Goal: Task Accomplishment & Management: Complete application form

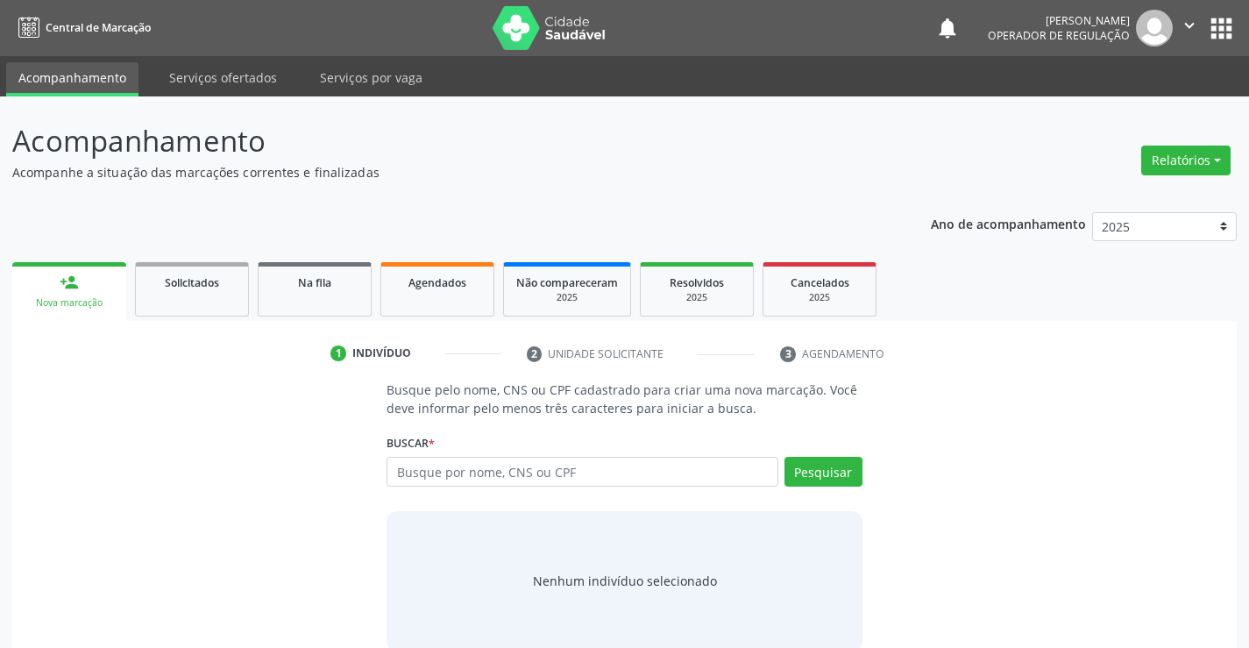
click at [481, 470] on input "text" at bounding box center [581, 471] width 391 height 30
type input "700903909415195"
click at [819, 469] on button "Pesquisar" at bounding box center [823, 471] width 78 height 30
type input "700903909415195"
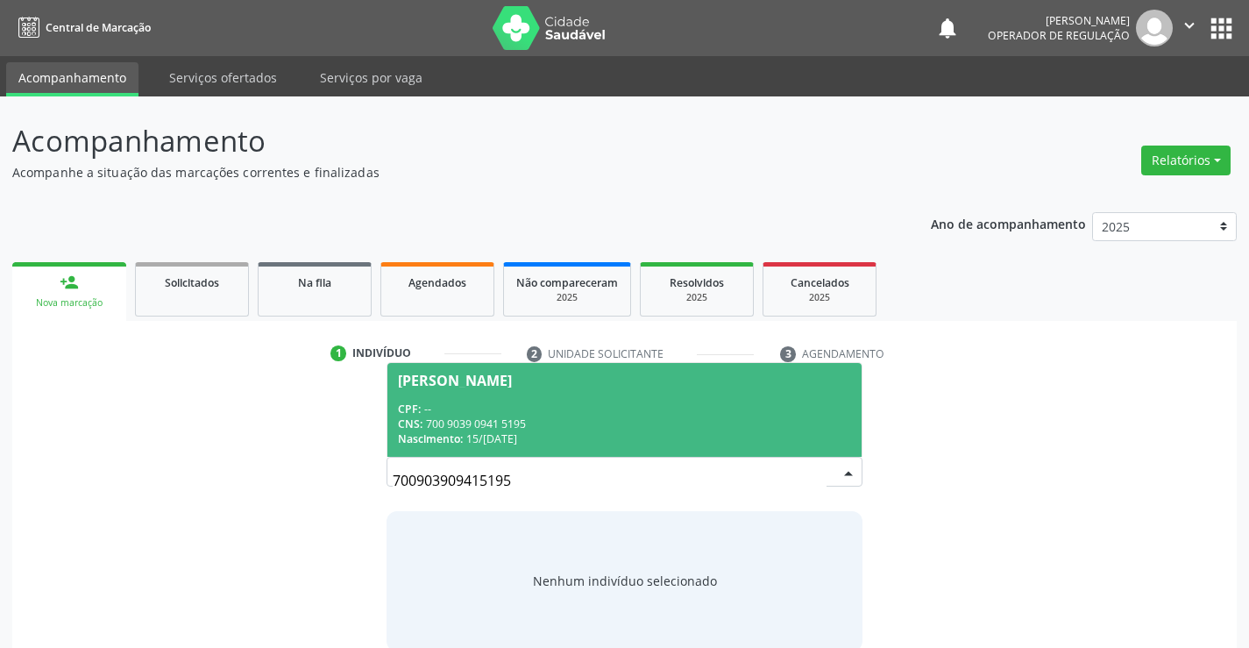
click at [725, 392] on span "[PERSON_NAME] CPF: -- CNS: 700 9039 0941 5195 Nascimento: [DATE]" at bounding box center [623, 410] width 473 height 94
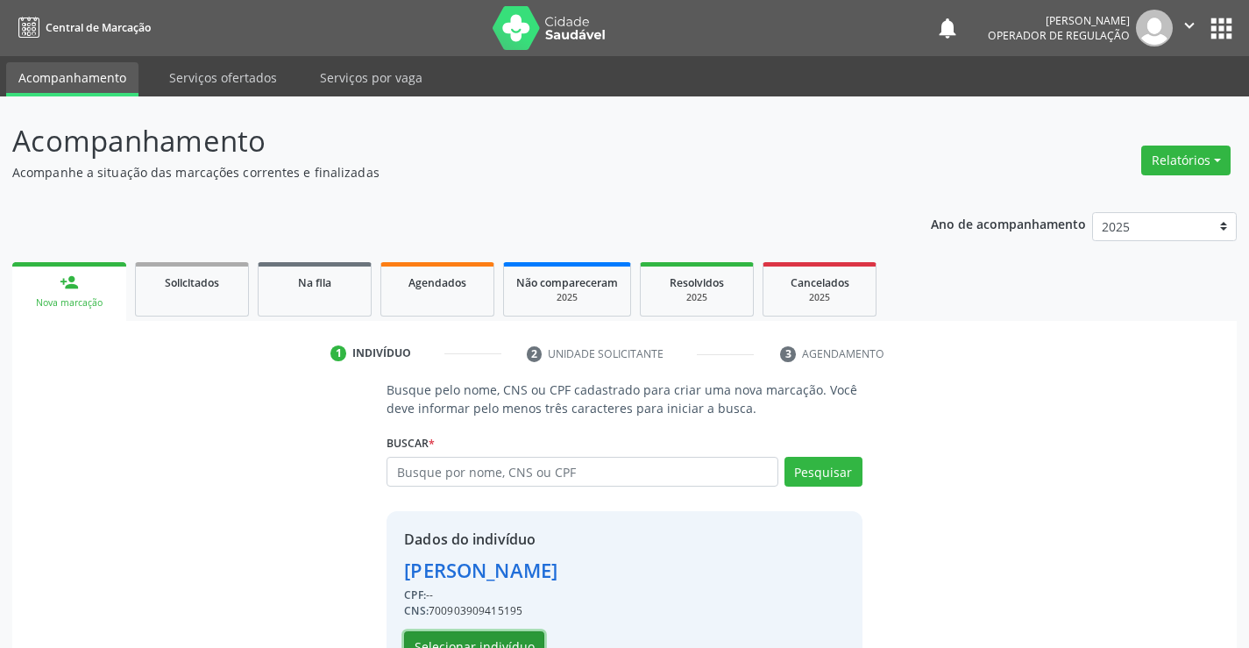
click at [509, 636] on button "Selecionar indivíduo" at bounding box center [474, 646] width 140 height 30
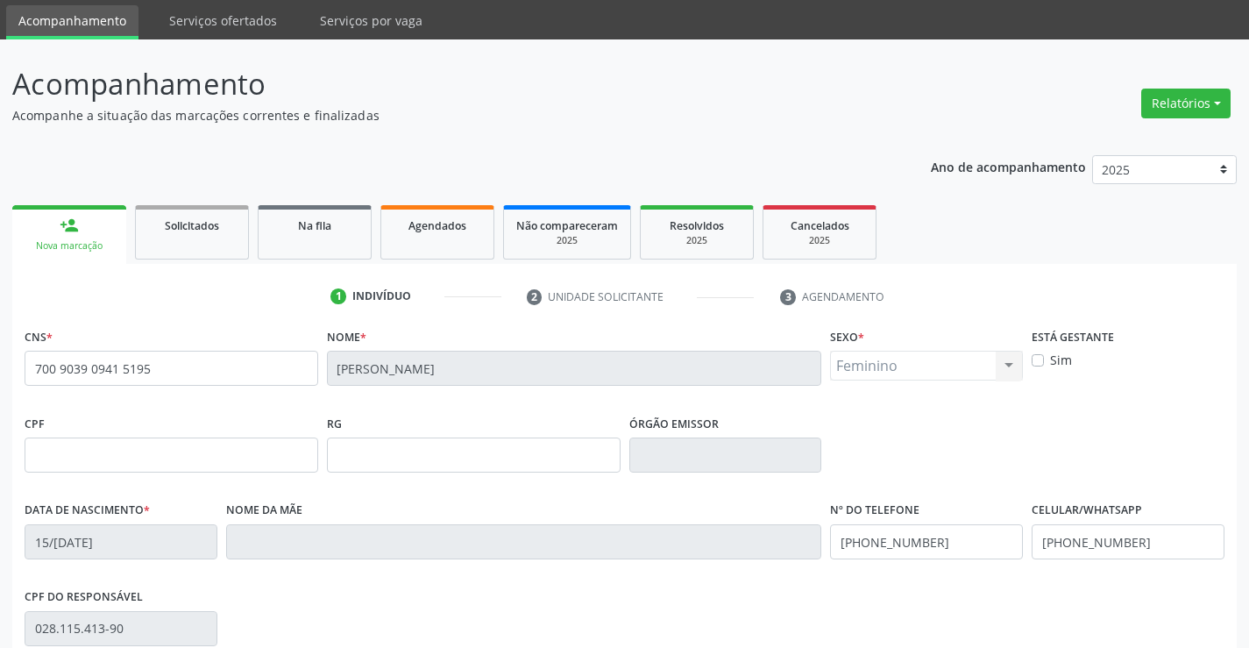
scroll to position [88, 0]
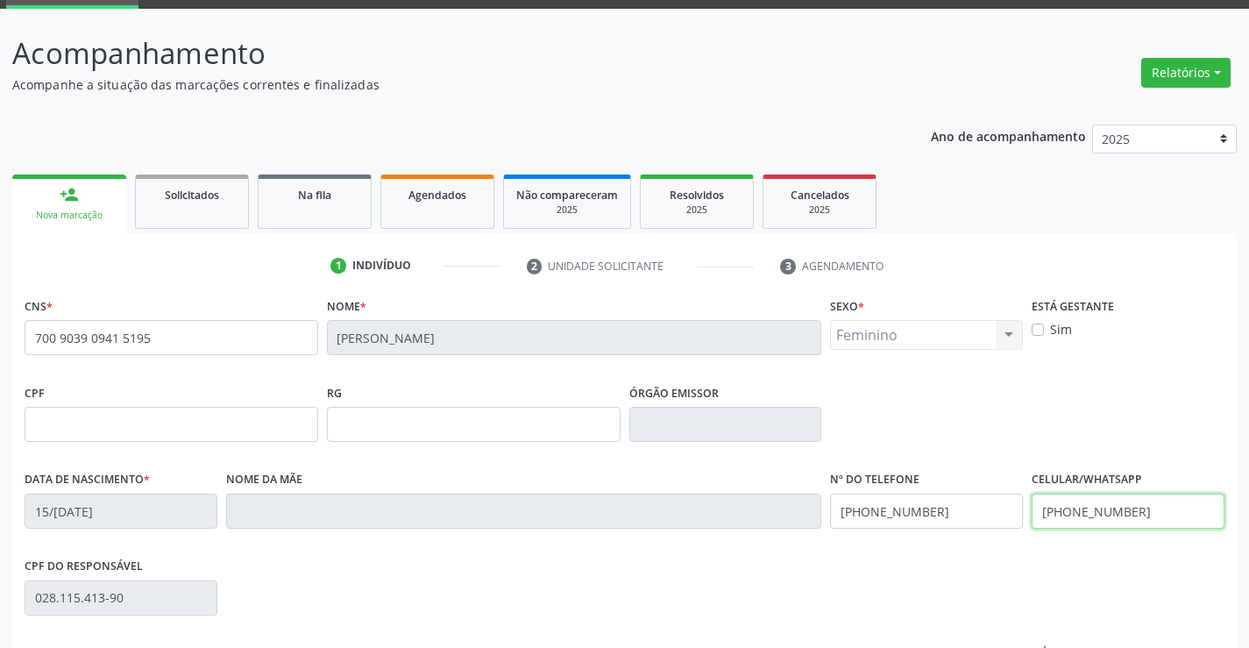
click at [1150, 511] on input "[PHONE_NUMBER]" at bounding box center [1127, 510] width 193 height 35
type input "[PHONE_NUMBER]"
click at [933, 512] on input "[PHONE_NUMBER]" at bounding box center [926, 510] width 193 height 35
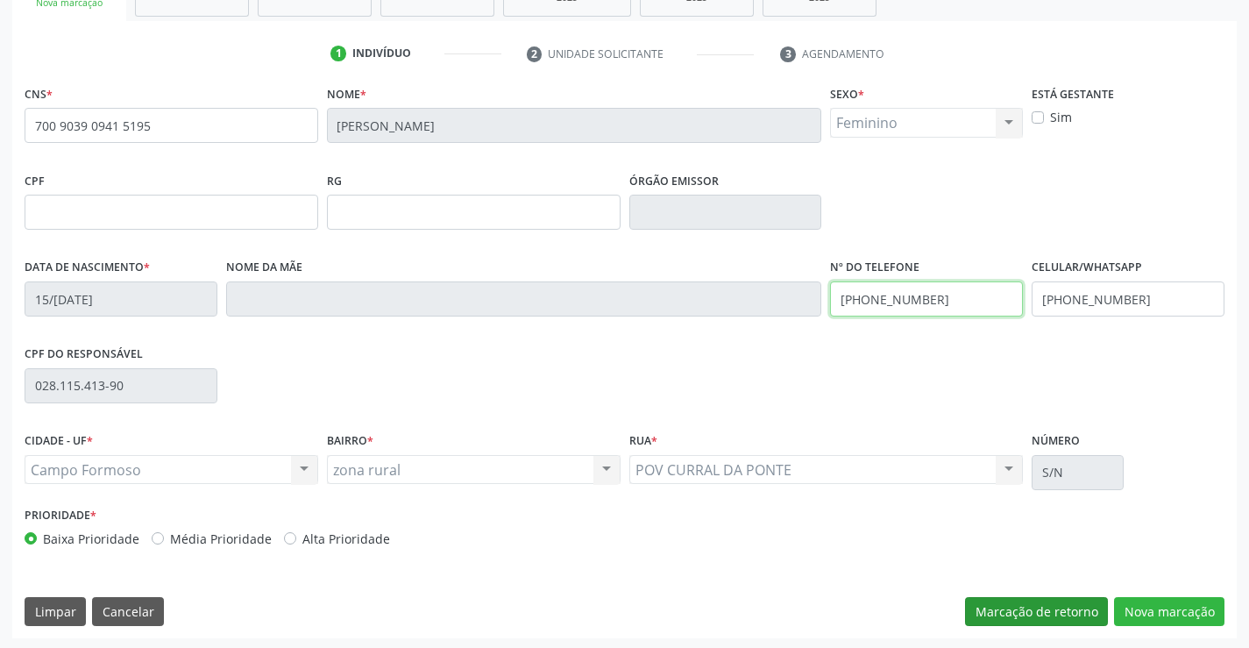
scroll to position [302, 0]
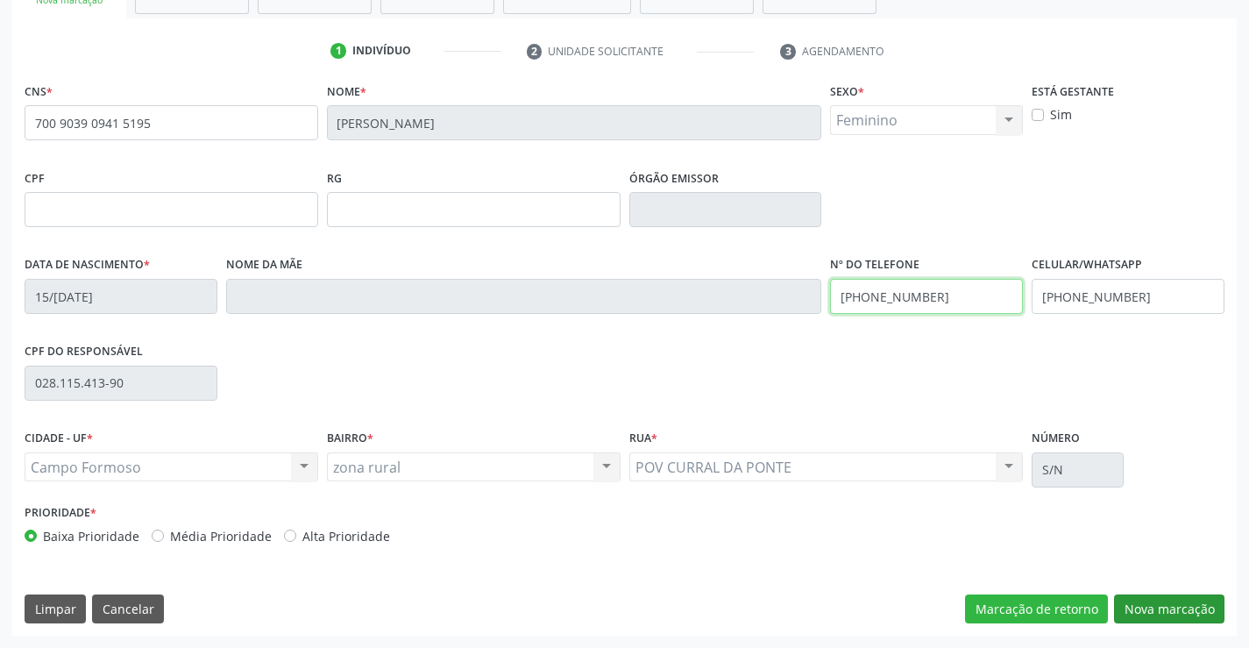
type input "[PHONE_NUMBER]"
click at [1145, 607] on button "Nova marcação" at bounding box center [1169, 609] width 110 height 30
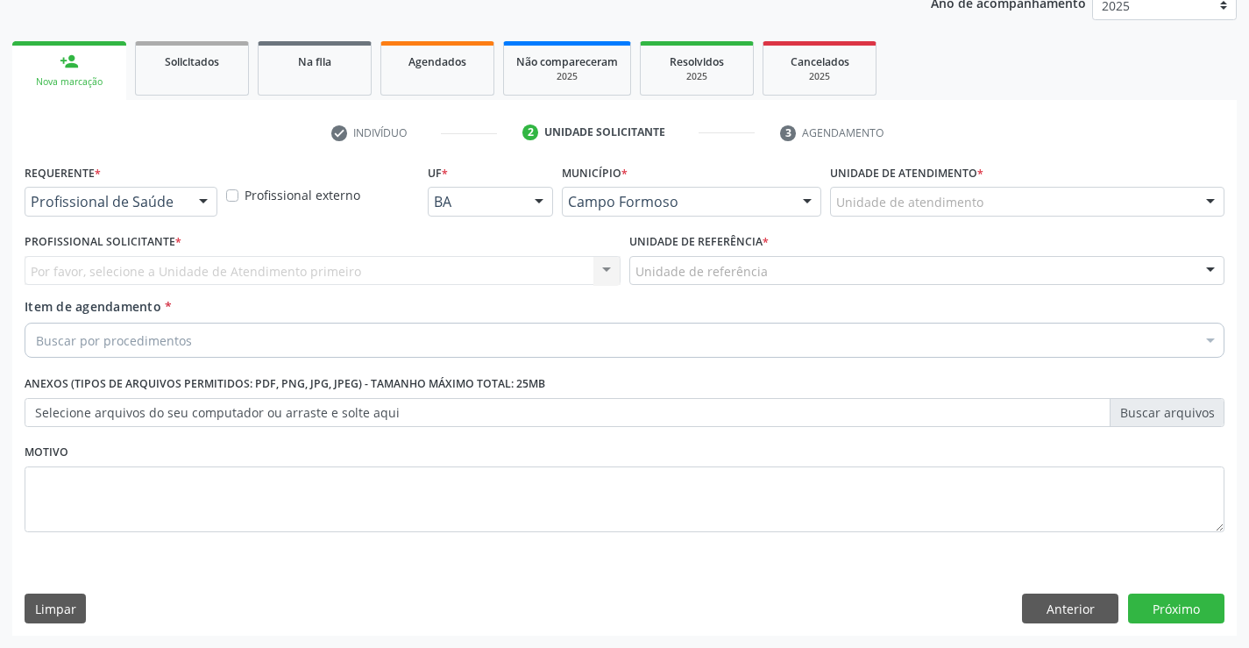
scroll to position [221, 0]
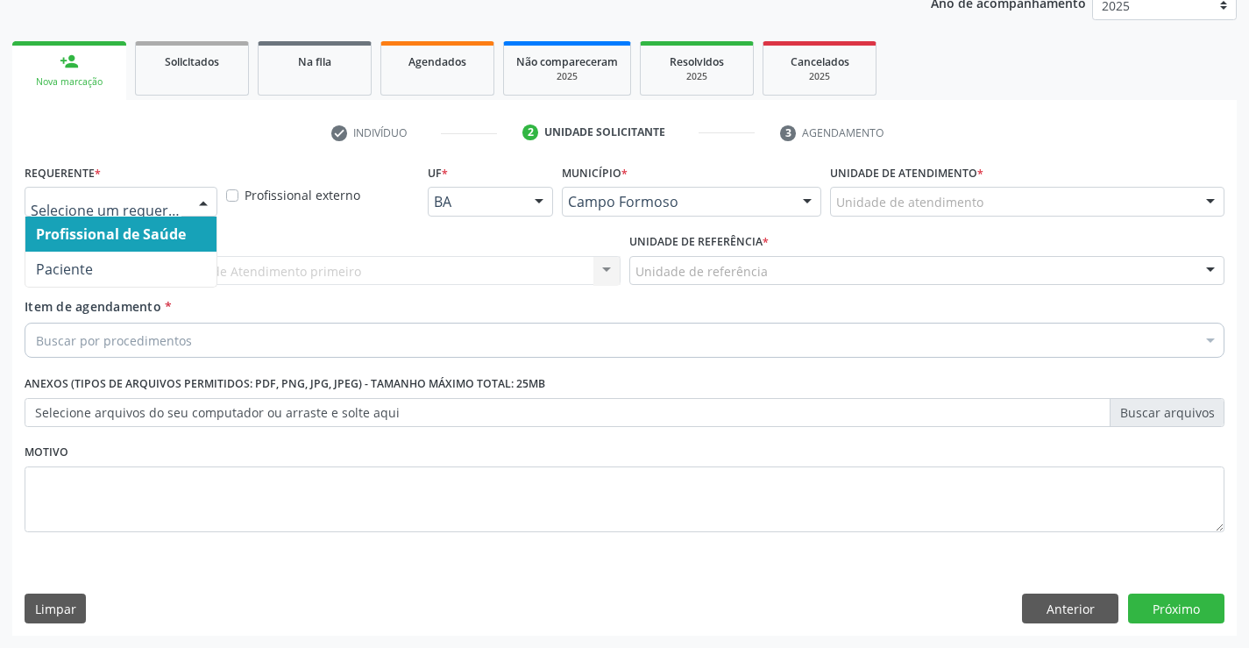
drag, startPoint x: 203, startPoint y: 198, endPoint x: 141, endPoint y: 253, distance: 83.2
click at [203, 204] on div at bounding box center [203, 203] width 26 height 30
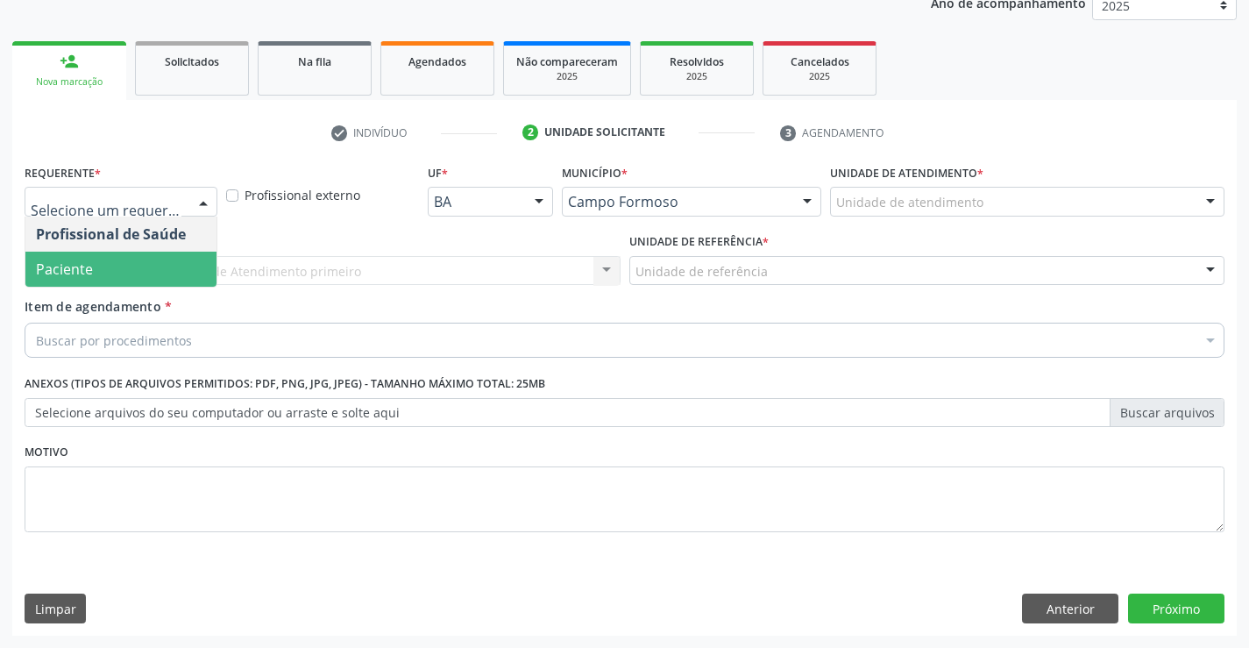
click at [131, 262] on span "Paciente" at bounding box center [120, 268] width 191 height 35
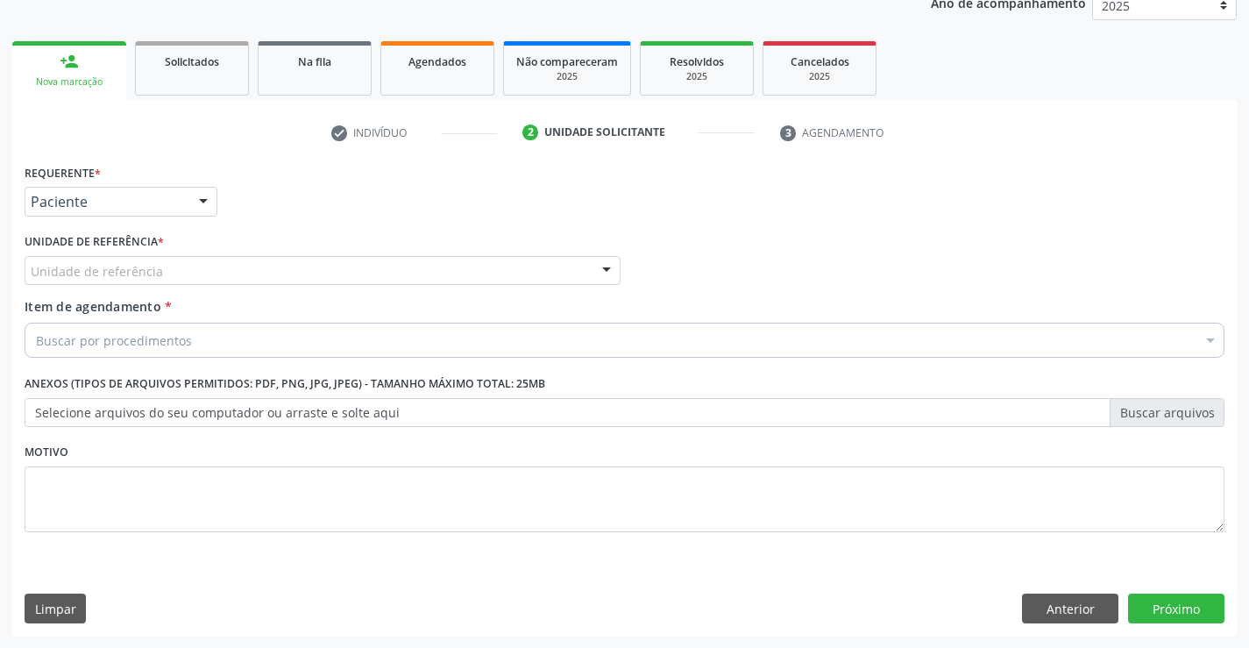
click at [162, 272] on div "Unidade de referência" at bounding box center [323, 271] width 596 height 30
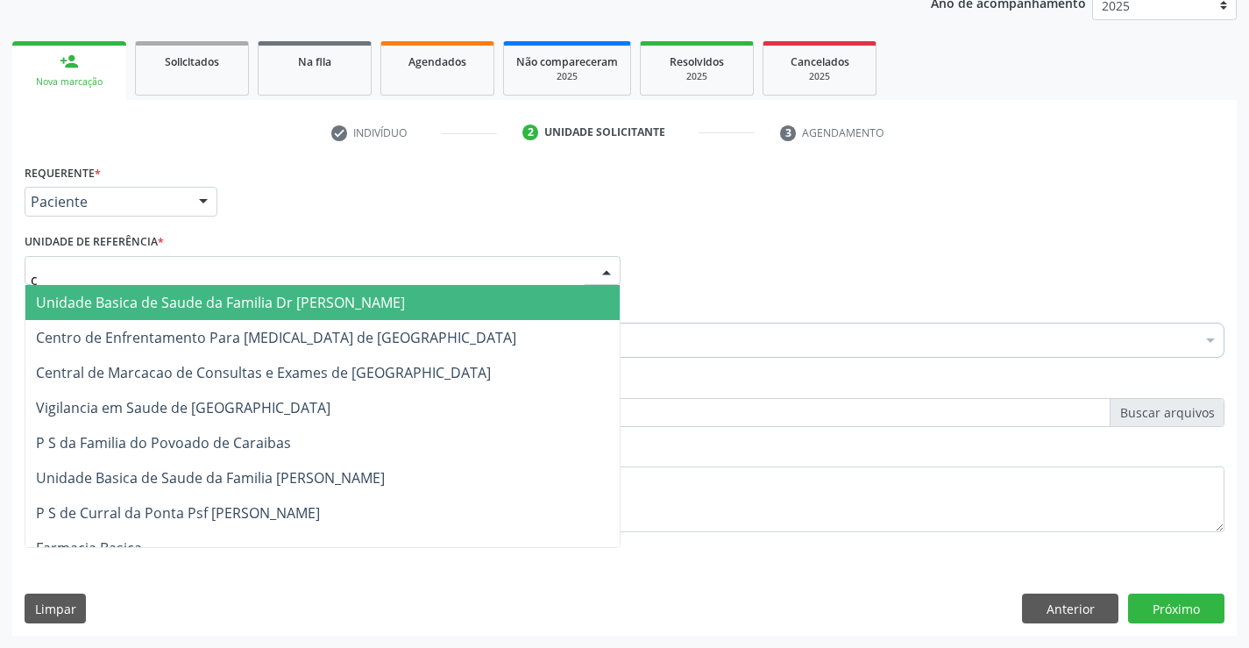
type input "cu"
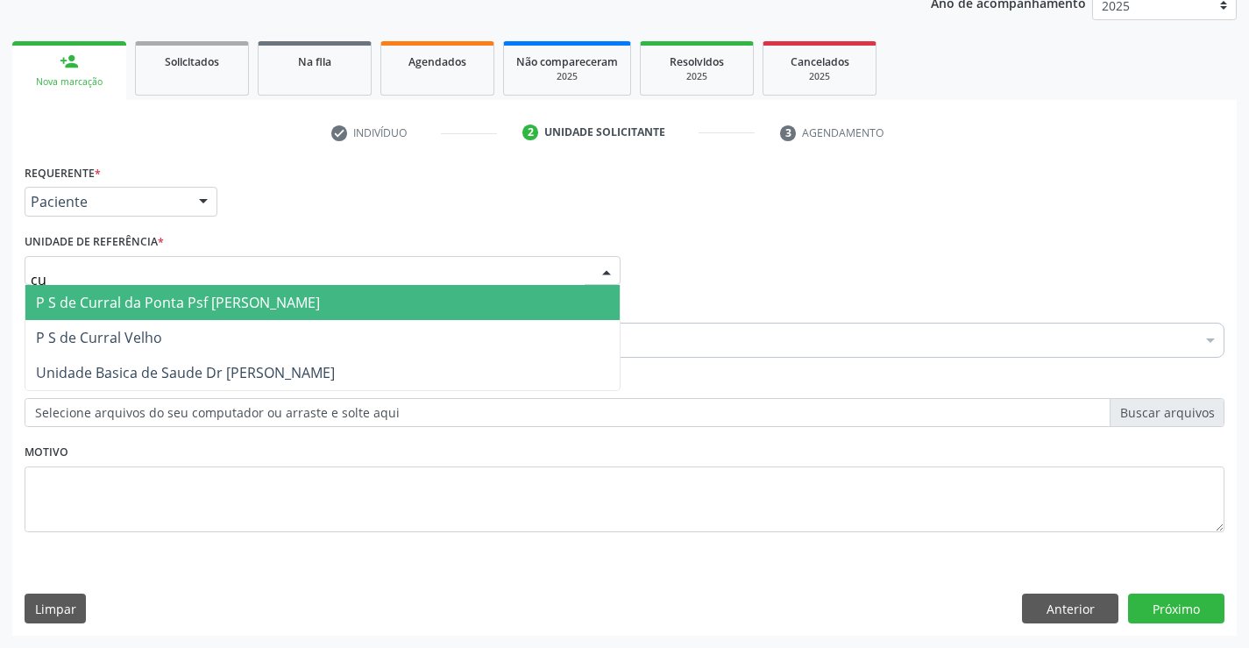
click at [198, 310] on span "P S de Curral da Ponta Psf [PERSON_NAME]" at bounding box center [178, 302] width 284 height 19
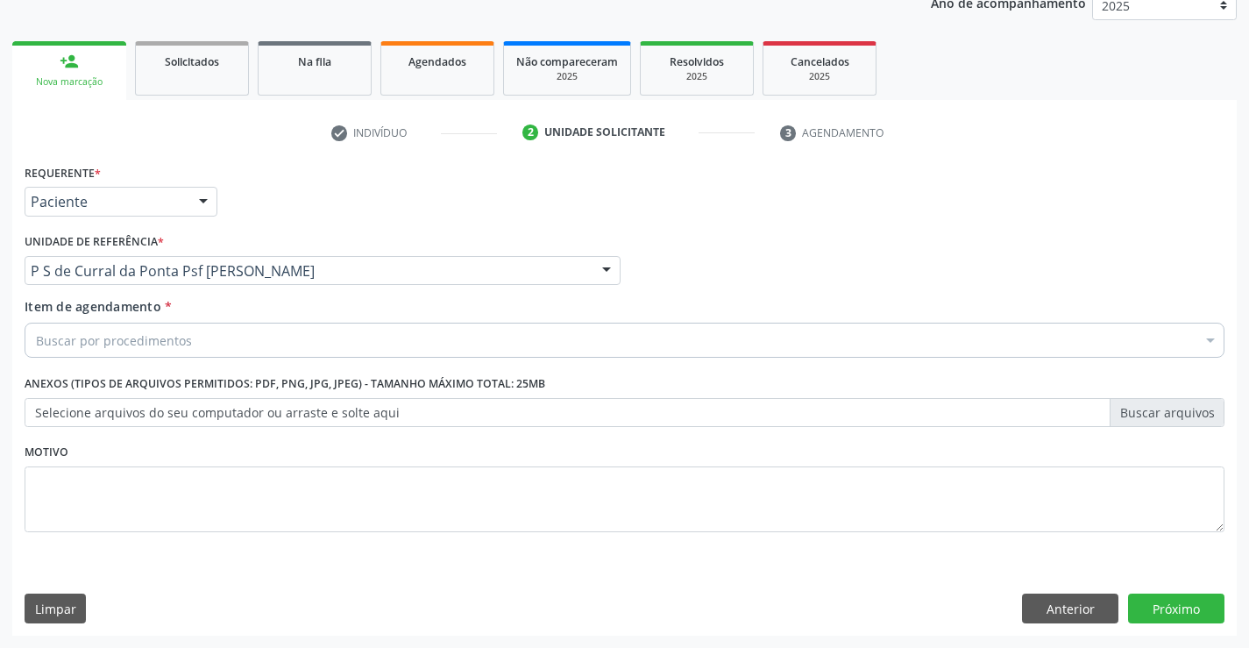
click at [192, 342] on div "Buscar por procedimentos" at bounding box center [625, 339] width 1200 height 35
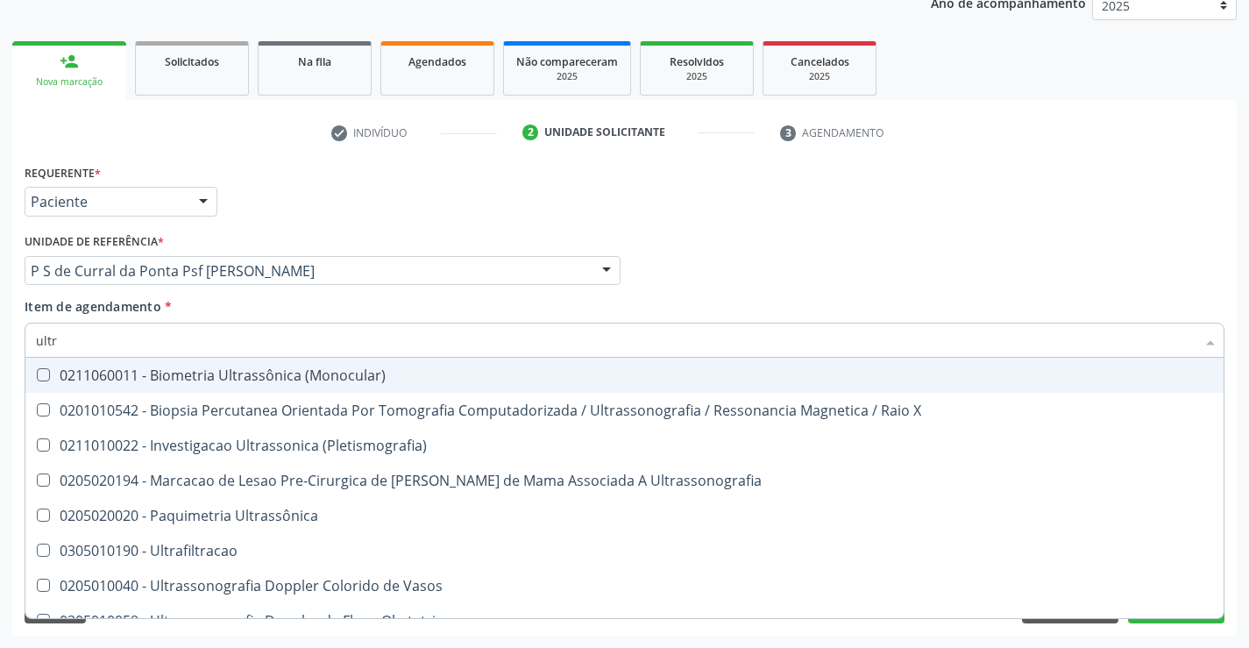
type input "ultra"
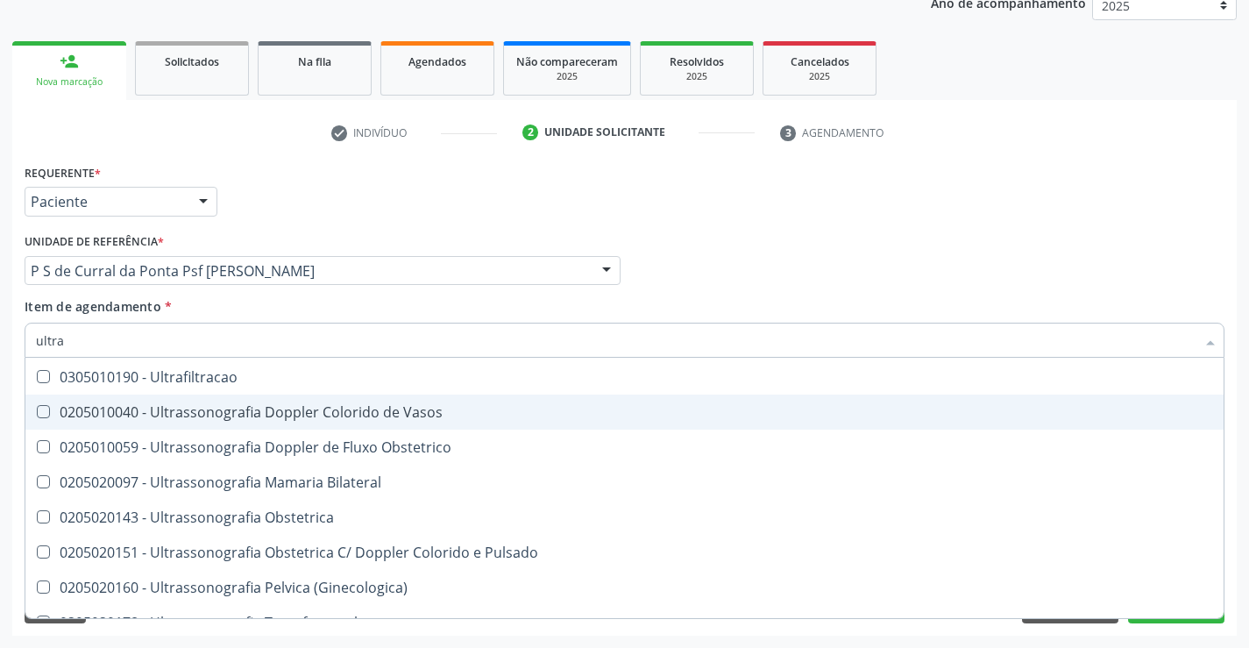
scroll to position [175, 0]
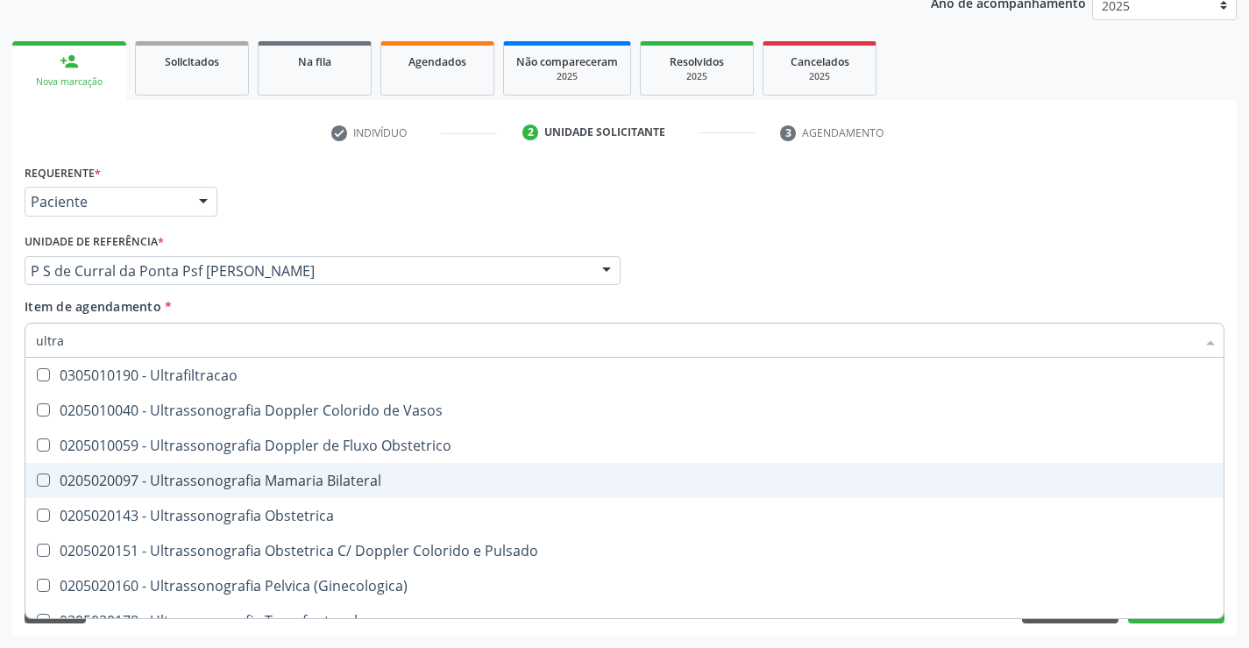
click at [265, 473] on div "0205020097 - Ultrassonografia Mamaria Bilateral" at bounding box center [624, 480] width 1177 height 14
checkbox Bilateral "true"
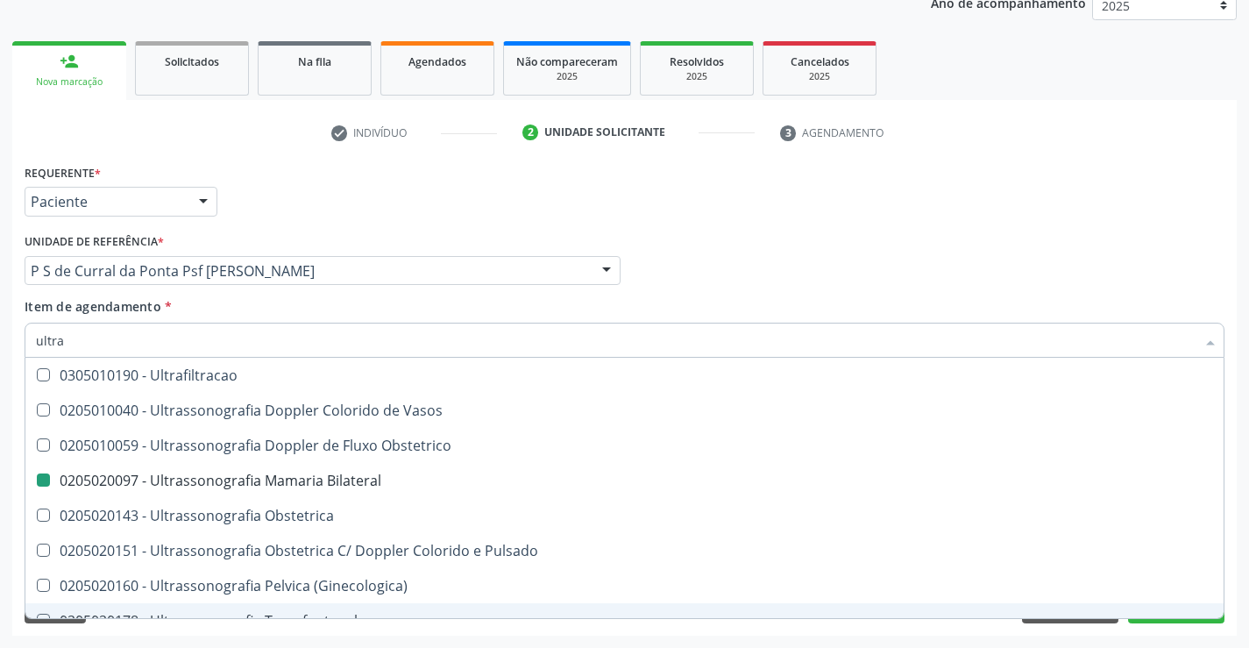
click at [286, 621] on div "Limpar Anterior Próximo" at bounding box center [625, 608] width 1200 height 30
checkbox X "true"
checkbox Bilateral "false"
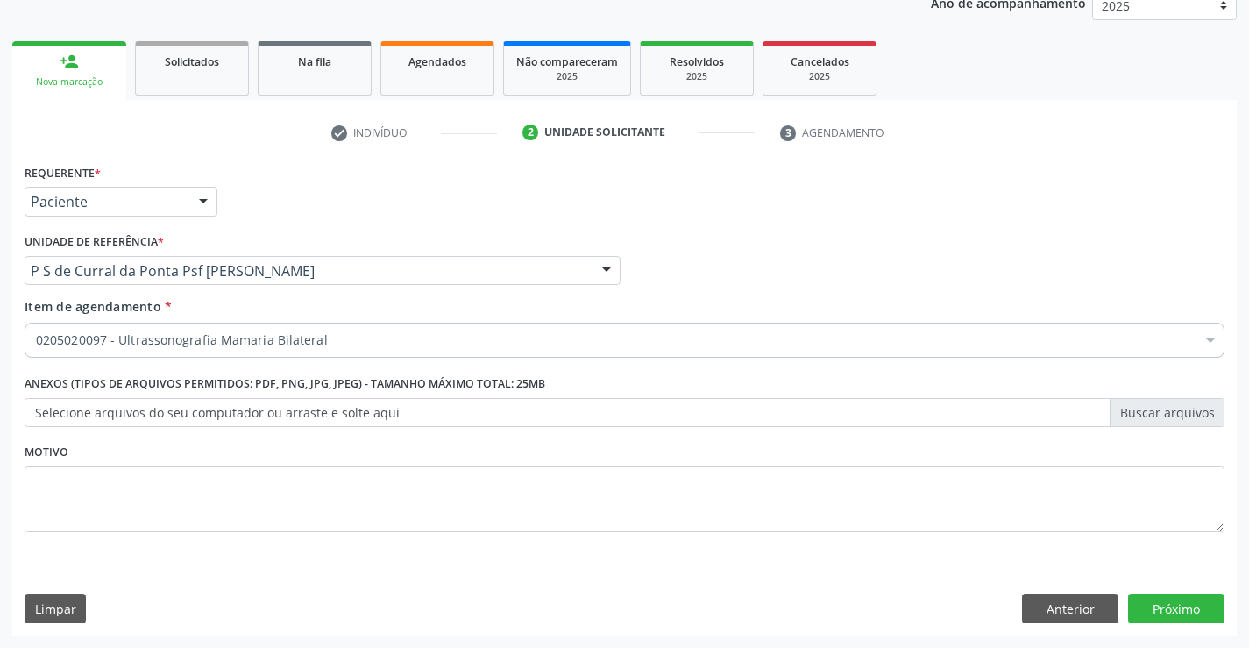
scroll to position [0, 0]
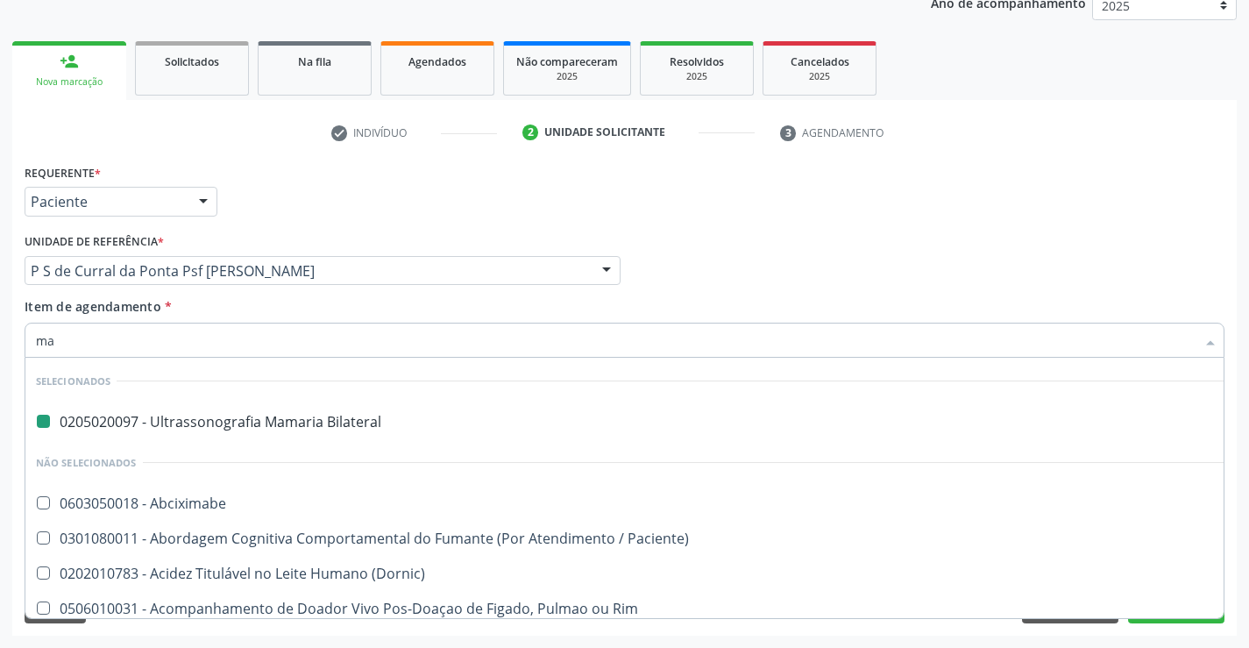
type input "mas"
checkbox Bilateral "false"
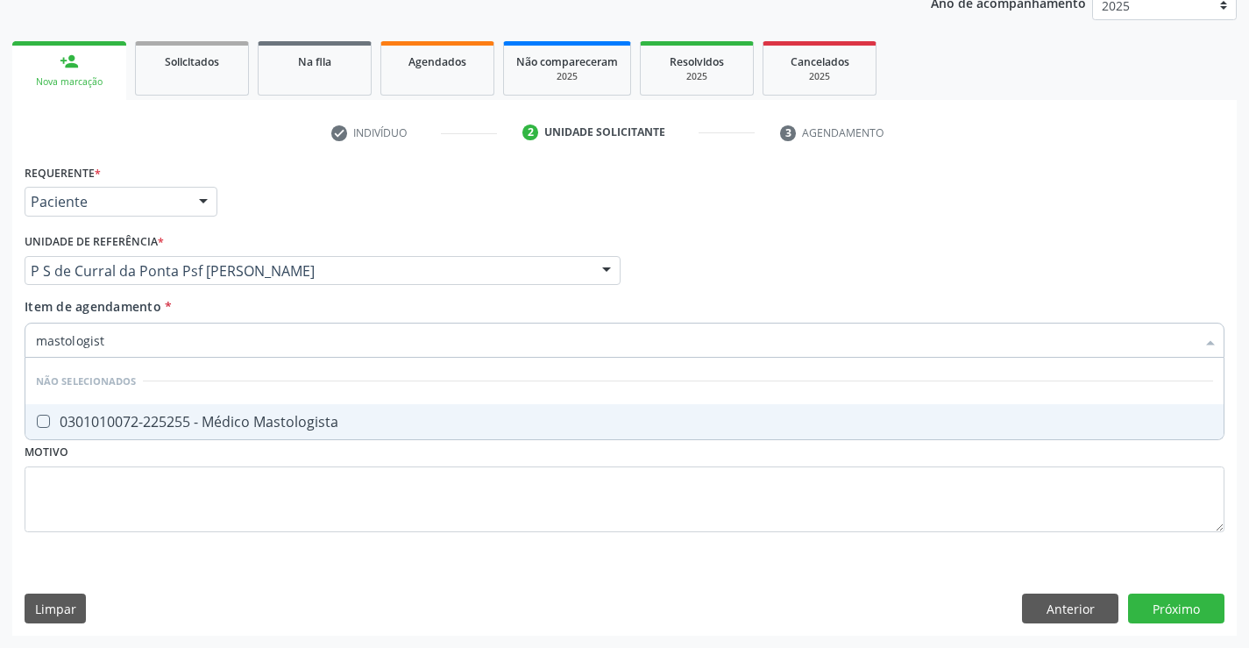
type input "mastologista"
click at [308, 424] on div "0301010072-225255 - Médico Mastologista" at bounding box center [624, 421] width 1177 height 14
checkbox Mastologista "true"
click at [293, 475] on div "Requerente * Paciente Profissional de Saúde Paciente Nenhum resultado encontrad…" at bounding box center [625, 357] width 1200 height 397
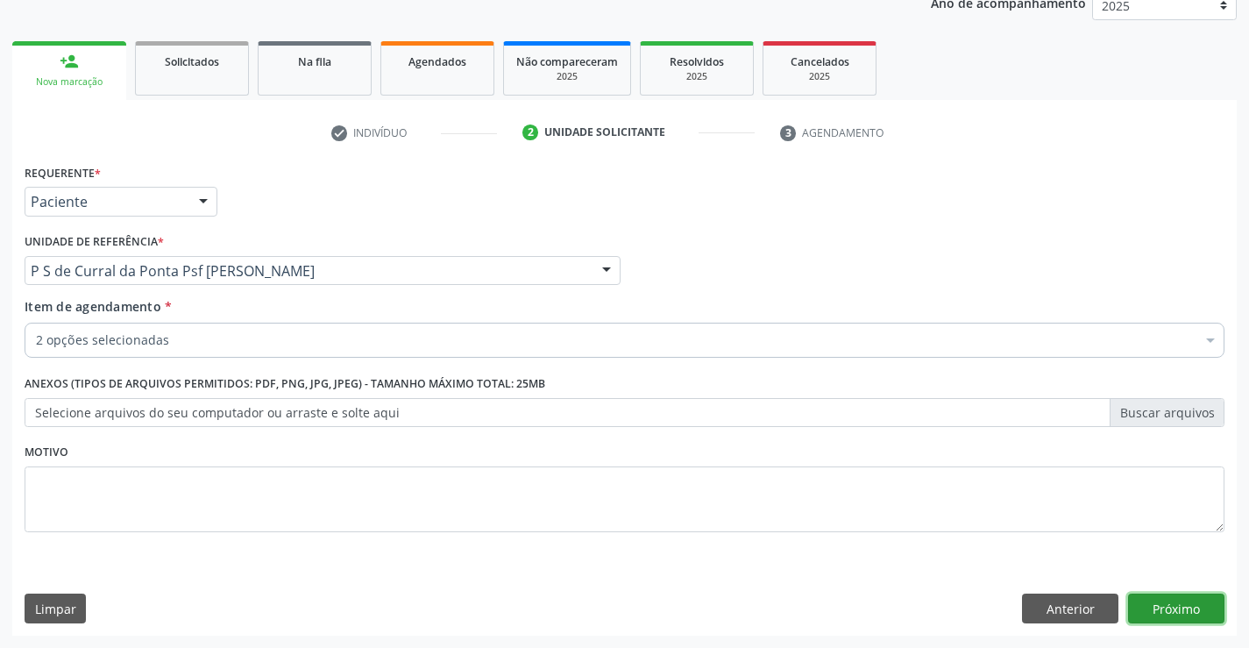
click at [1176, 599] on button "Próximo" at bounding box center [1176, 608] width 96 height 30
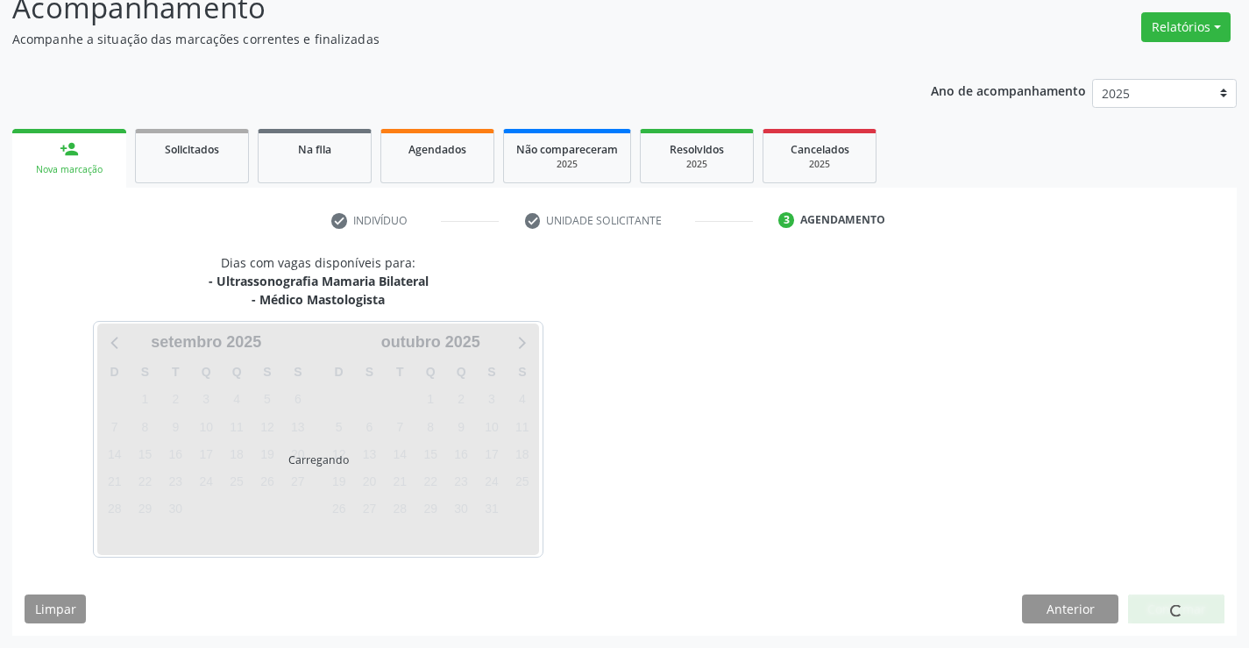
scroll to position [185, 0]
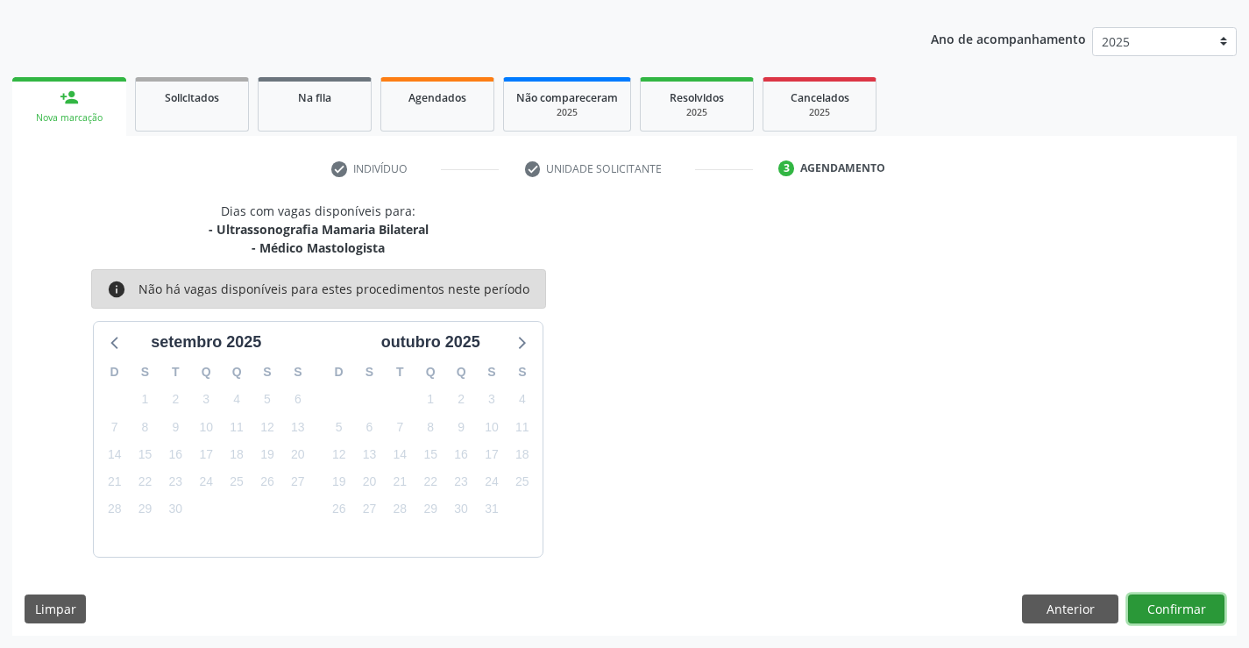
click at [1171, 607] on button "Confirmar" at bounding box center [1176, 609] width 96 height 30
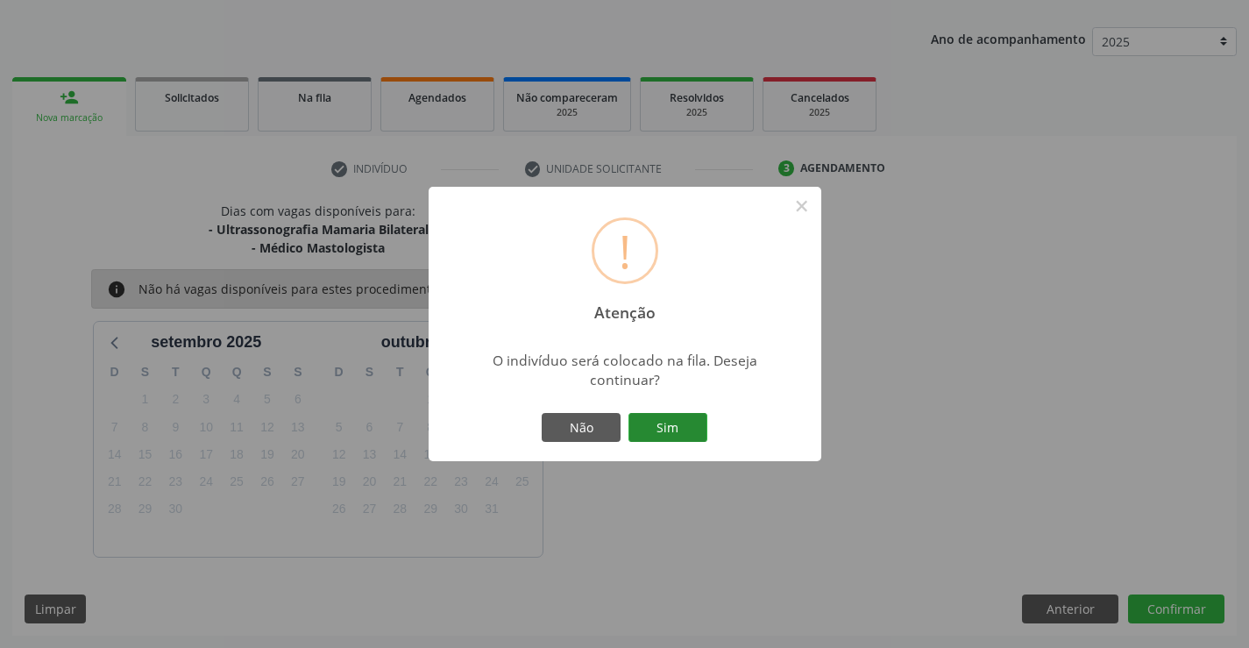
click at [675, 434] on button "Sim" at bounding box center [667, 428] width 79 height 30
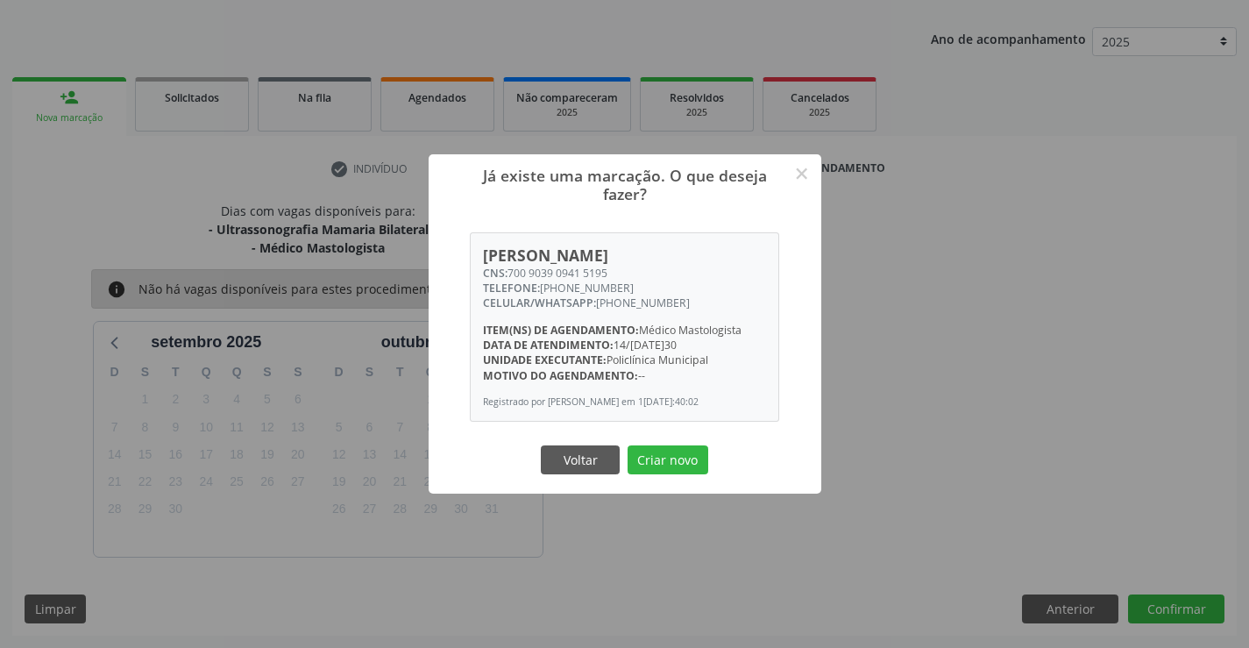
click at [627, 445] on button "Criar novo" at bounding box center [667, 460] width 81 height 30
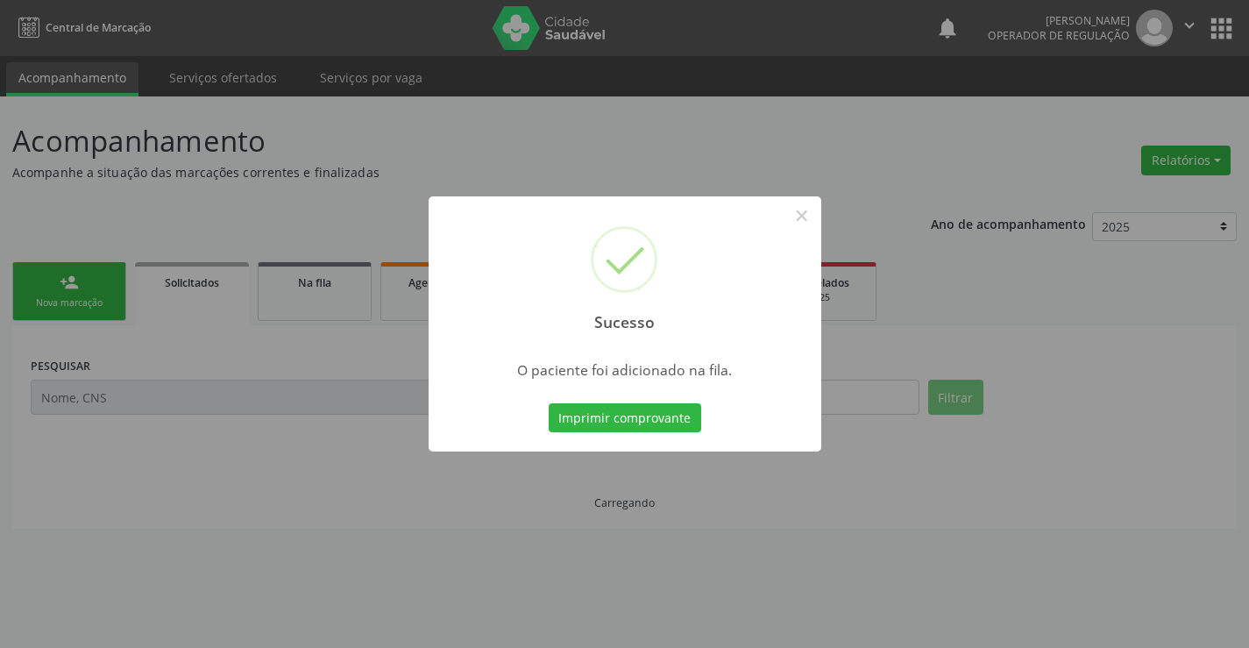
scroll to position [0, 0]
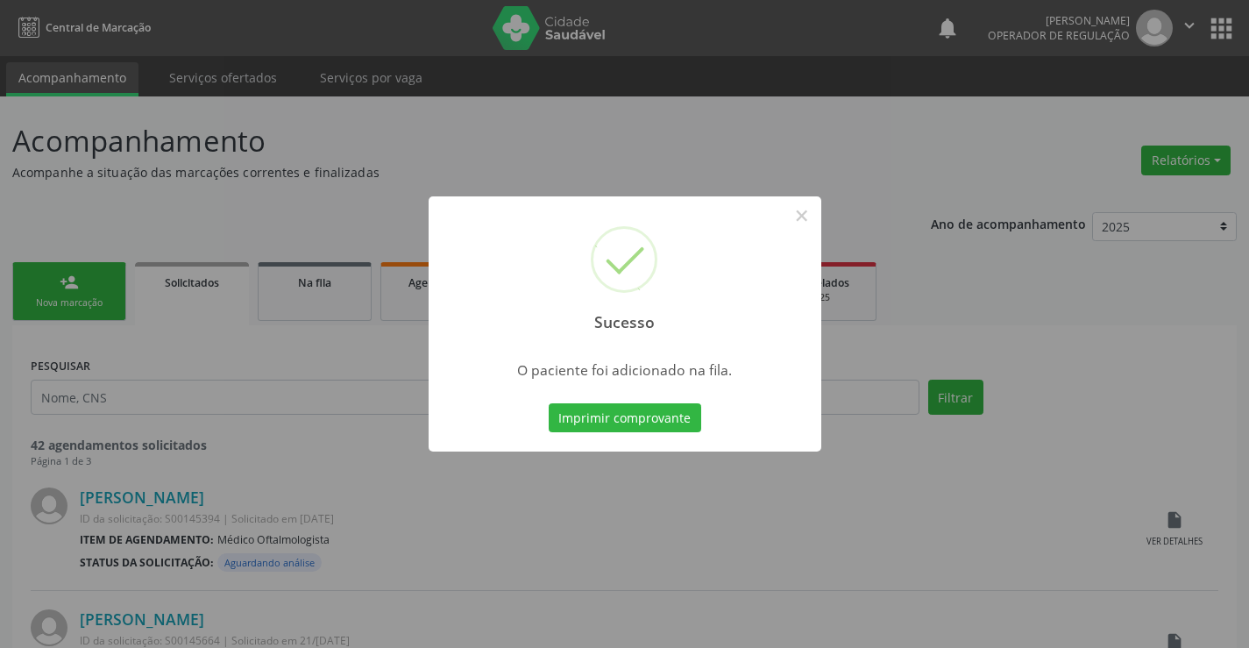
click at [549, 403] on button "Imprimir comprovante" at bounding box center [625, 418] width 152 height 30
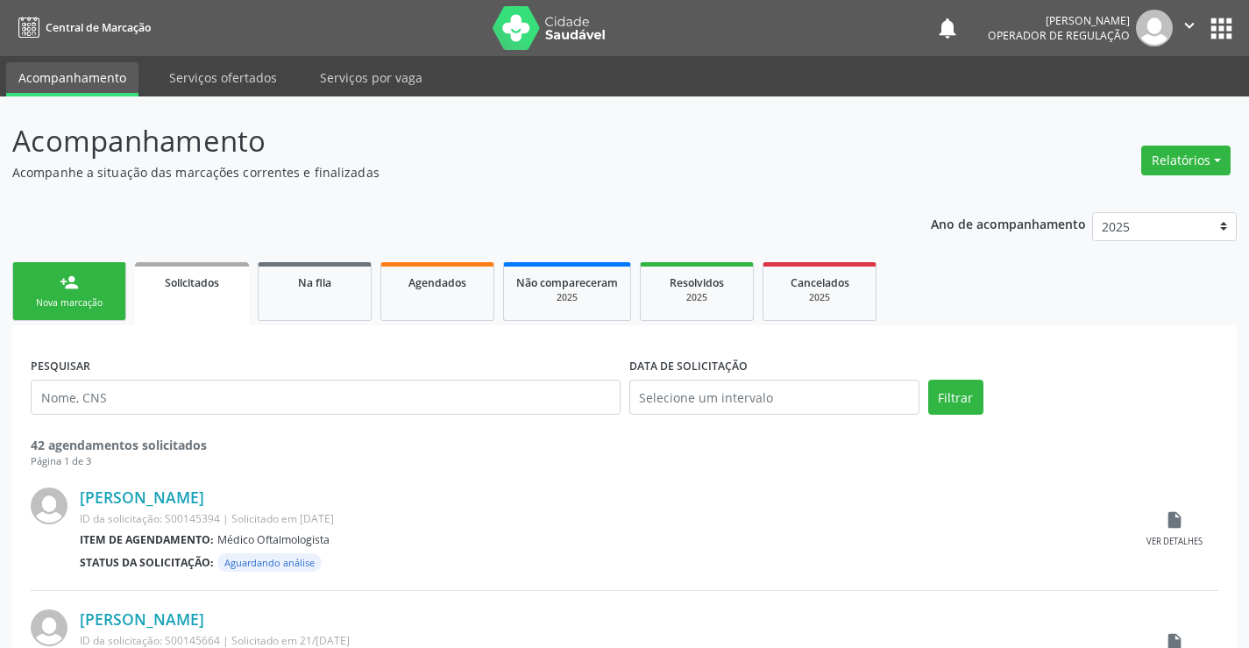
click at [99, 306] on div "Nova marcação" at bounding box center [69, 302] width 88 height 13
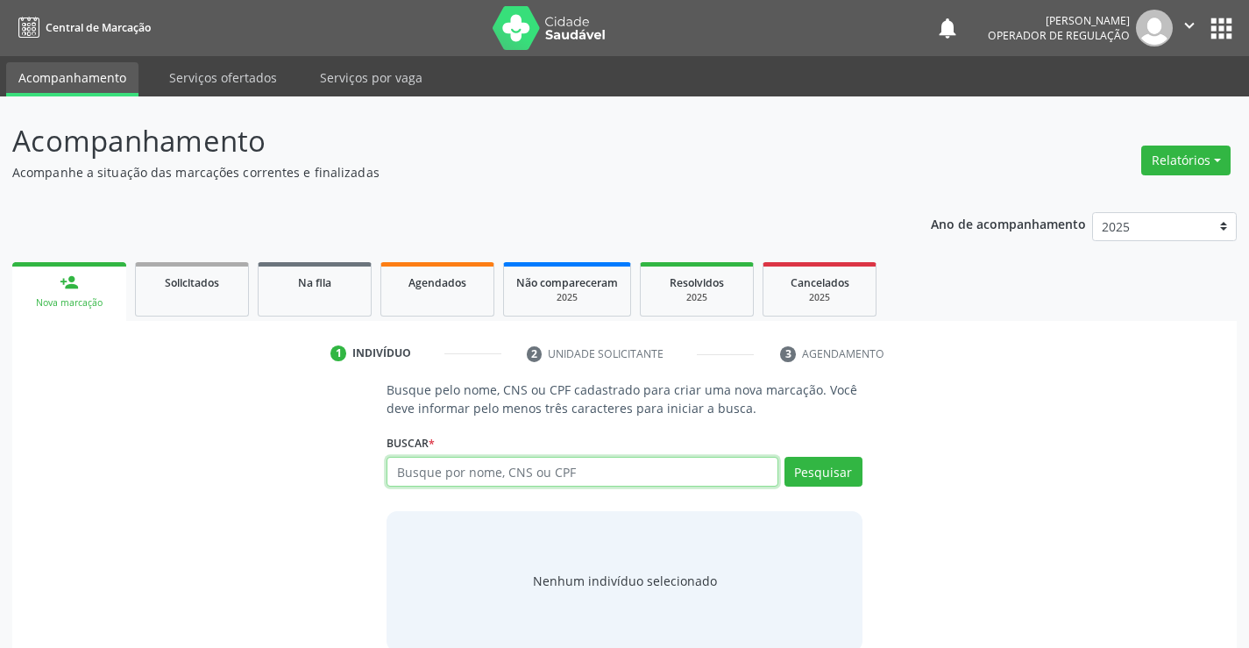
click at [521, 482] on input "text" at bounding box center [581, 471] width 391 height 30
type input "700501137005459"
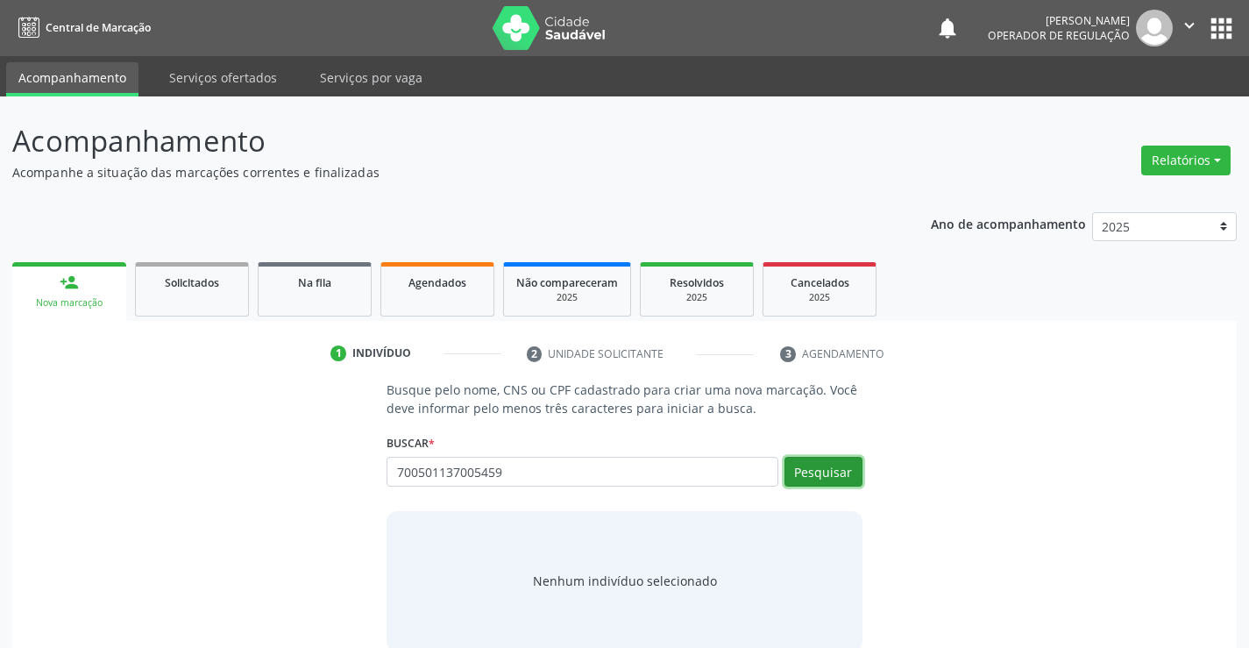
click at [833, 471] on button "Pesquisar" at bounding box center [823, 471] width 78 height 30
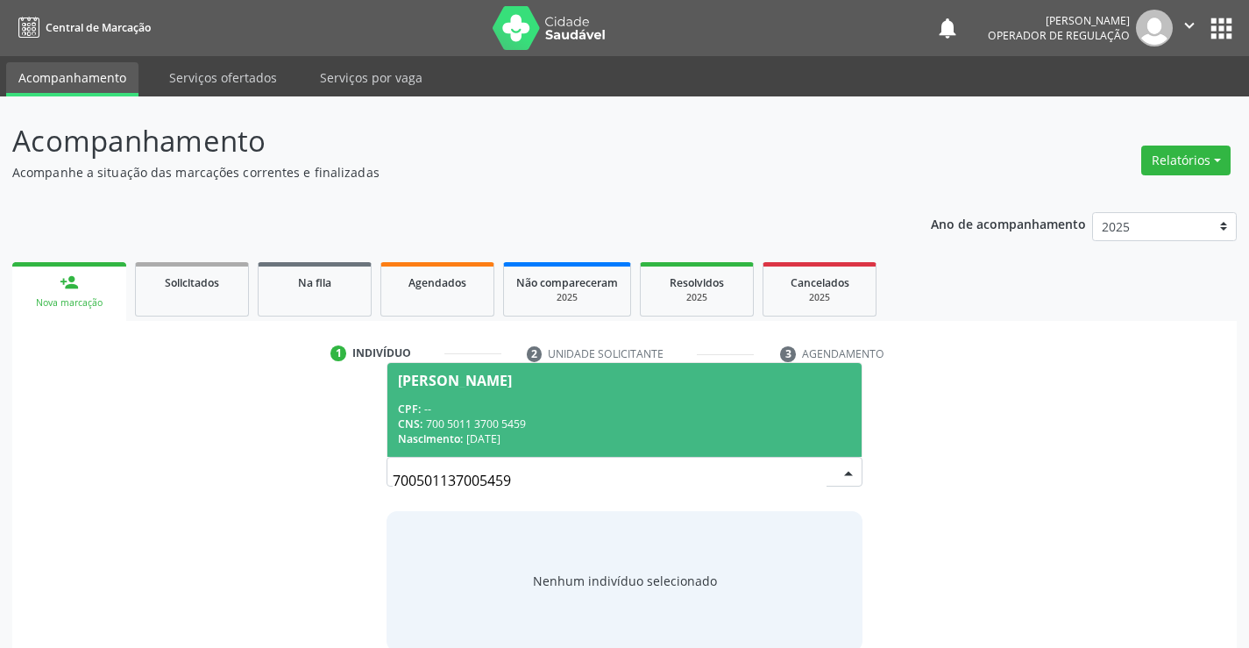
click at [667, 421] on div "CNS: 700 5011 3700 5459" at bounding box center [624, 423] width 452 height 15
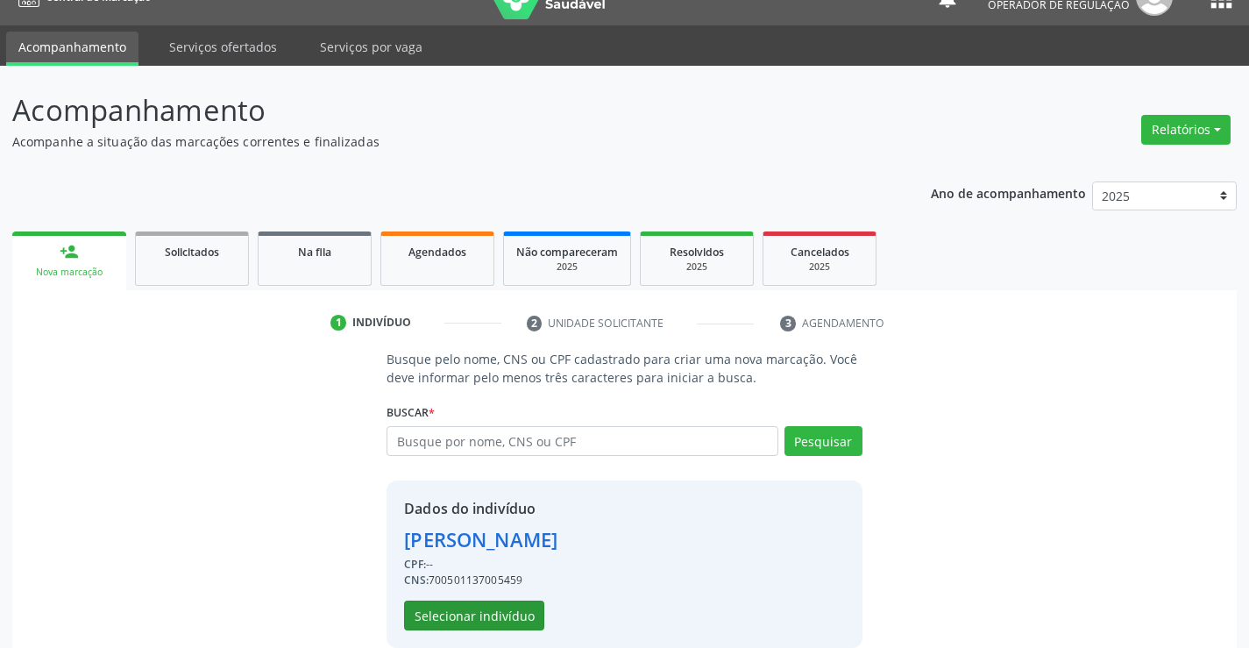
scroll to position [55, 0]
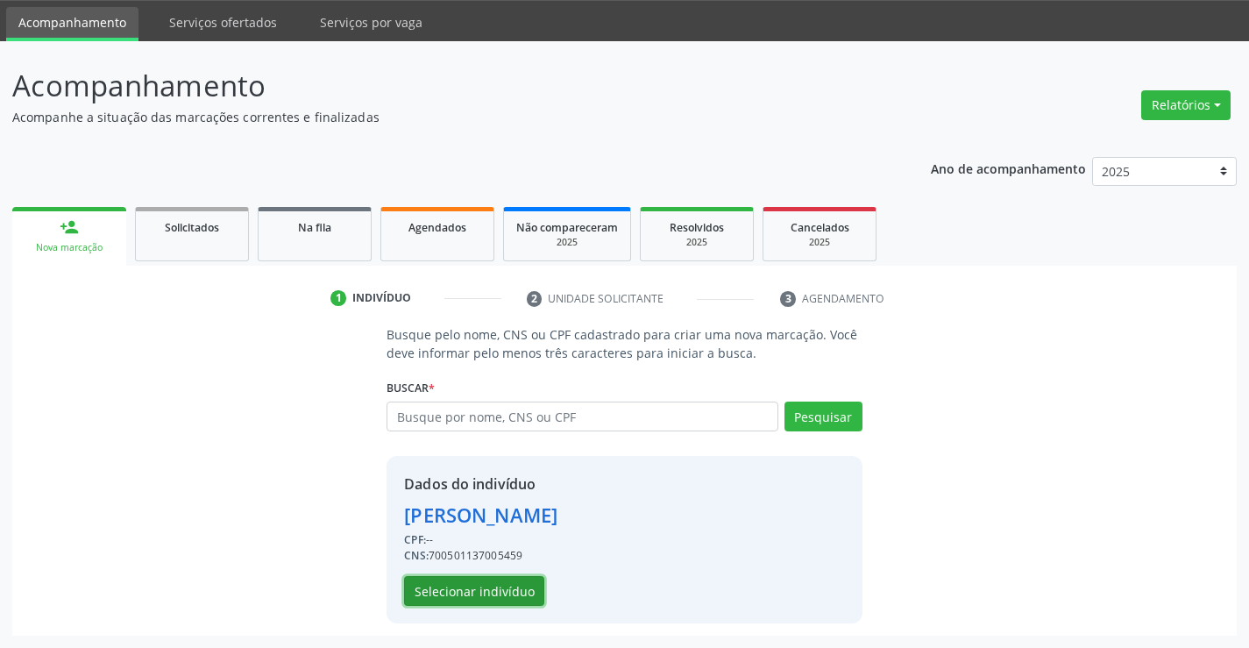
click at [475, 586] on button "Selecionar indivíduo" at bounding box center [474, 591] width 140 height 30
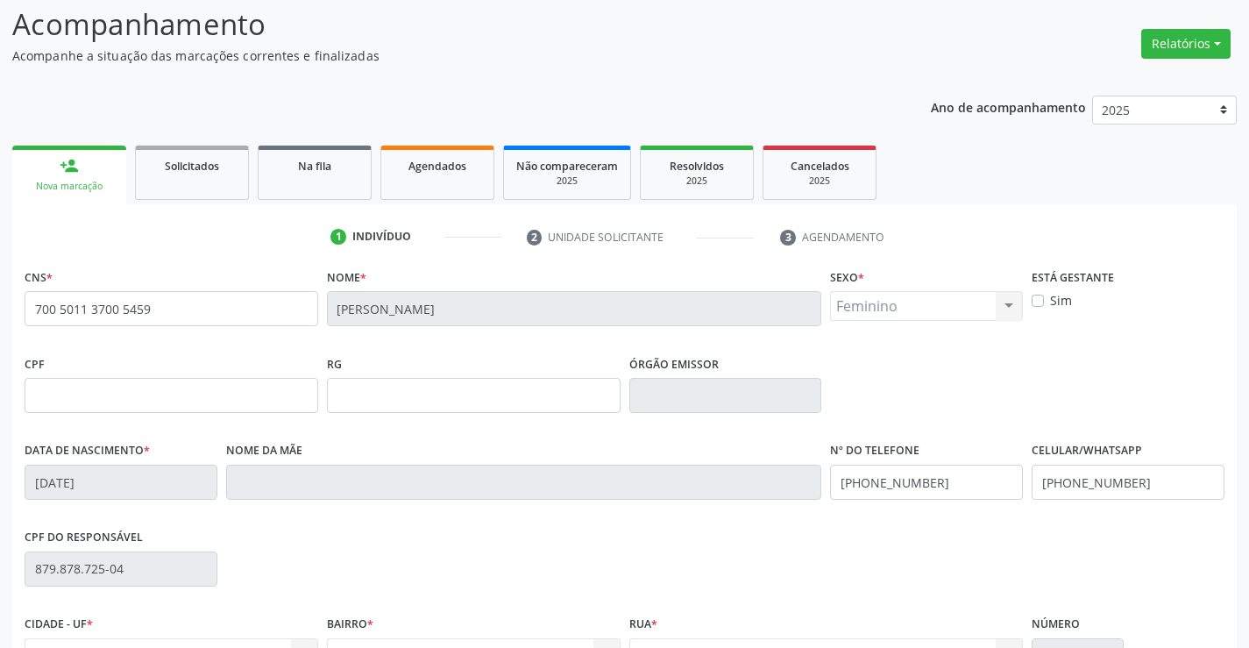
scroll to position [230, 0]
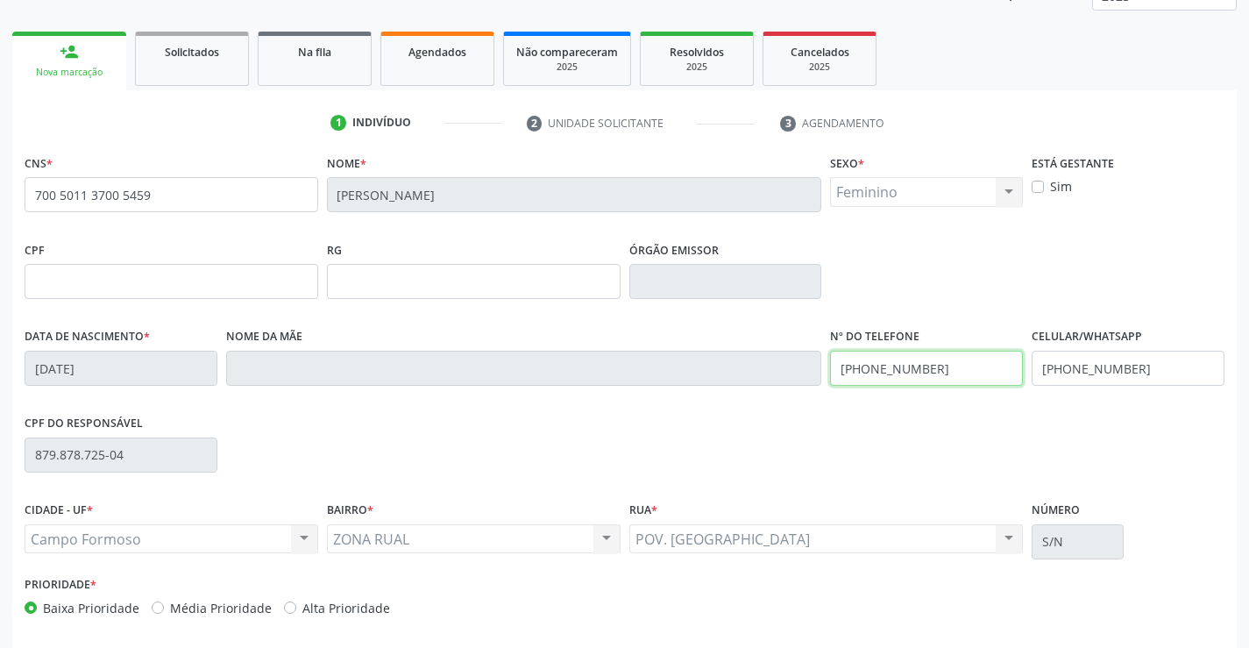
click at [941, 366] on input "[PHONE_NUMBER]" at bounding box center [926, 367] width 193 height 35
type input "[PHONE_NUMBER]"
click at [1137, 363] on input "[PHONE_NUMBER]" at bounding box center [1127, 367] width 193 height 35
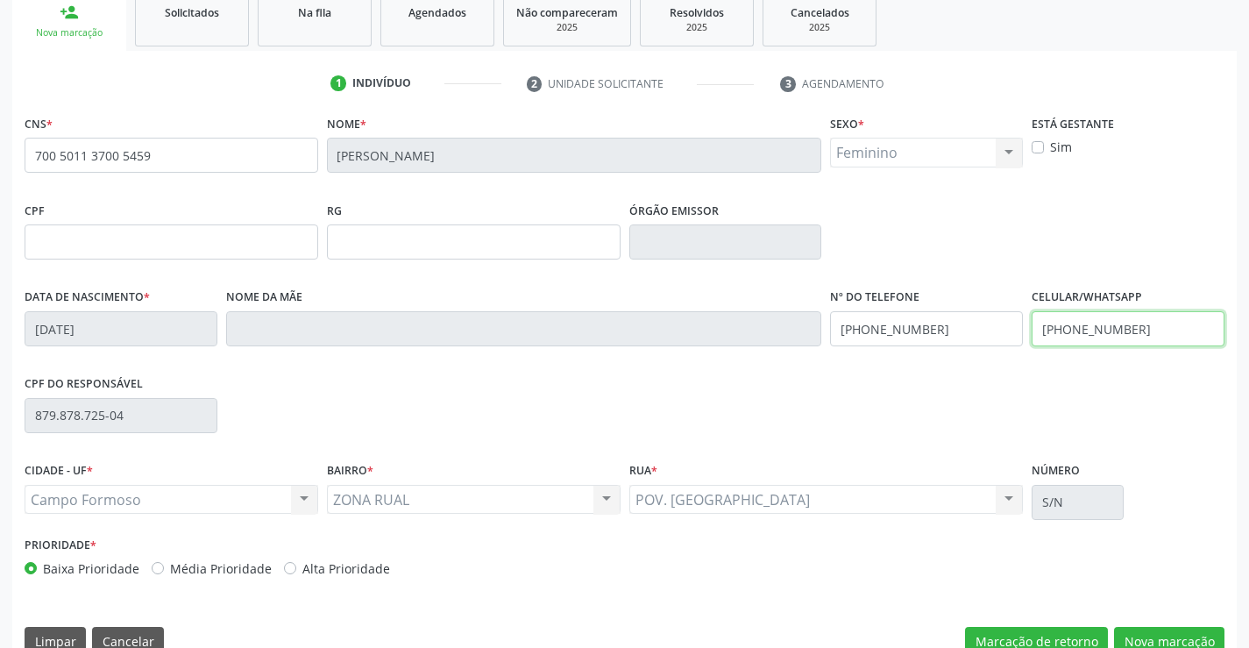
scroll to position [302, 0]
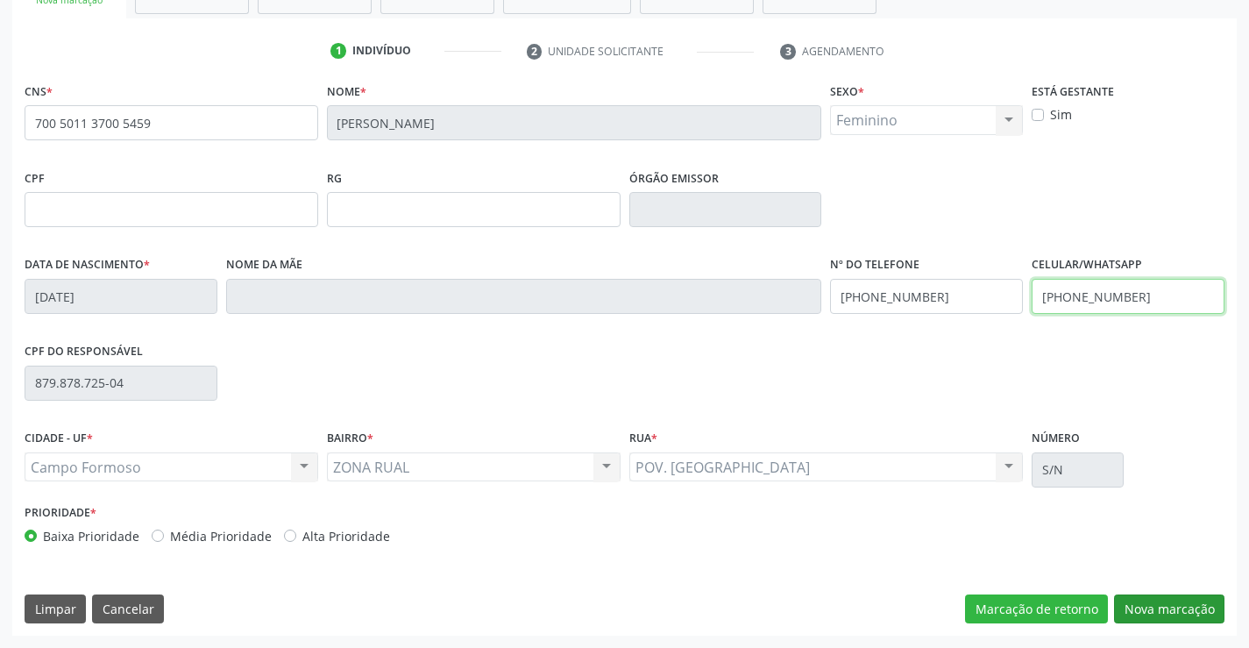
type input "[PHONE_NUMBER]"
click at [1140, 604] on button "Nova marcação" at bounding box center [1169, 609] width 110 height 30
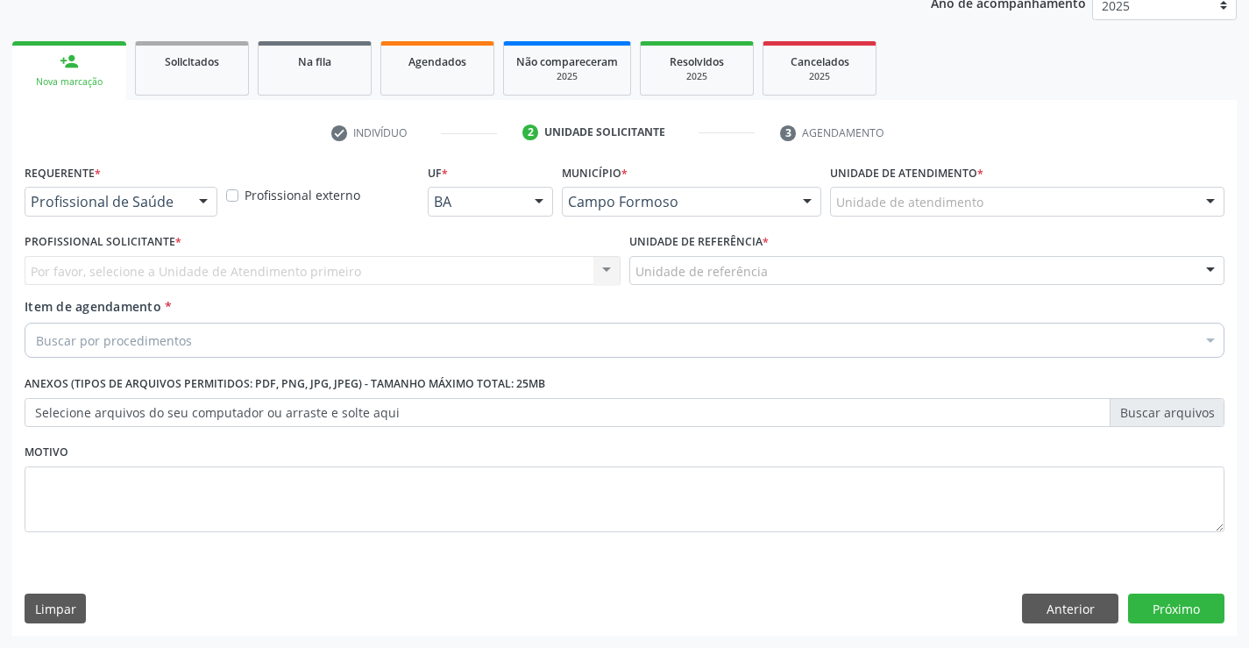
scroll to position [221, 0]
click at [199, 198] on div at bounding box center [203, 203] width 26 height 30
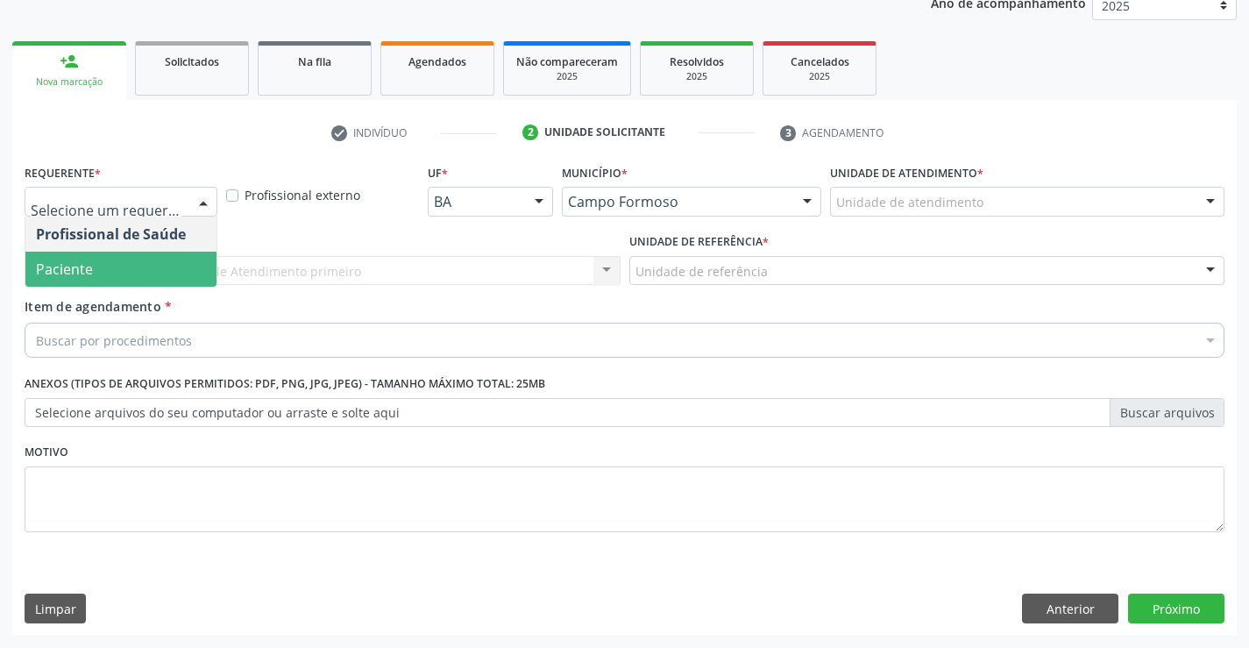
click at [127, 269] on span "Paciente" at bounding box center [120, 268] width 191 height 35
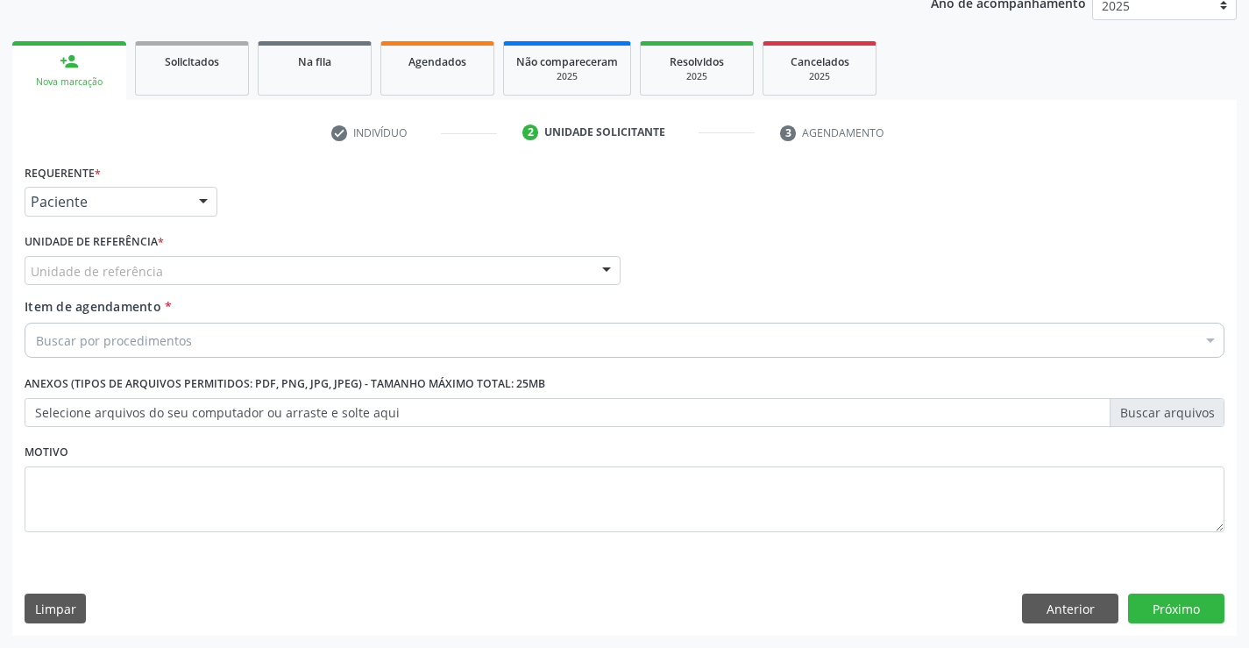
click at [202, 270] on div at bounding box center [323, 271] width 596 height 30
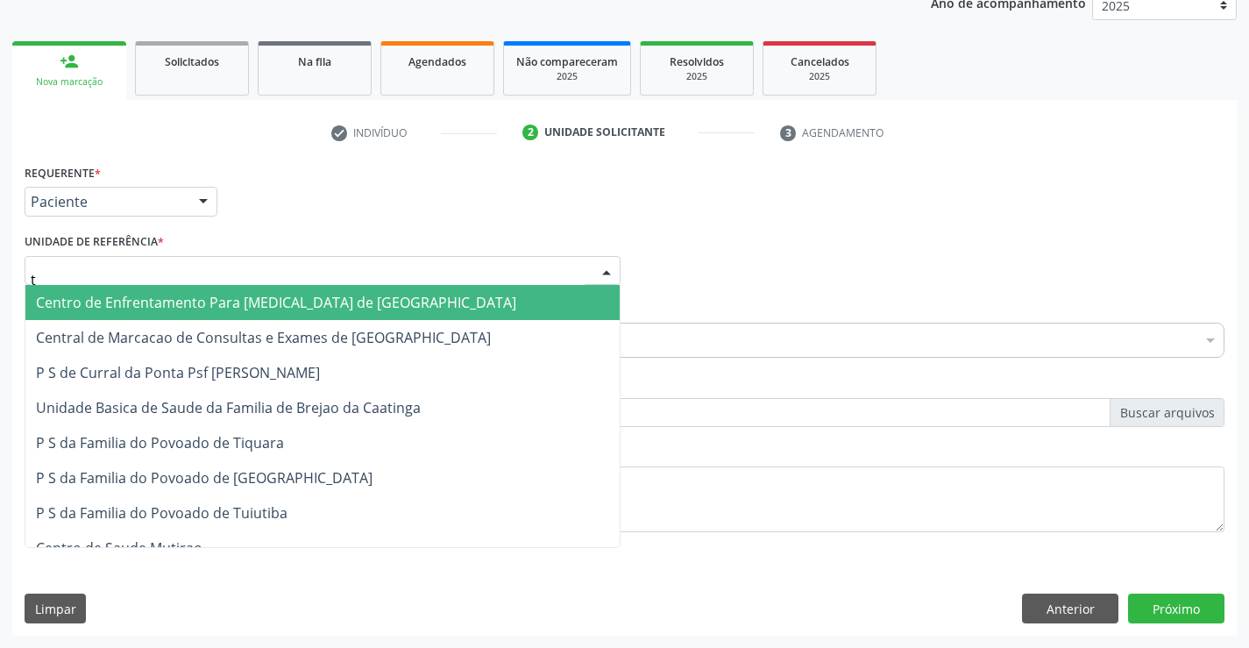
type input "ti"
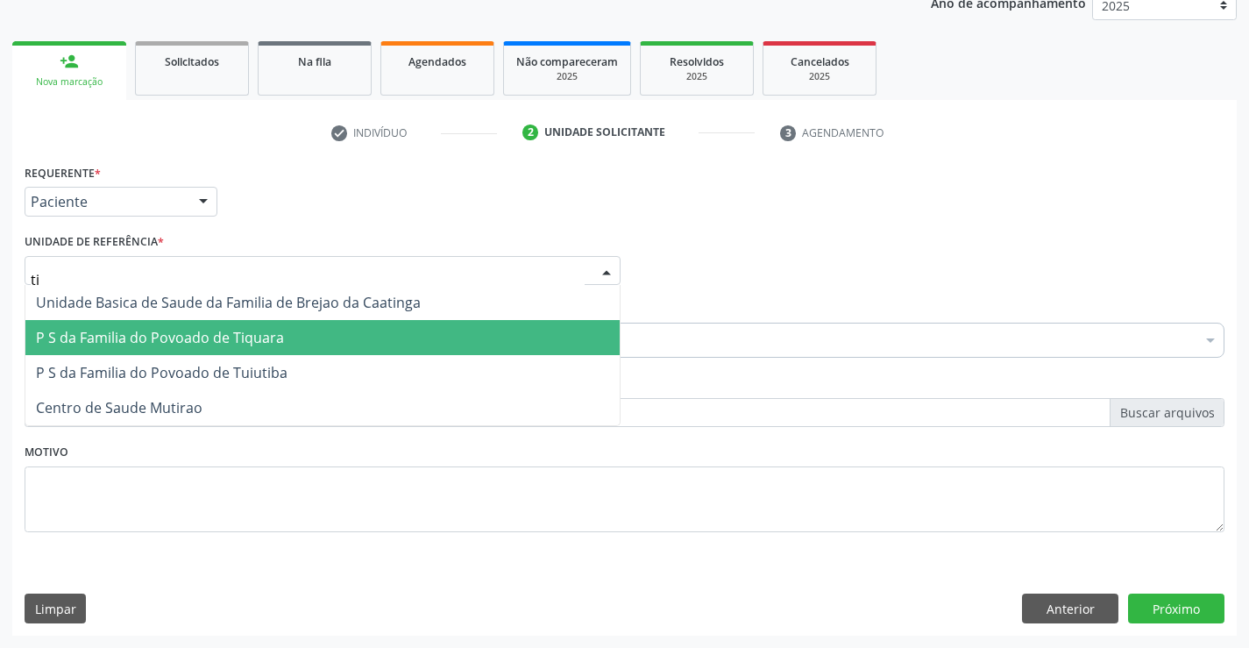
click at [216, 334] on span "P S da Familia do Povoado de Tiquara" at bounding box center [160, 337] width 248 height 19
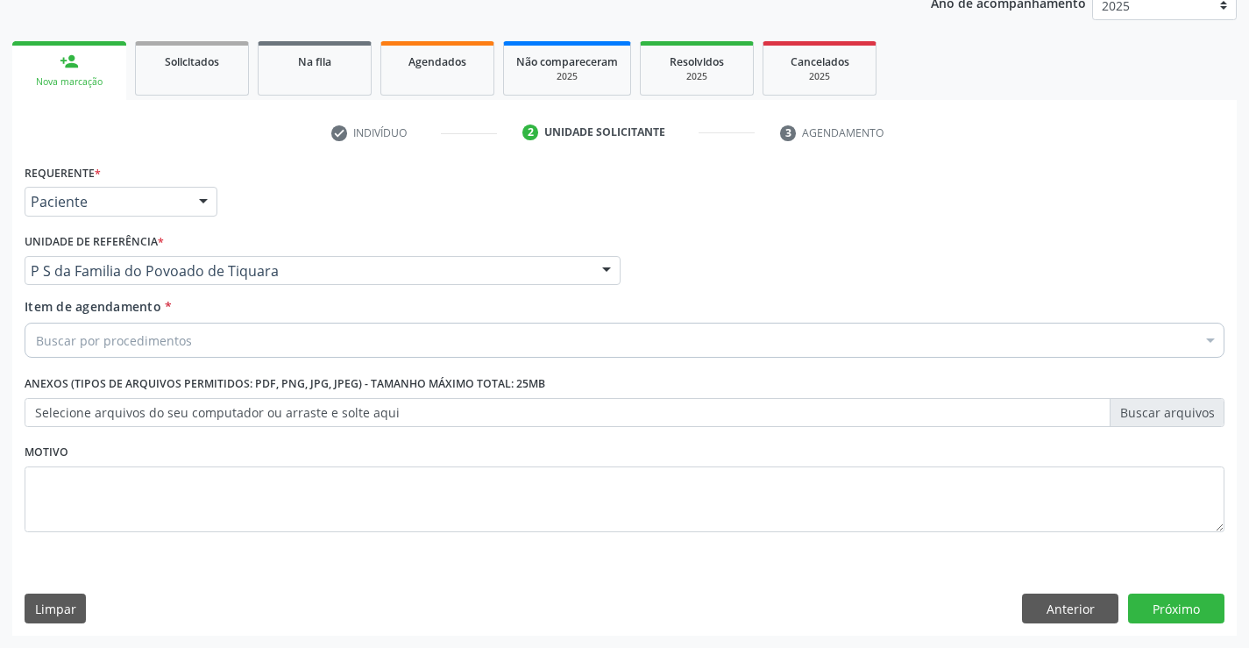
click at [195, 341] on div "Buscar por procedimentos" at bounding box center [625, 339] width 1200 height 35
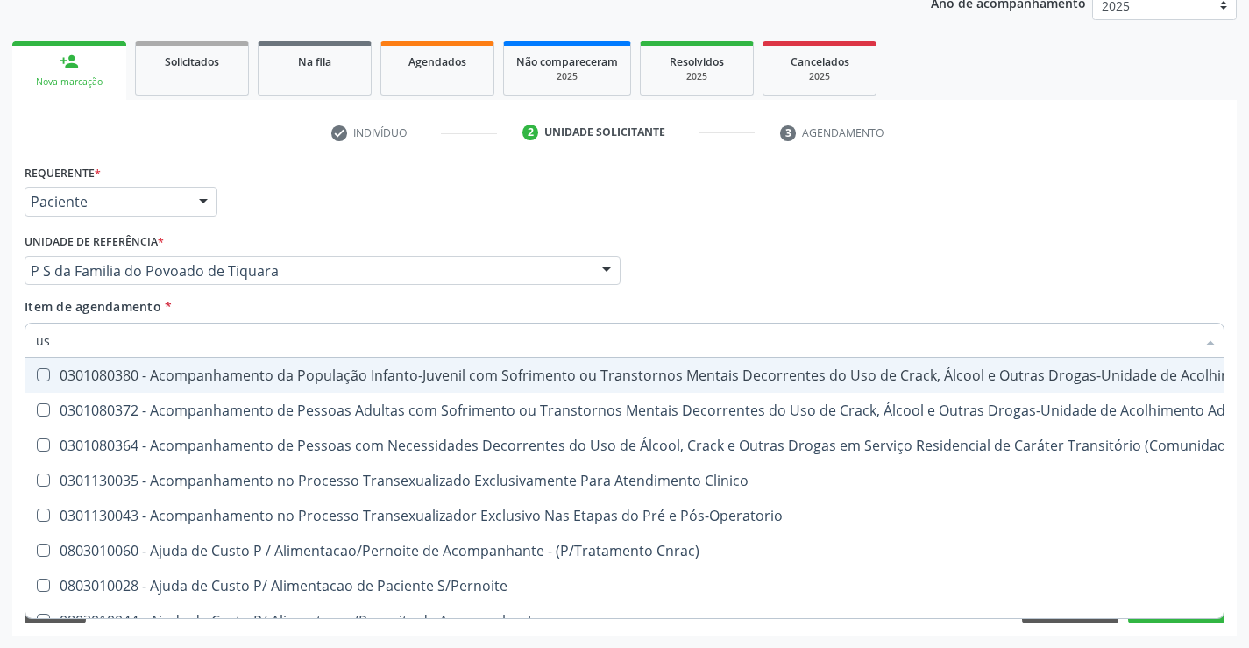
type input "usg"
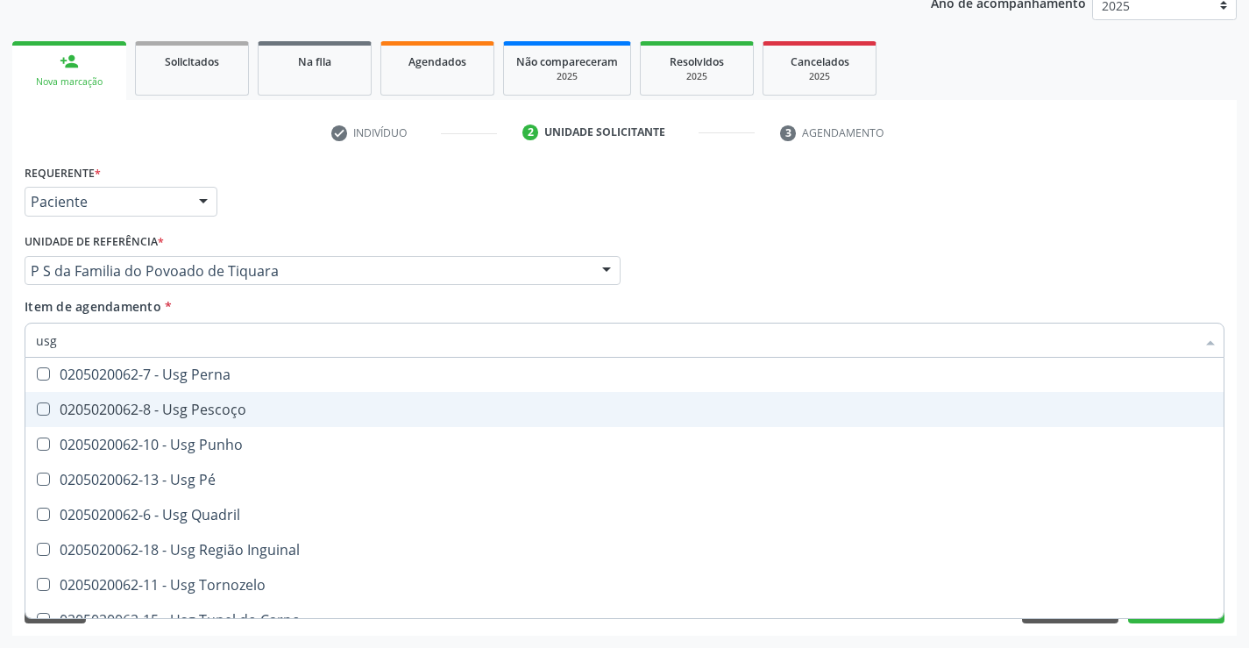
scroll to position [406, 0]
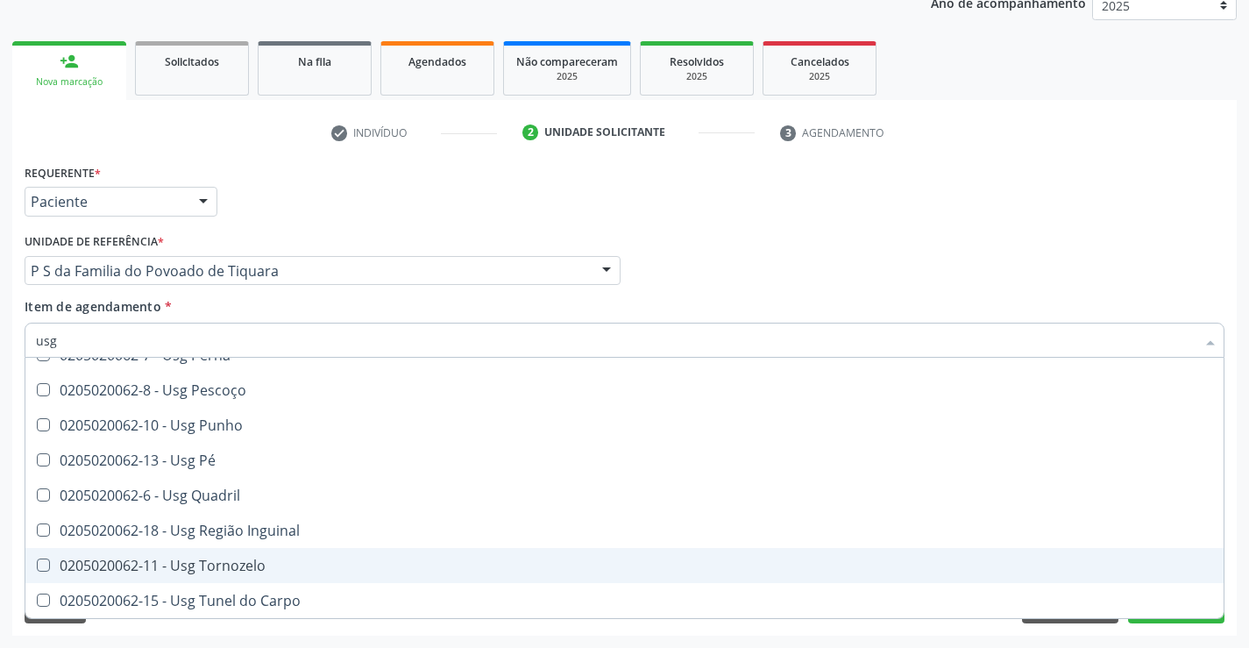
click at [199, 565] on div "0205020062-11 - Usg Tornozelo" at bounding box center [624, 565] width 1177 height 14
checkbox Tornozelo "true"
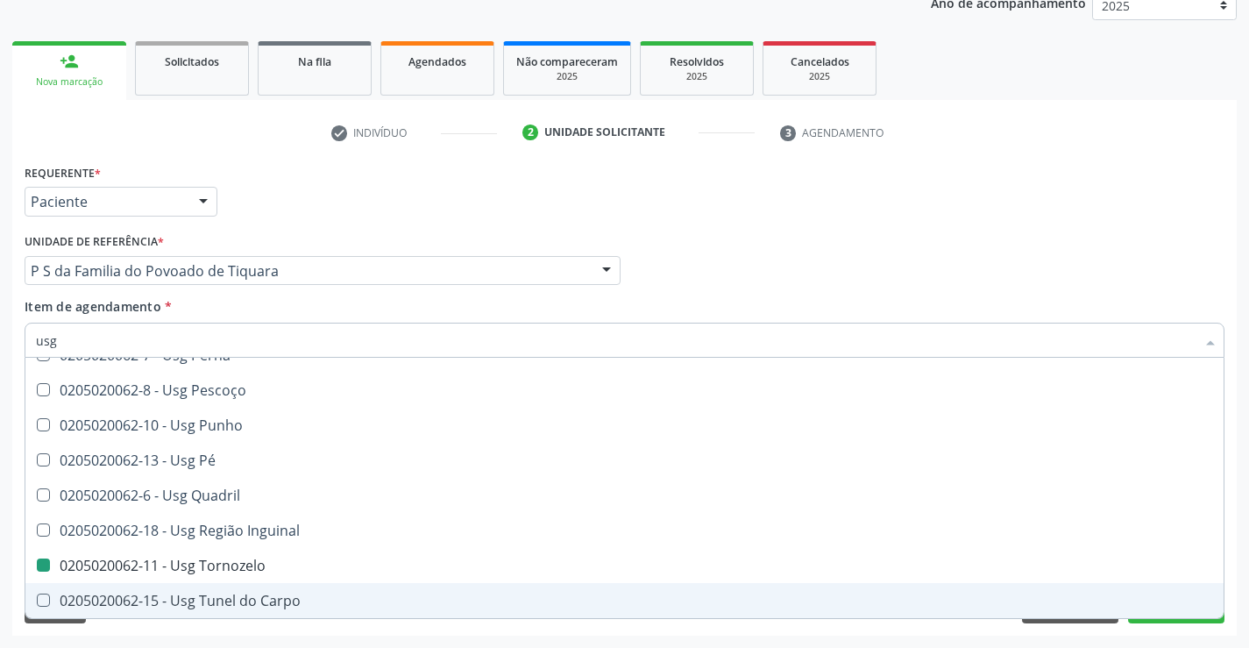
click at [270, 637] on div "Acompanhamento Acompanhe a situação das marcações correntes e finalizadas Relat…" at bounding box center [624, 262] width 1249 height 772
checkbox Braço "true"
checkbox Tornozelo "false"
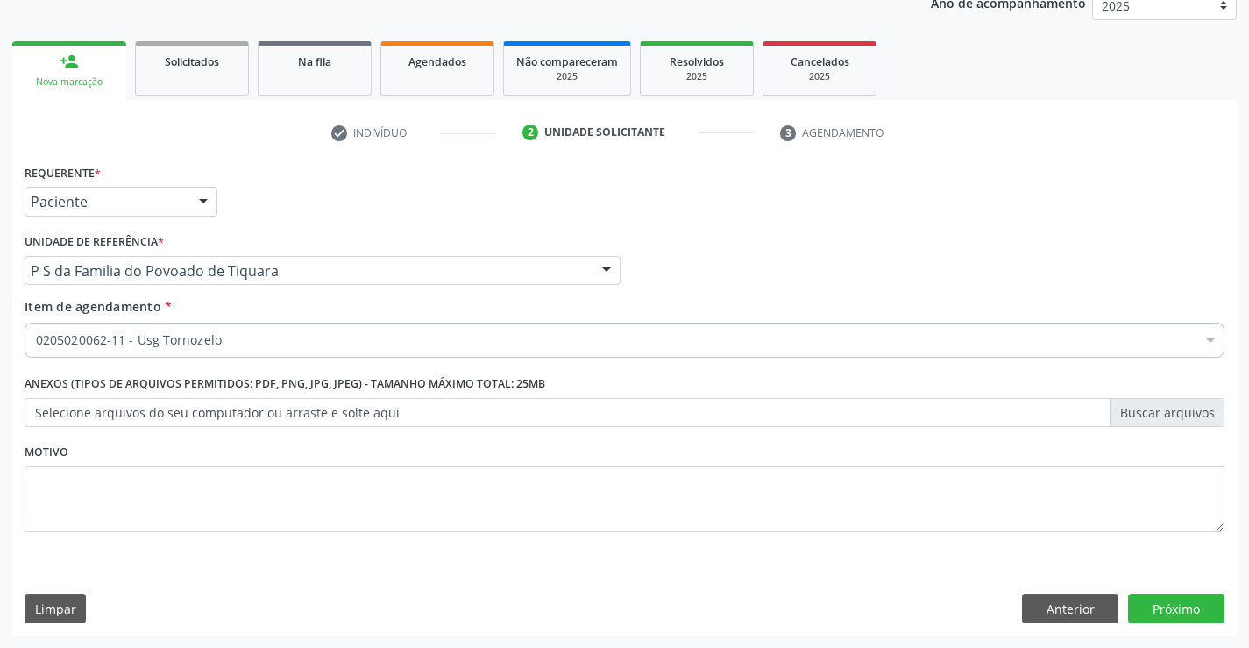
scroll to position [0, 0]
click at [1133, 604] on button "Próximo" at bounding box center [1176, 608] width 96 height 30
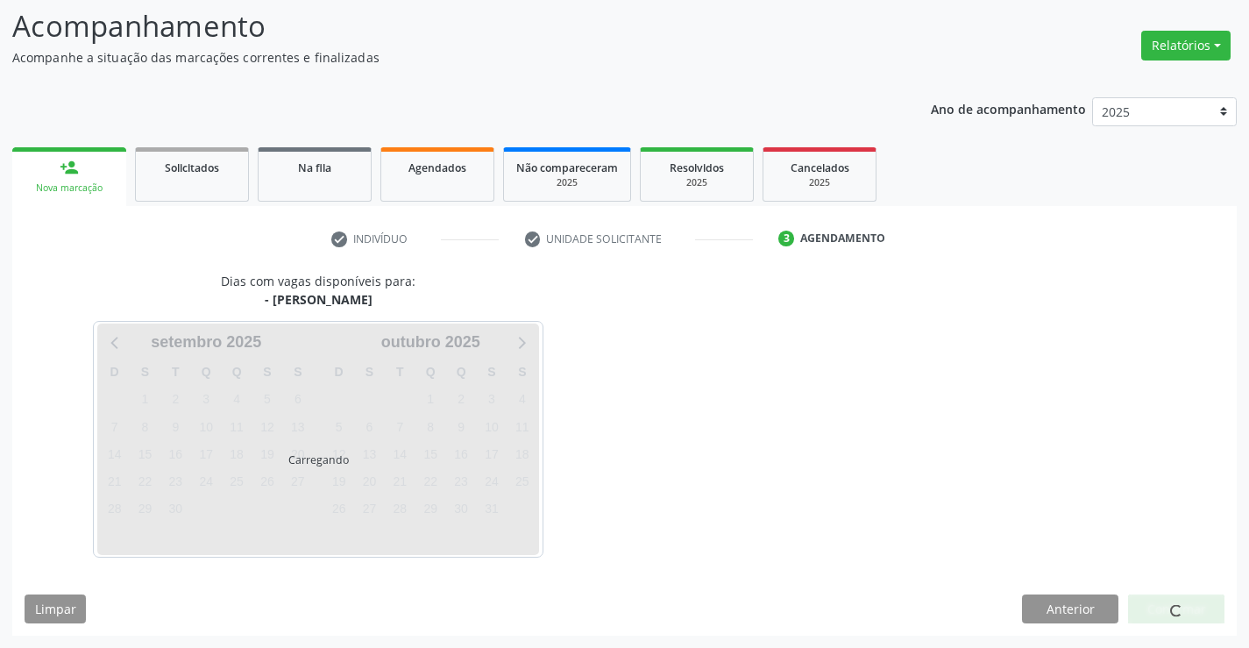
scroll to position [115, 0]
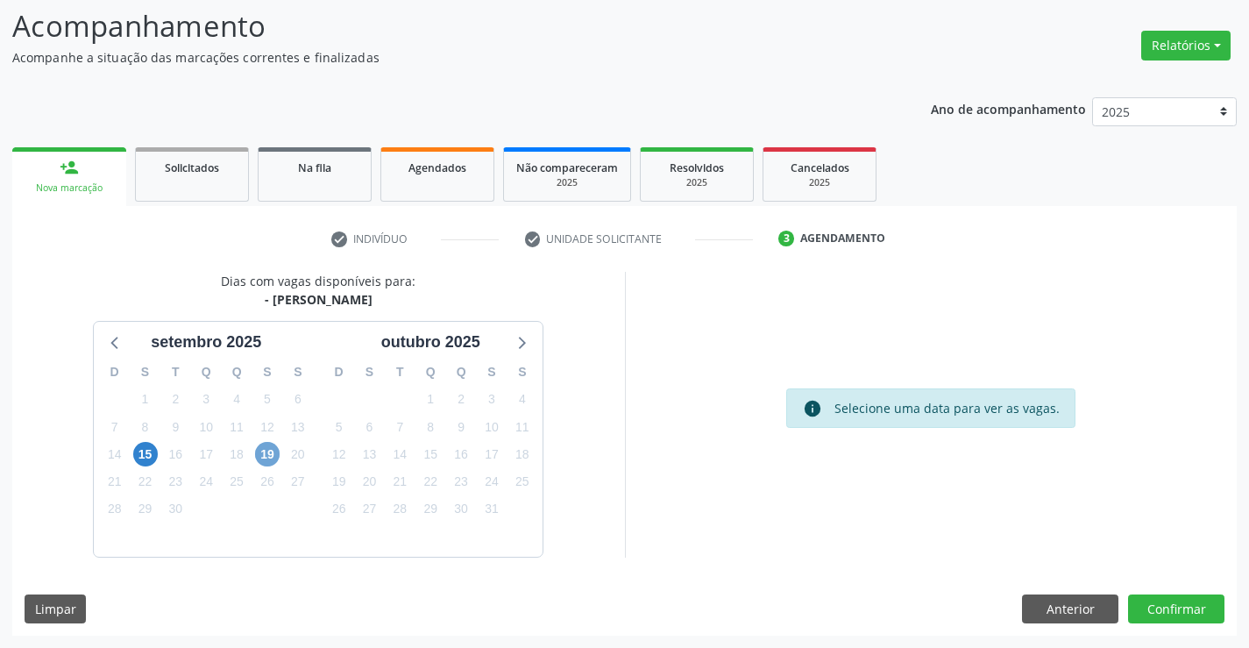
click at [267, 451] on span "19" at bounding box center [267, 454] width 25 height 25
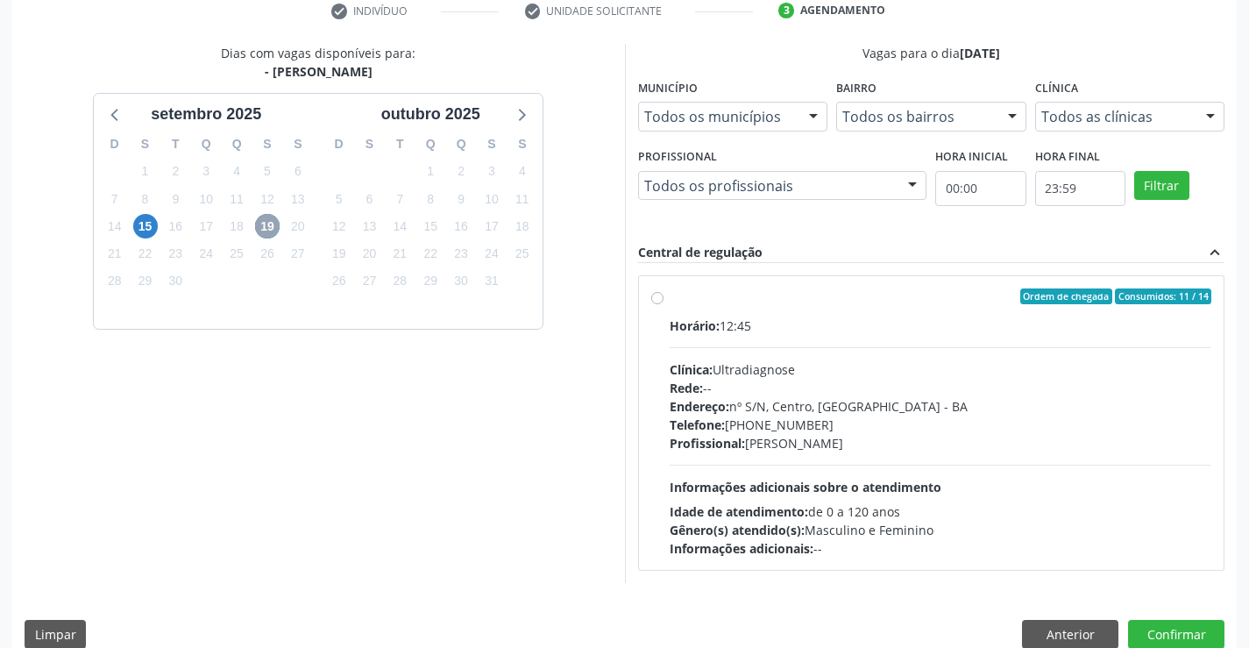
scroll to position [368, 0]
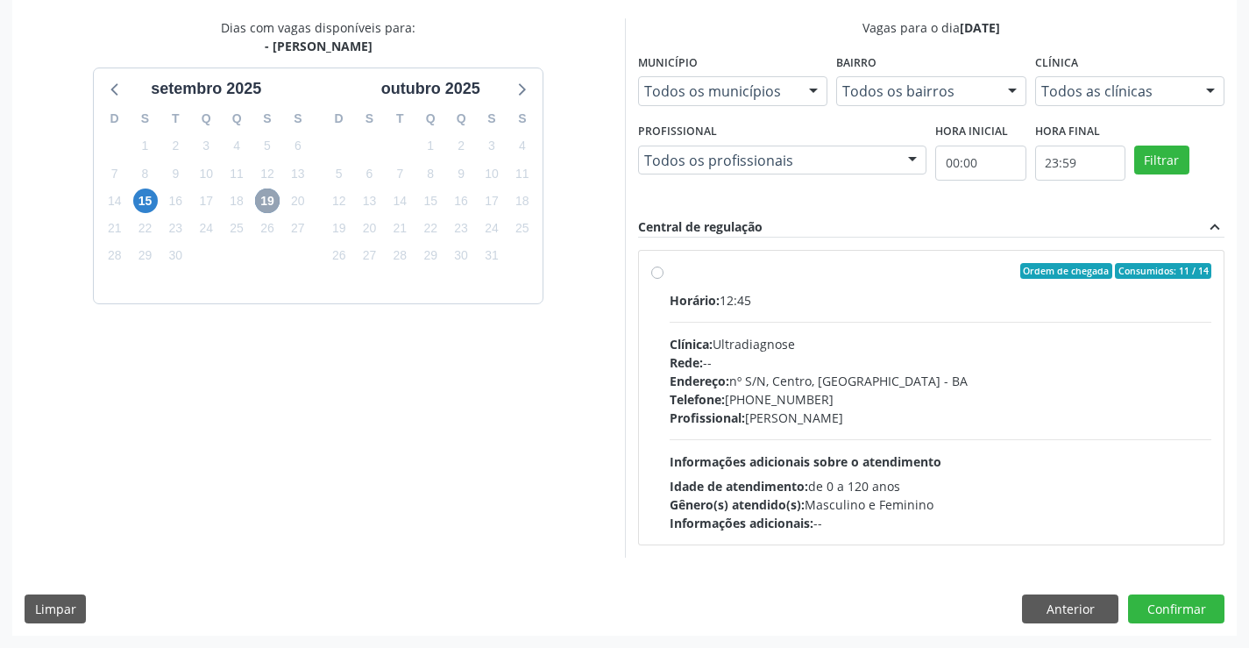
click at [269, 199] on span "19" at bounding box center [267, 200] width 25 height 25
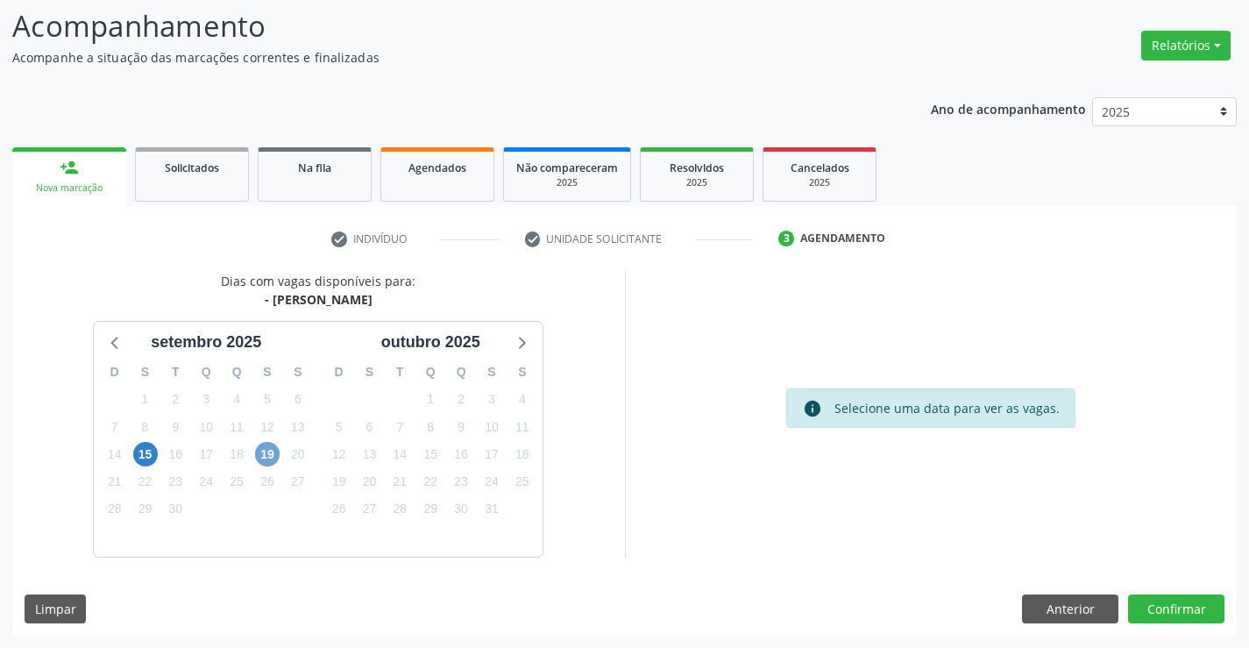
scroll to position [115, 0]
click at [1190, 613] on button "Confirmar" at bounding box center [1176, 609] width 96 height 30
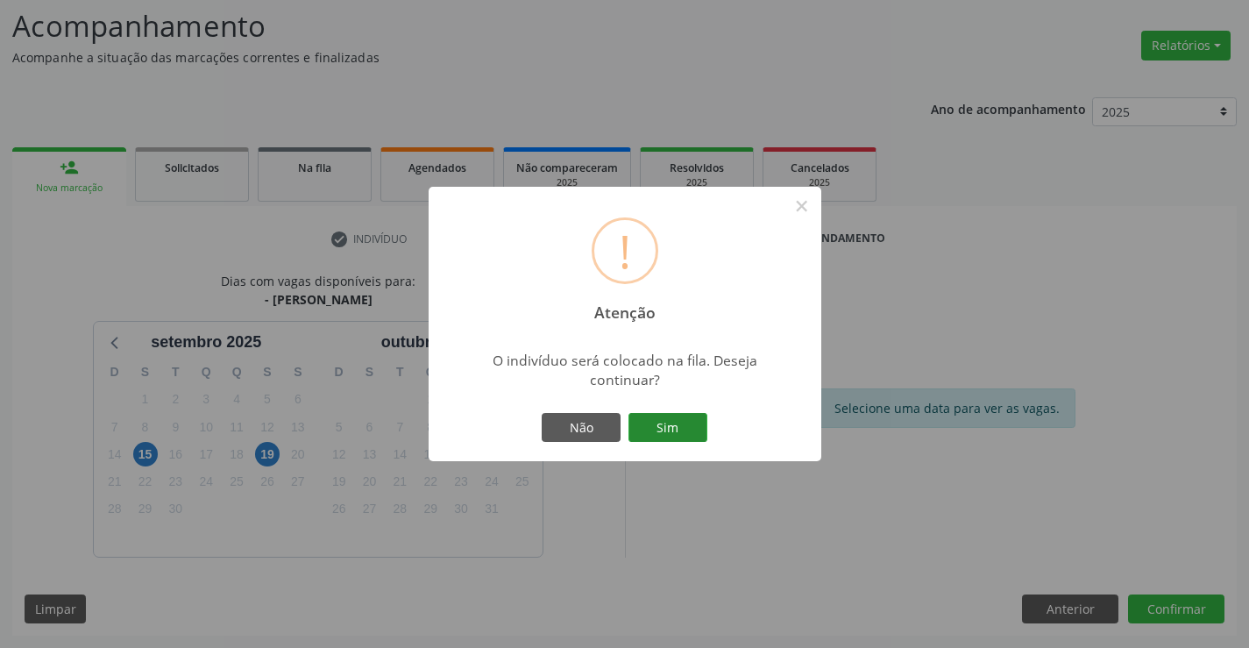
drag, startPoint x: 691, startPoint y: 414, endPoint x: 690, endPoint y: 423, distance: 9.8
click at [690, 423] on button "Sim" at bounding box center [667, 428] width 79 height 30
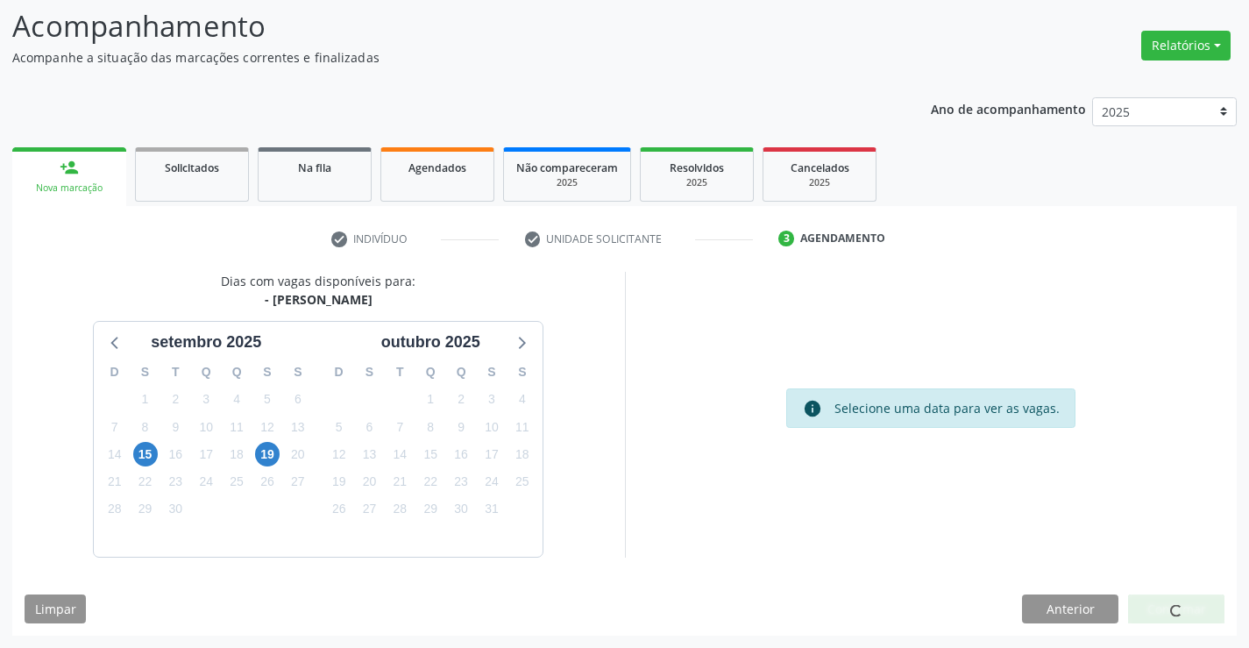
scroll to position [0, 0]
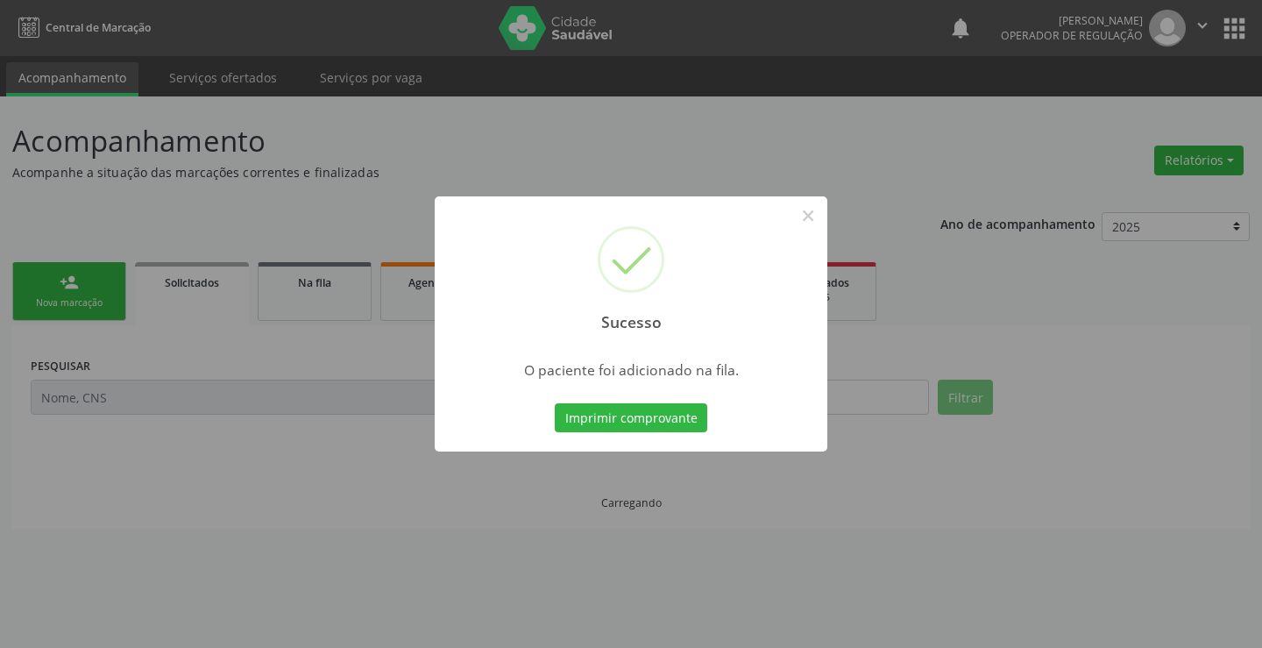
click at [690, 423] on button "Imprimir comprovante" at bounding box center [631, 418] width 152 height 30
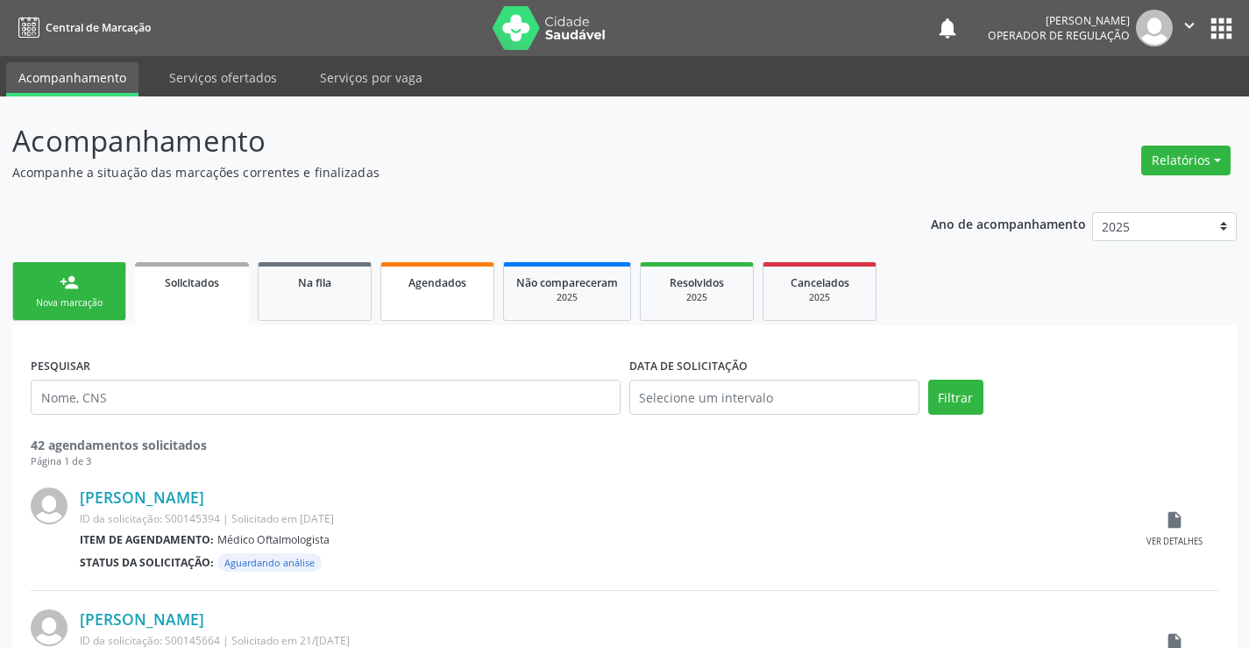
click at [434, 305] on link "Agendados" at bounding box center [437, 291] width 114 height 59
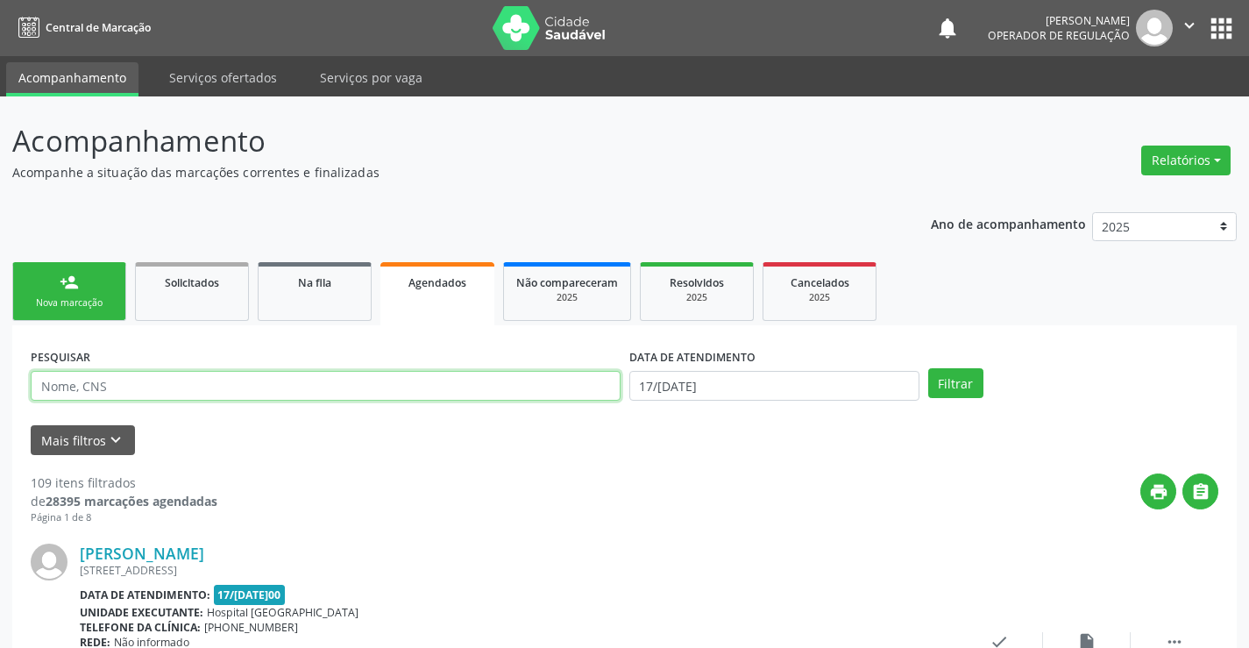
click at [139, 386] on input "text" at bounding box center [326, 386] width 590 height 30
type input "704009888756165"
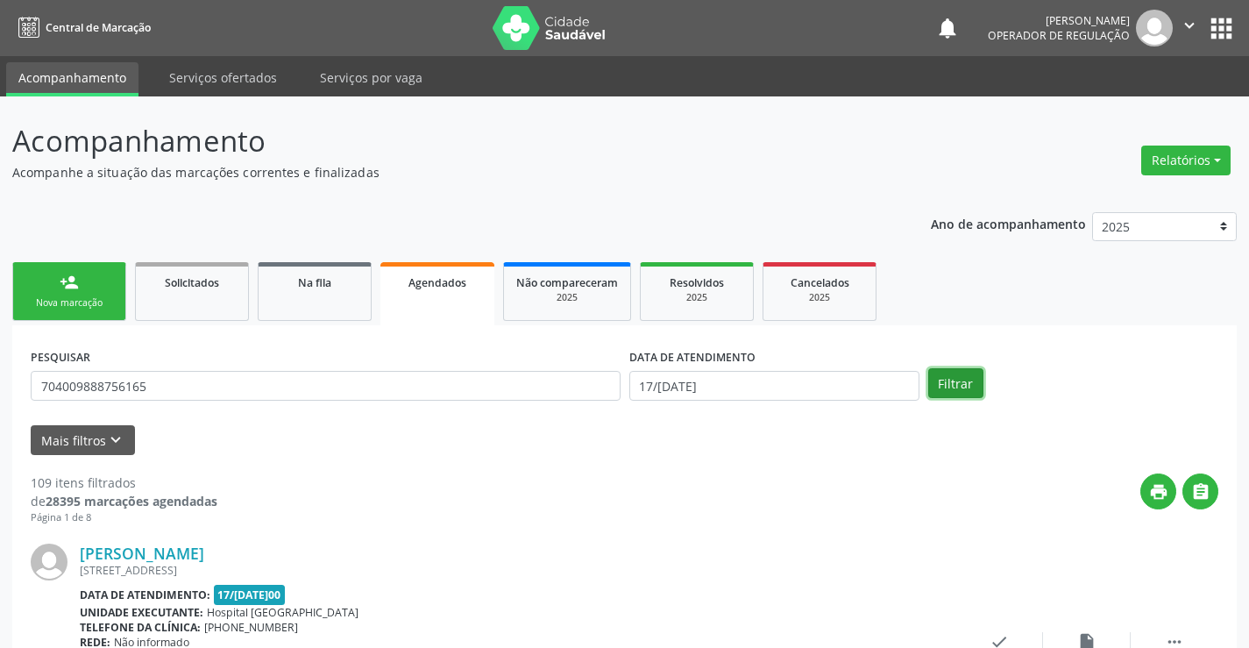
click at [957, 381] on button "Filtrar" at bounding box center [955, 383] width 55 height 30
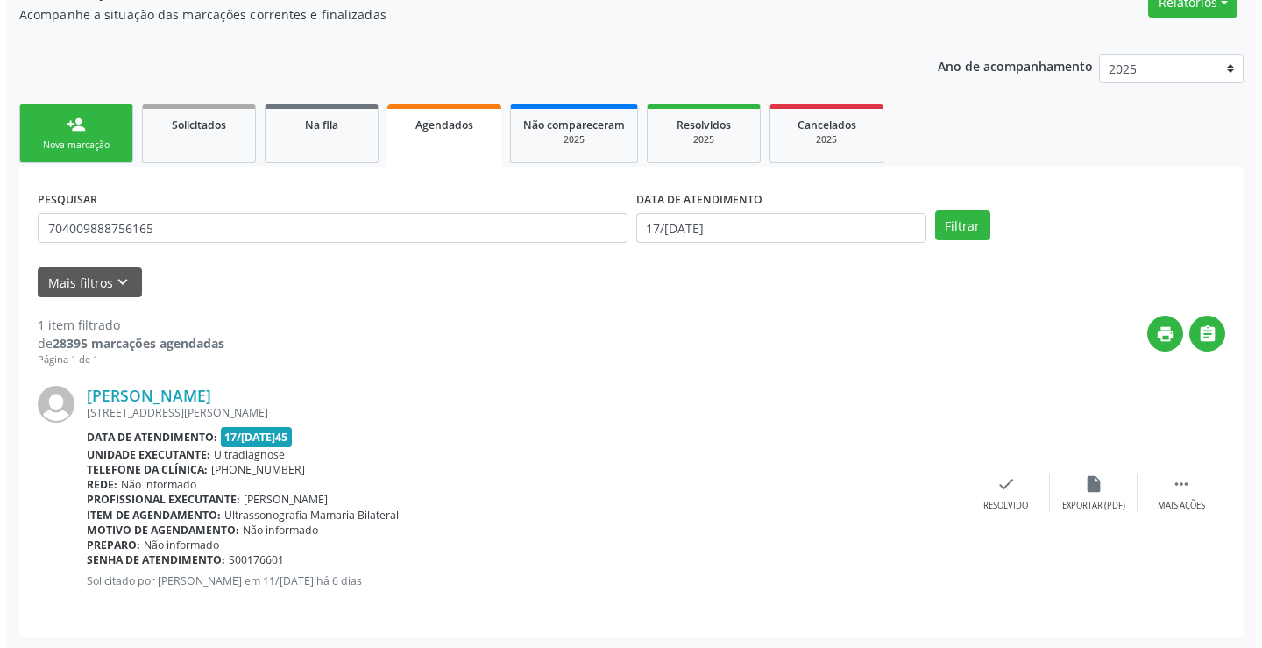
scroll to position [159, 0]
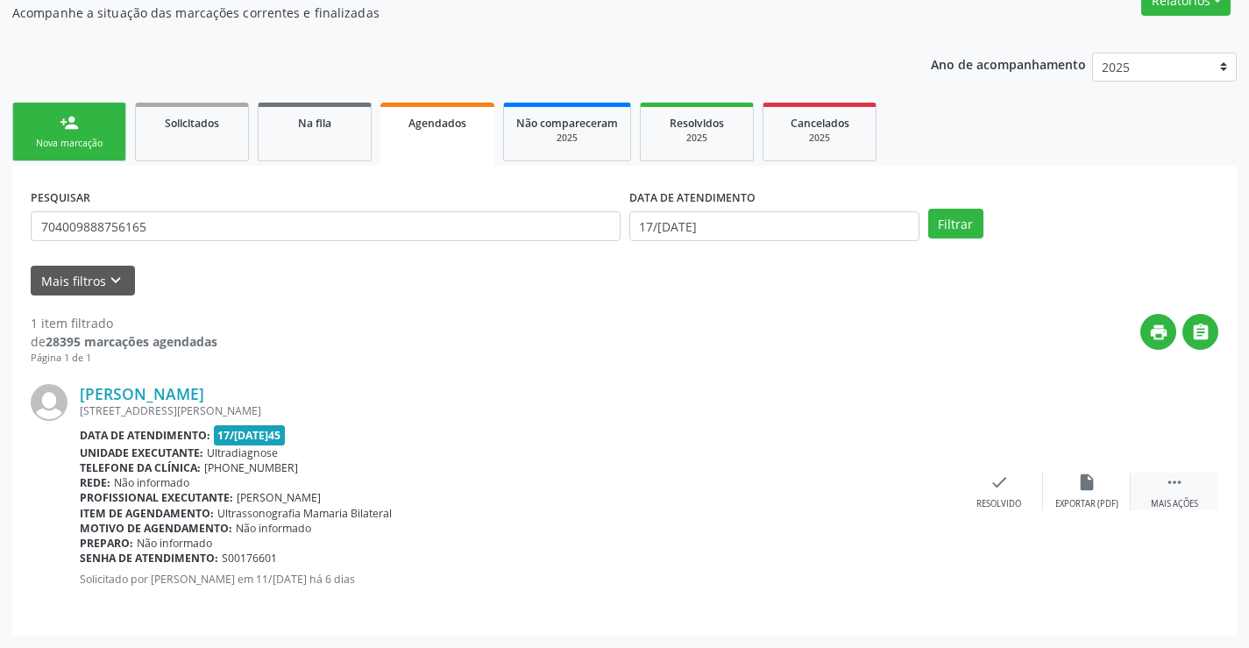
click at [1181, 478] on icon "" at bounding box center [1173, 481] width 19 height 19
click at [909, 481] on icon "cancel" at bounding box center [911, 481] width 19 height 19
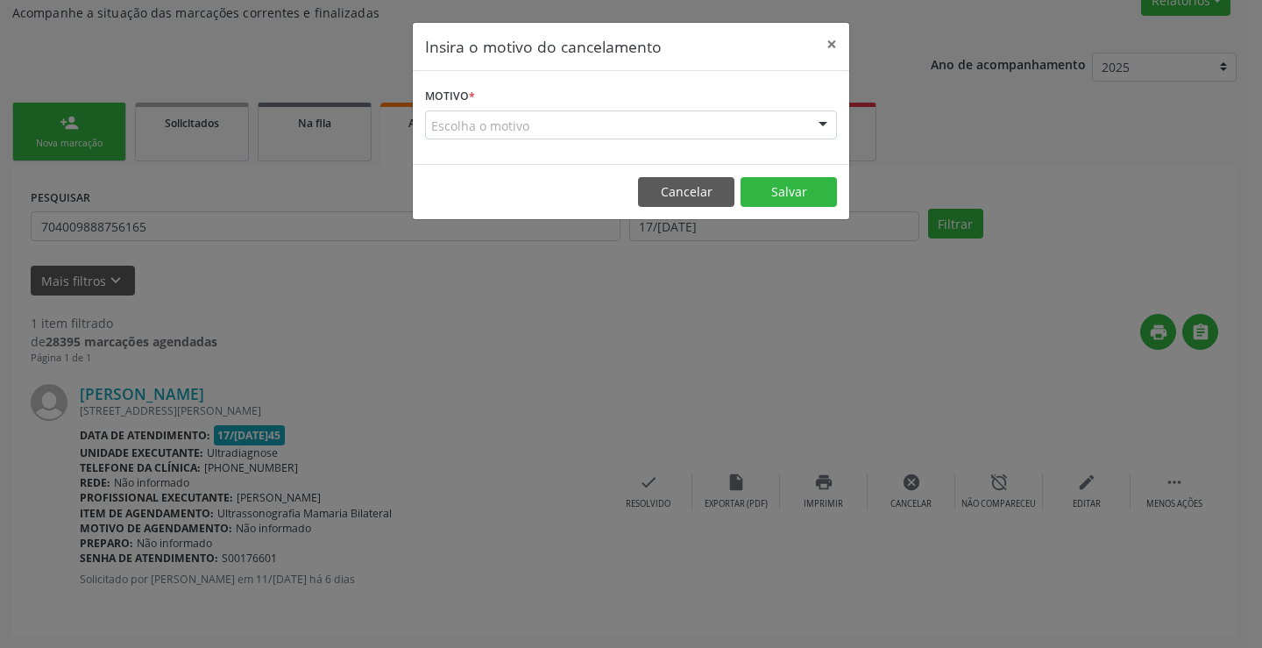
click at [702, 121] on div "Escolha o motivo" at bounding box center [631, 125] width 412 height 30
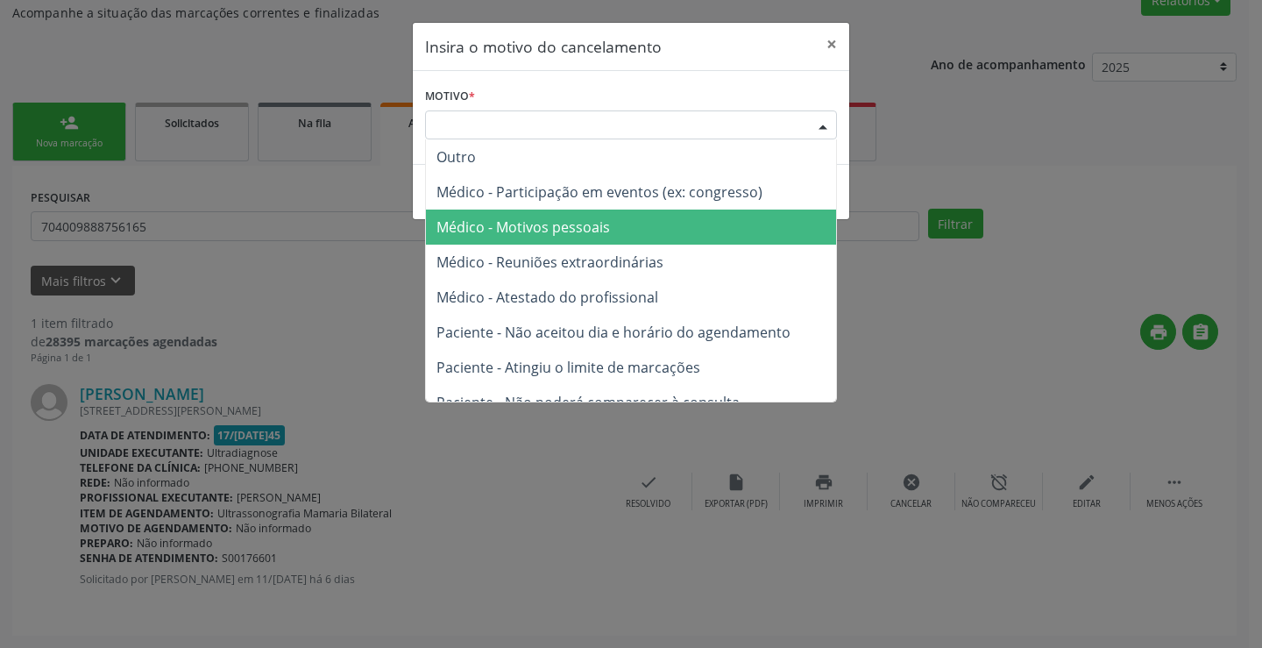
drag, startPoint x: 592, startPoint y: 225, endPoint x: 769, endPoint y: 247, distance: 178.3
click at [613, 231] on span "Médico - Motivos pessoais" at bounding box center [631, 226] width 410 height 35
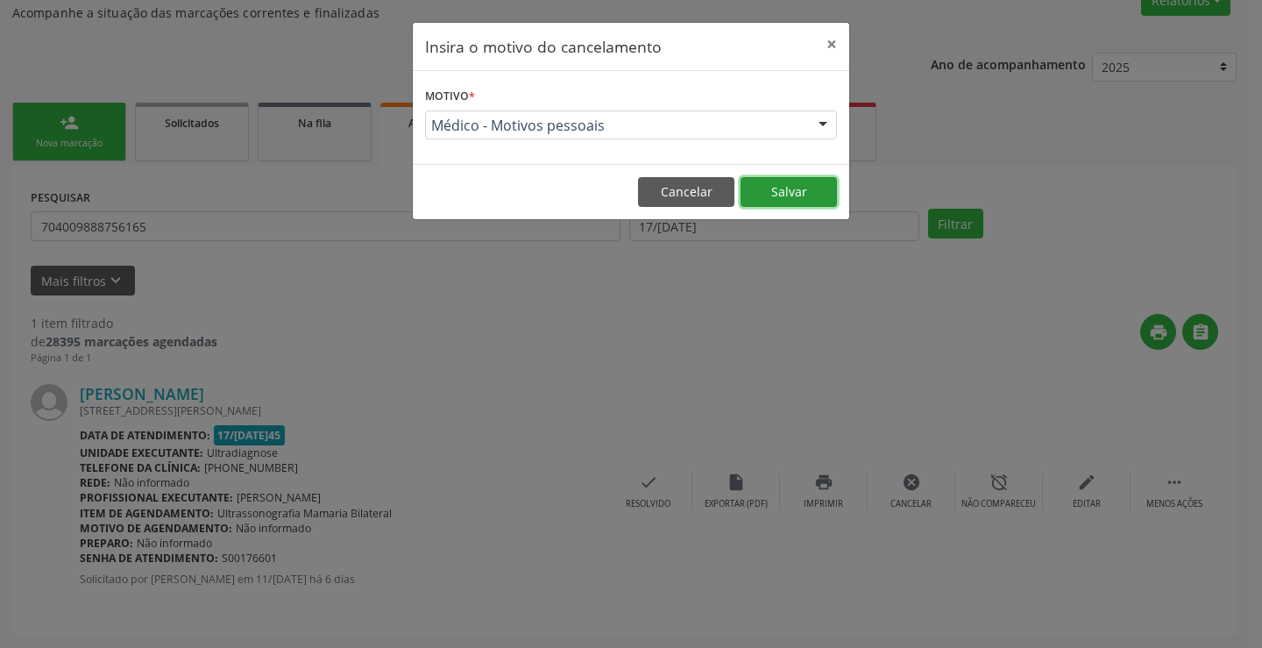
click at [790, 194] on button "Salvar" at bounding box center [788, 192] width 96 height 30
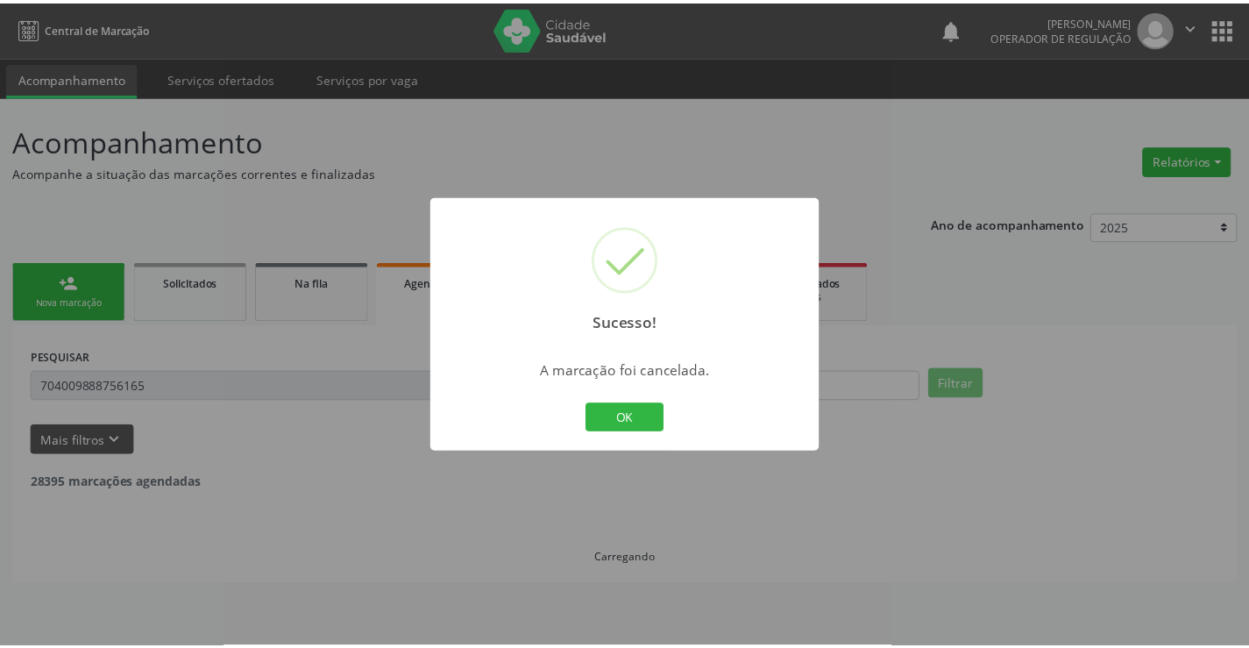
scroll to position [0, 0]
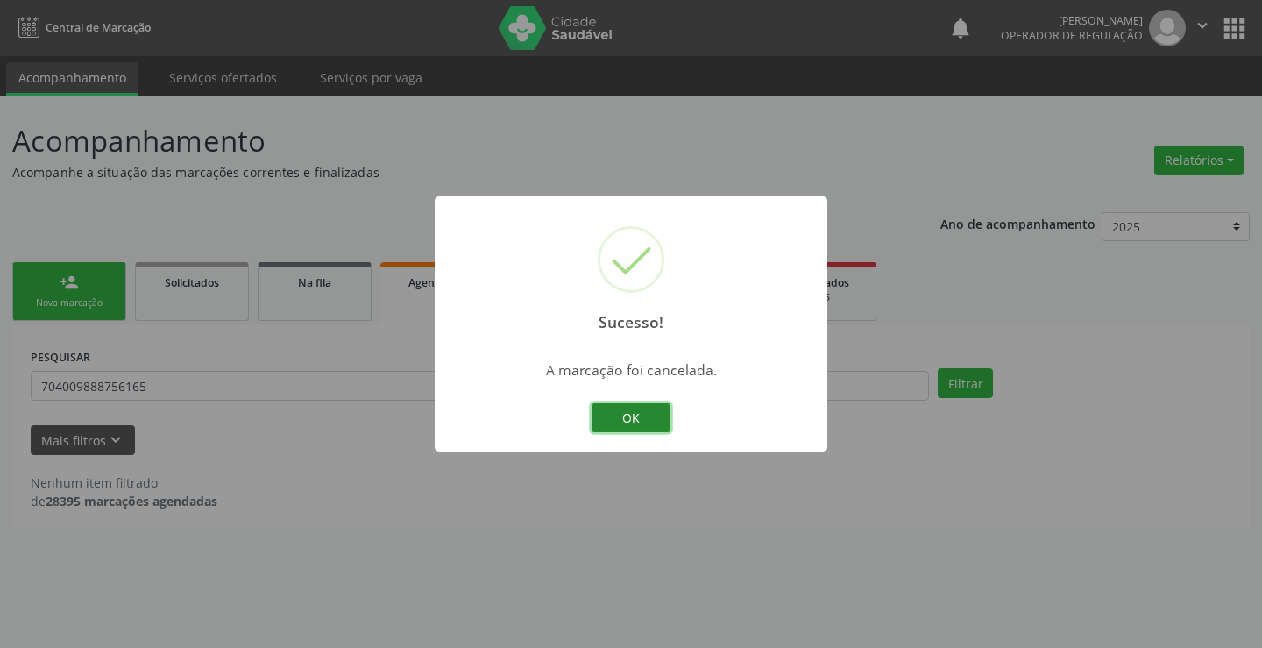
click at [638, 419] on button "OK" at bounding box center [630, 418] width 79 height 30
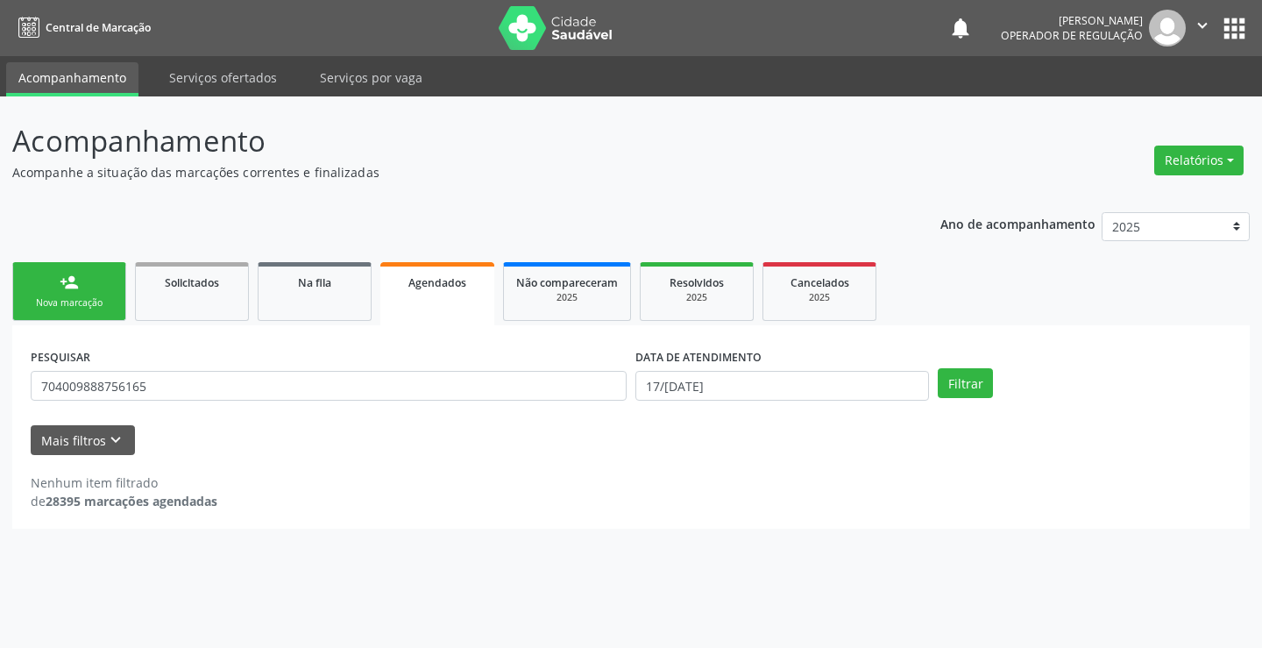
click at [100, 293] on link "person_add Nova marcação" at bounding box center [69, 291] width 114 height 59
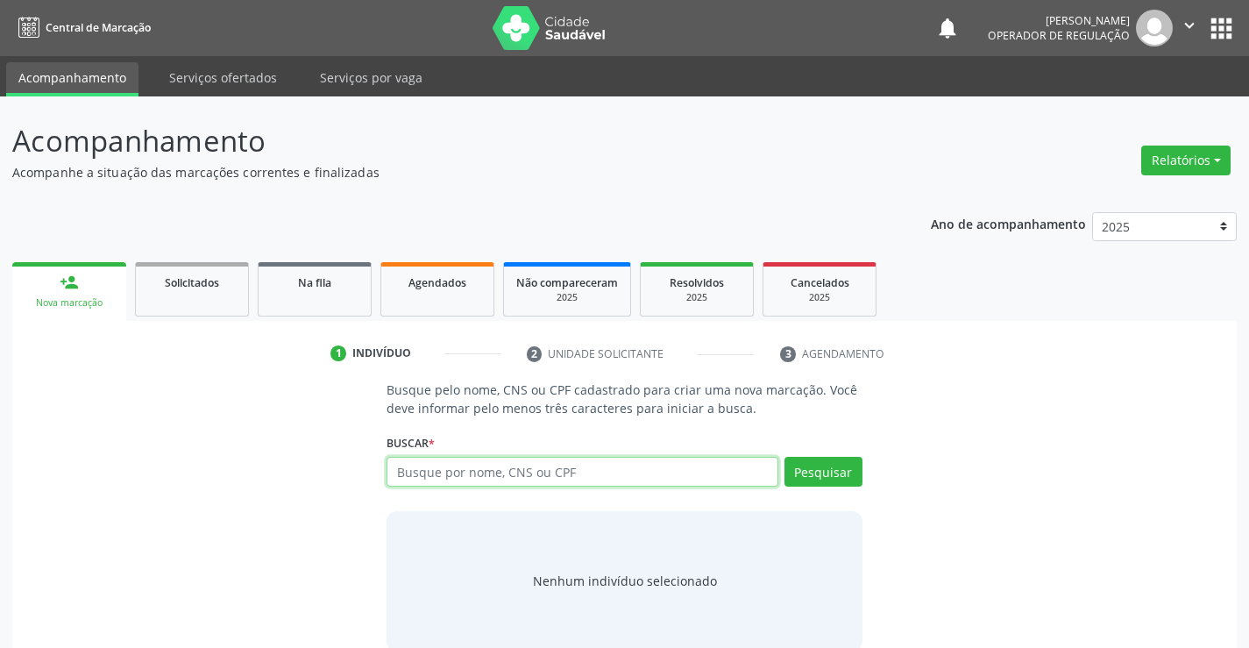
click at [614, 471] on input "text" at bounding box center [581, 471] width 391 height 30
type input "700501137005459"
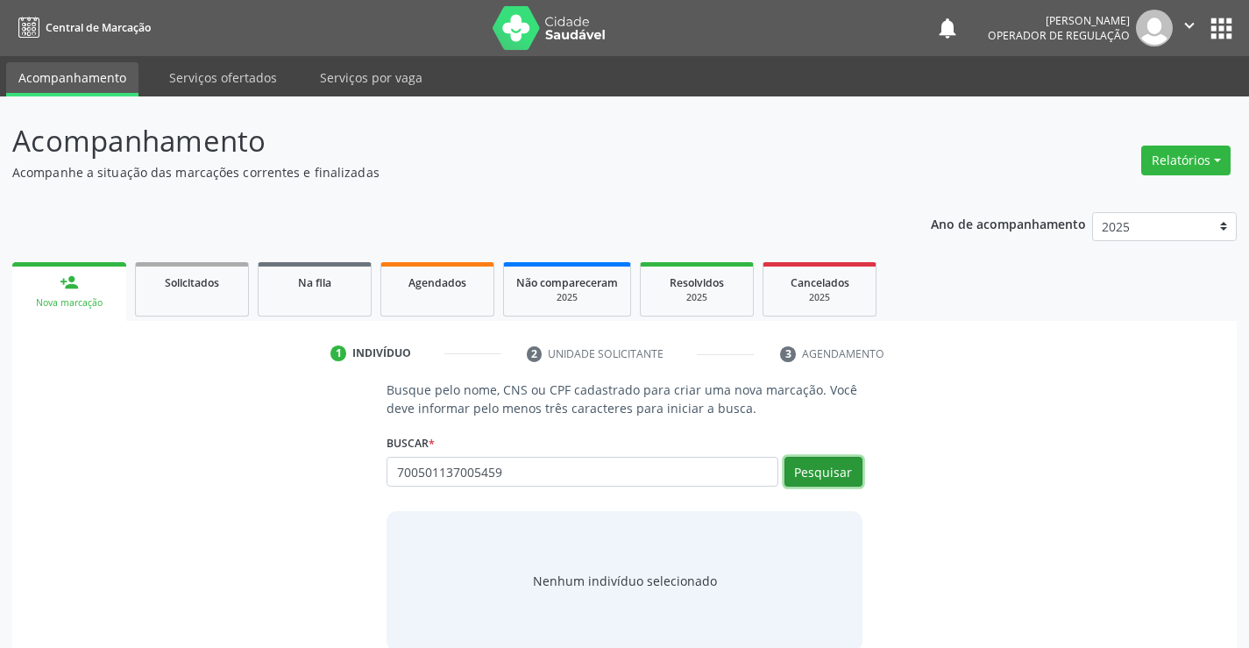
click at [822, 464] on button "Pesquisar" at bounding box center [823, 471] width 78 height 30
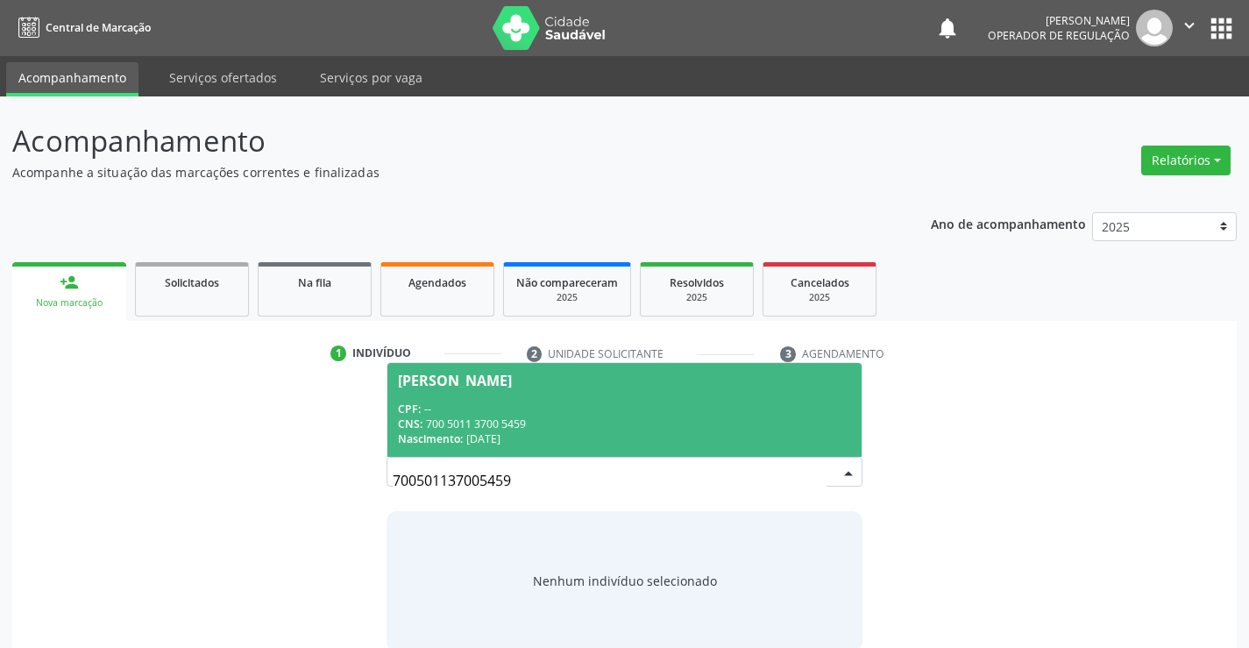
click at [723, 446] on div "Nascimento: [DATE]" at bounding box center [624, 438] width 452 height 15
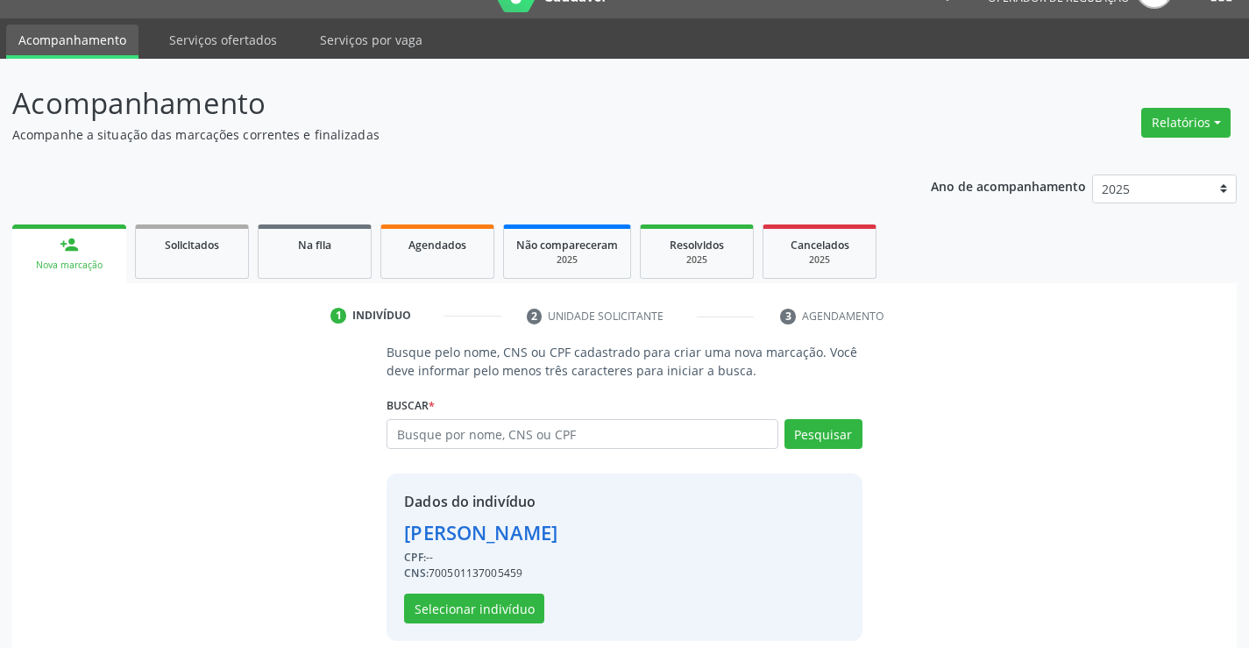
scroll to position [55, 0]
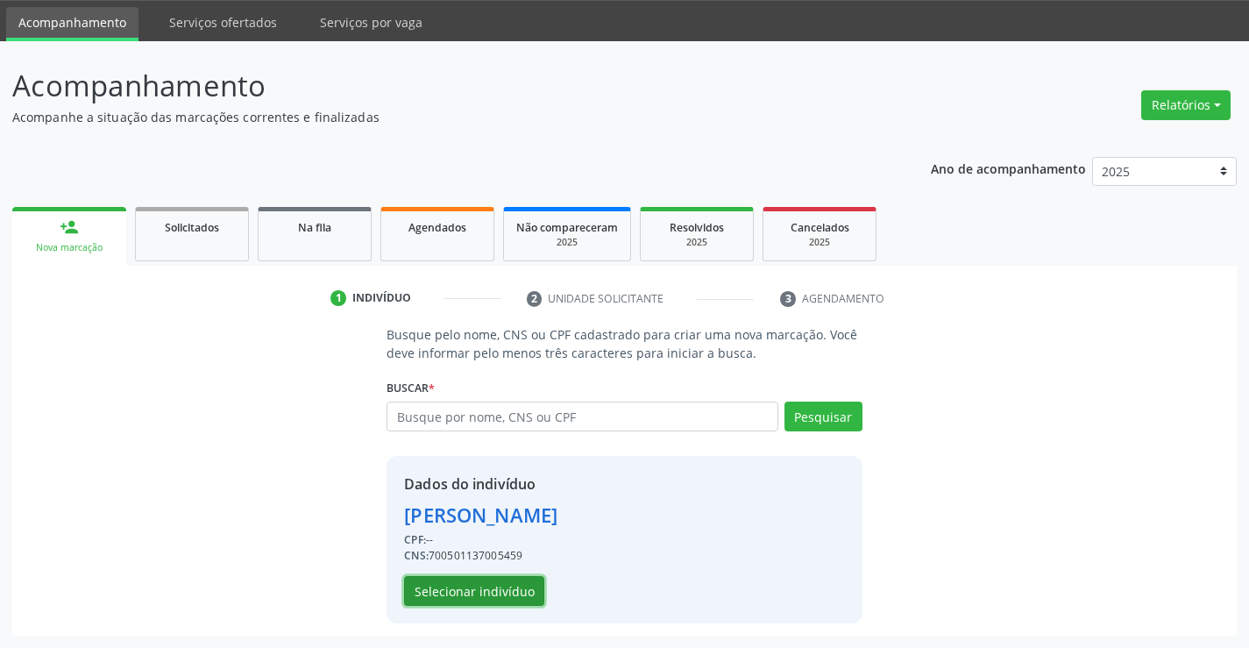
click at [504, 590] on button "Selecionar indivíduo" at bounding box center [474, 591] width 140 height 30
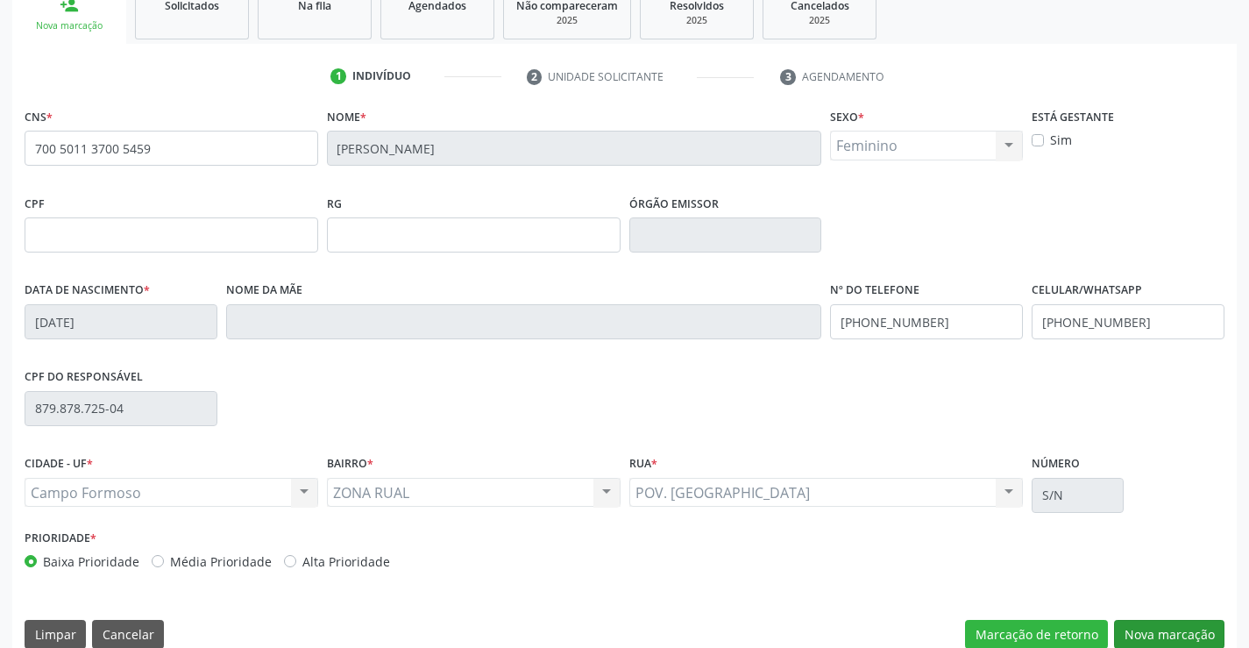
scroll to position [302, 0]
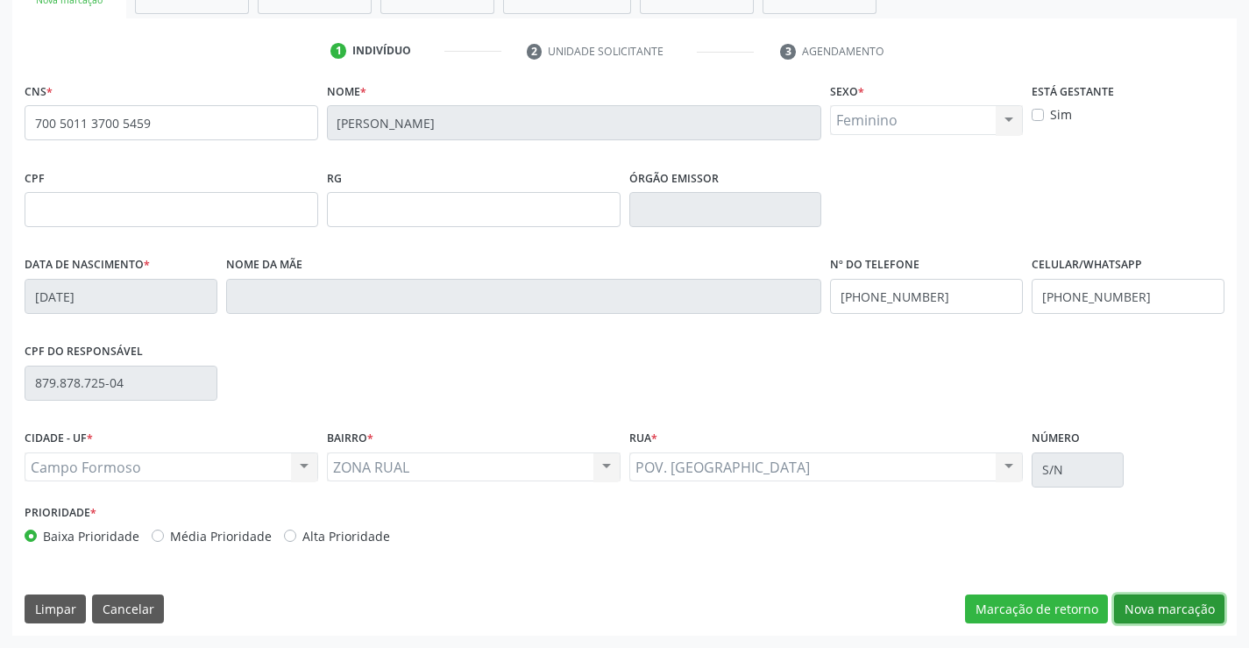
click at [1144, 605] on button "Nova marcação" at bounding box center [1169, 609] width 110 height 30
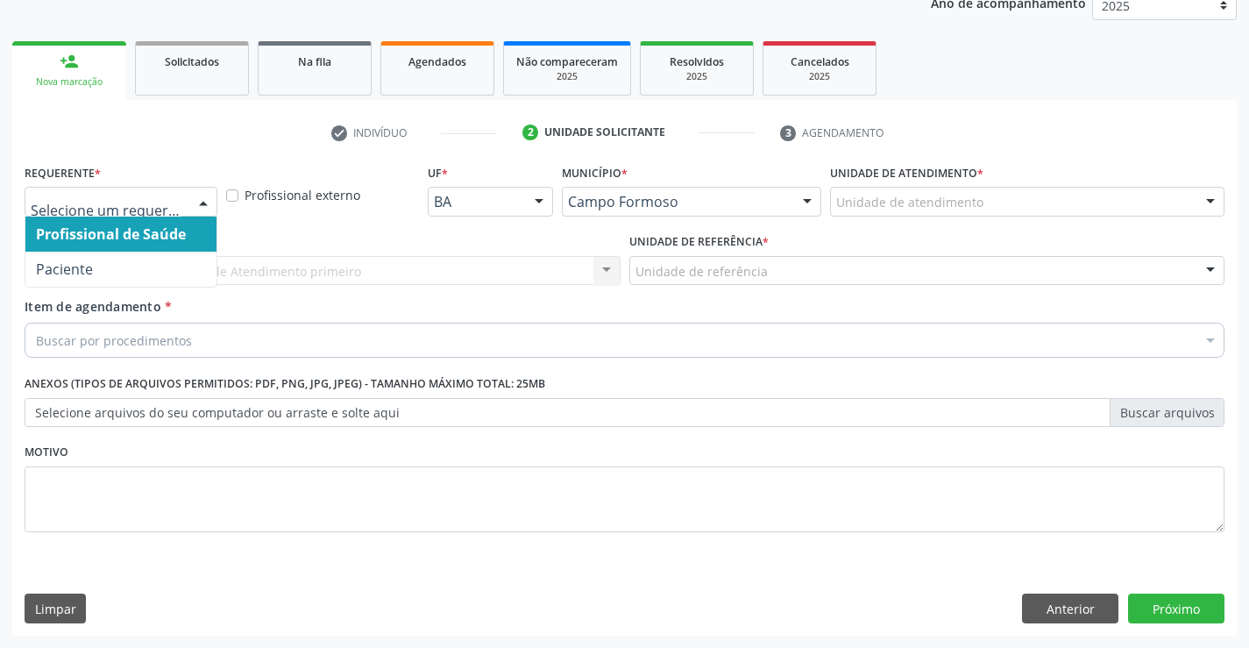
click at [203, 198] on div at bounding box center [203, 203] width 26 height 30
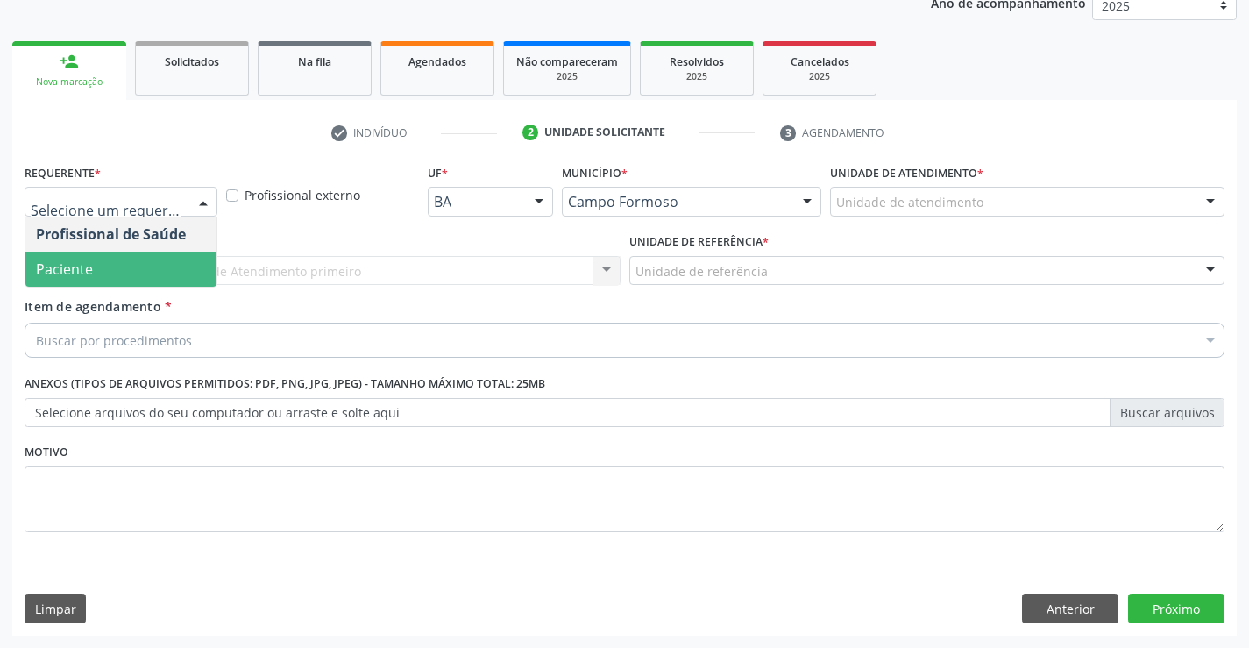
click at [190, 278] on span "Paciente" at bounding box center [120, 268] width 191 height 35
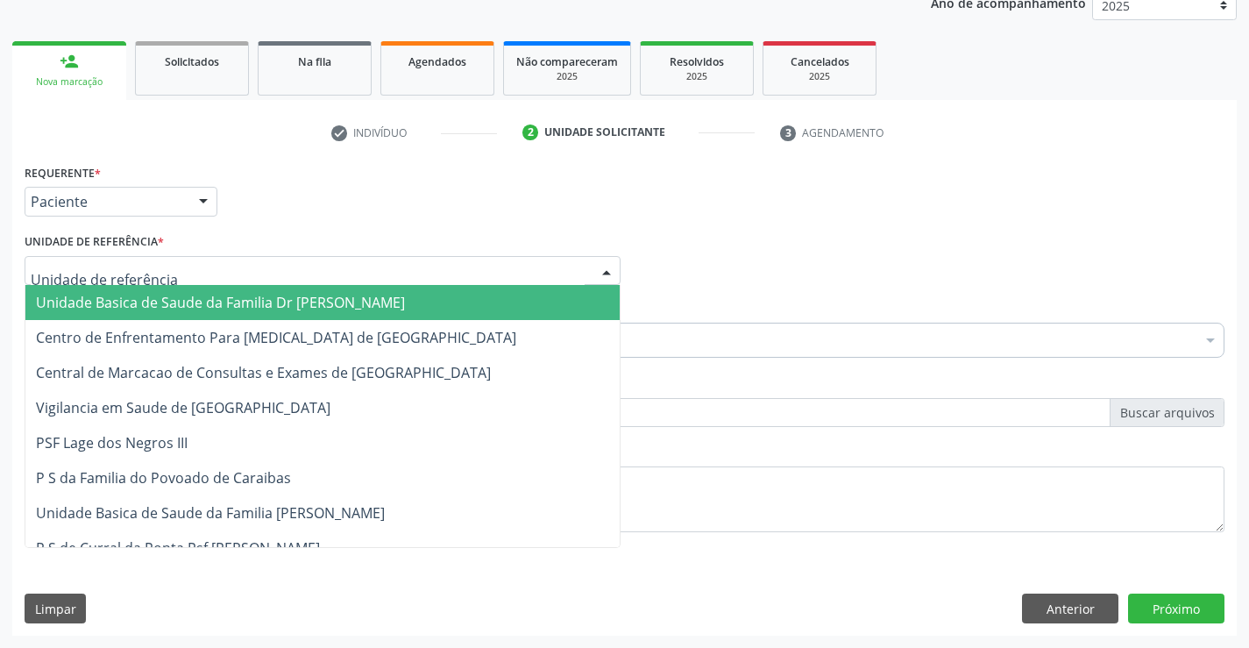
click at [203, 274] on div at bounding box center [323, 271] width 596 height 30
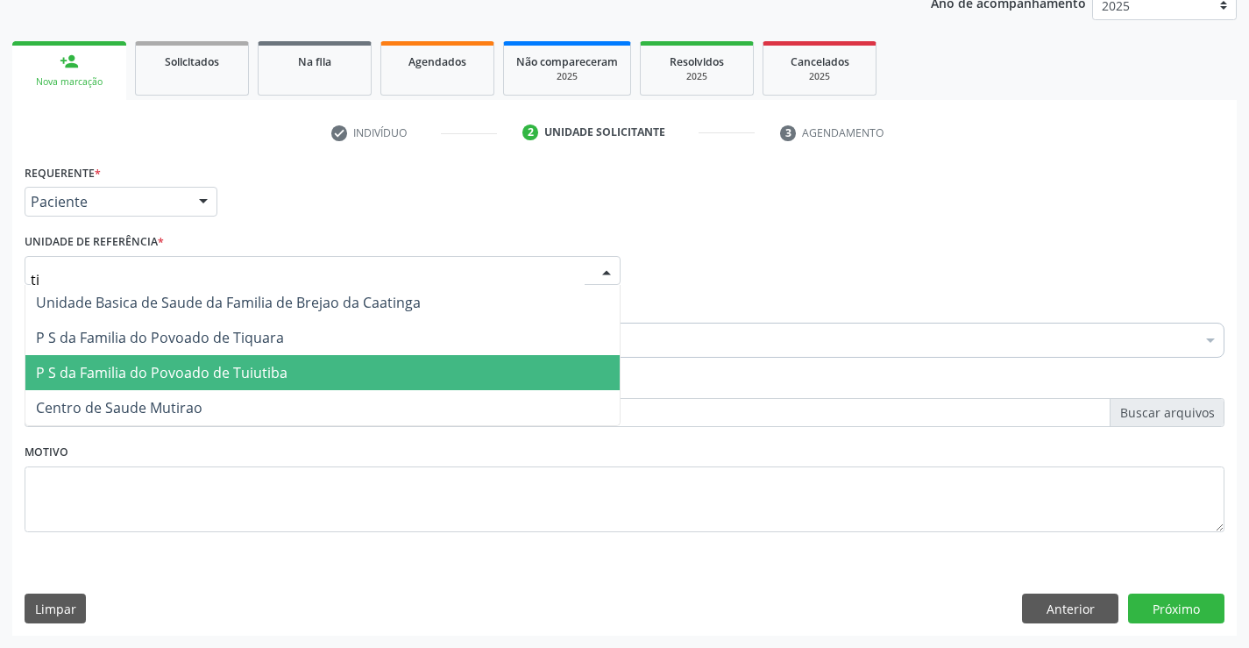
click at [212, 362] on span "P S da Familia do Povoado de Tuiutiba" at bounding box center [322, 372] width 594 height 35
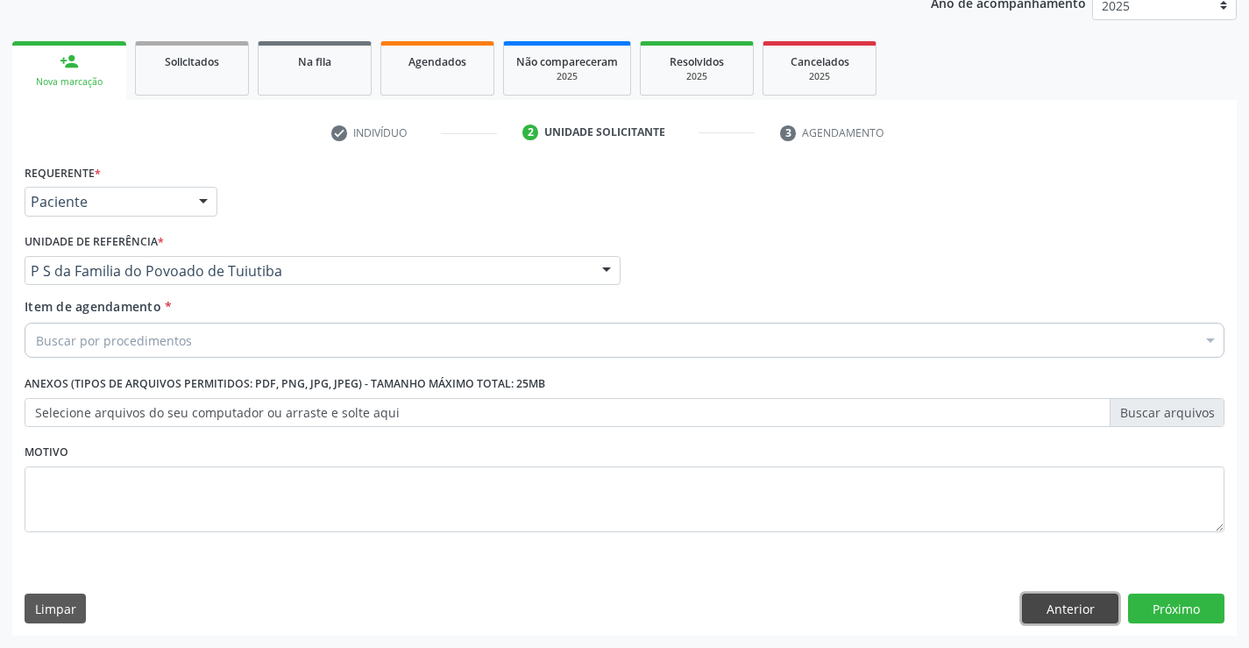
click at [1034, 606] on button "Anterior" at bounding box center [1070, 608] width 96 height 30
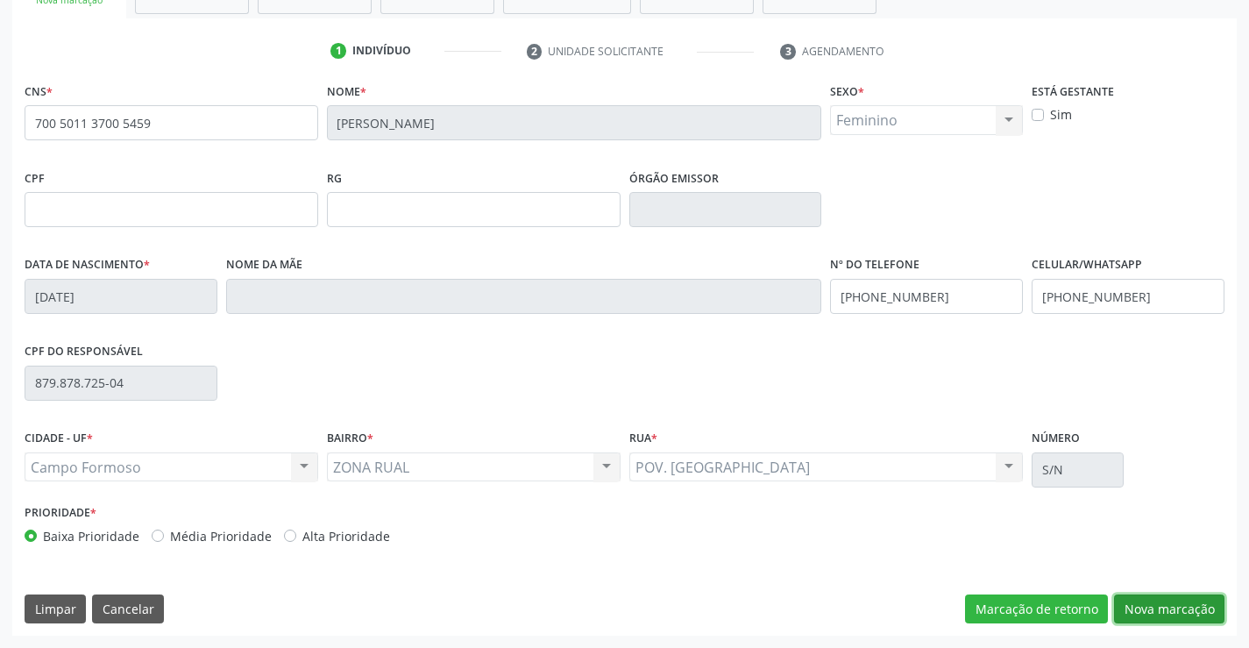
click at [1144, 608] on button "Nova marcação" at bounding box center [1169, 609] width 110 height 30
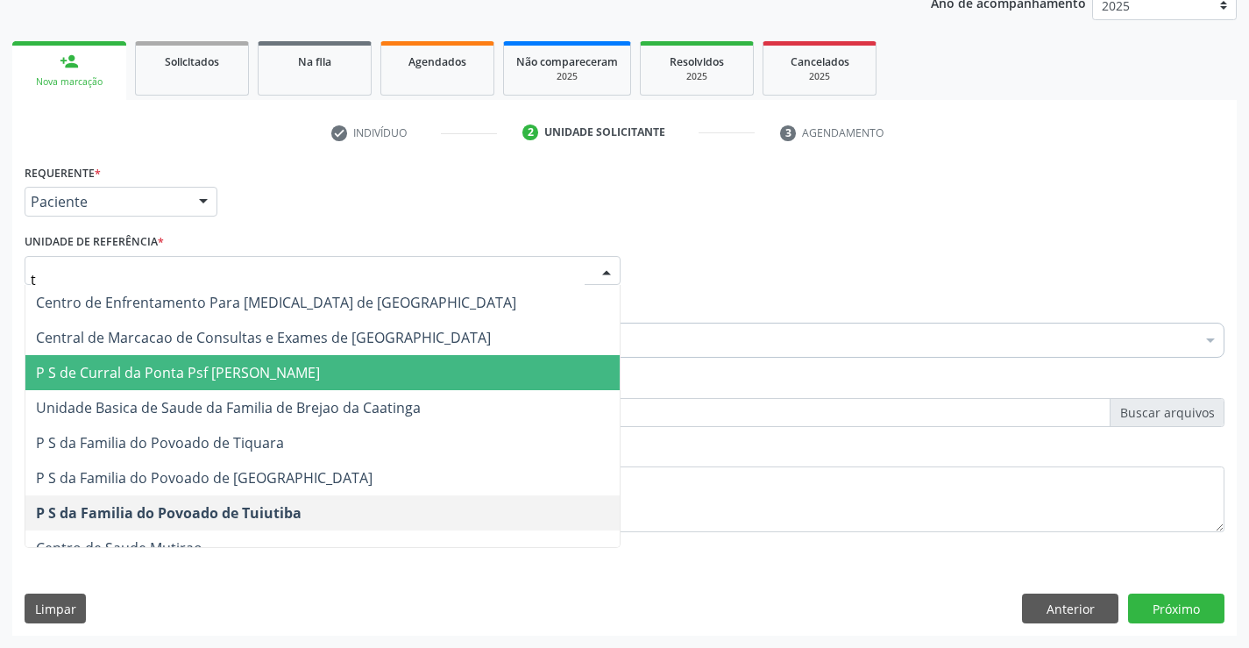
type input "ti"
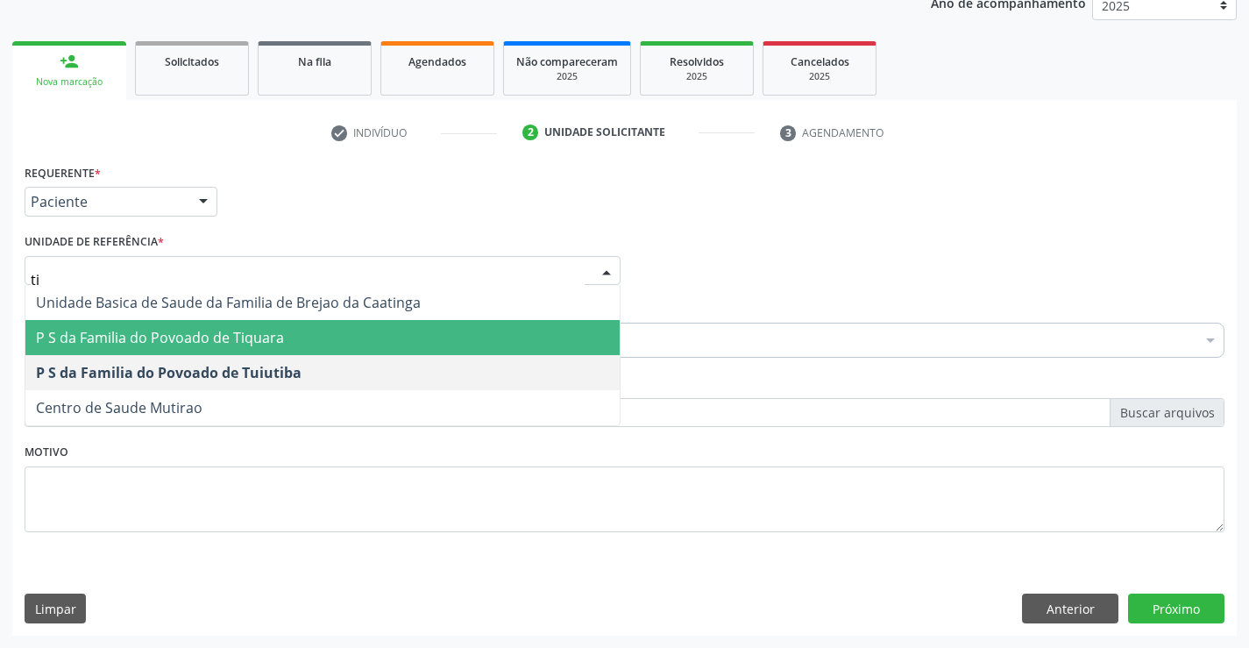
click at [280, 340] on span "P S da Familia do Povoado de Tiquara" at bounding box center [160, 337] width 248 height 19
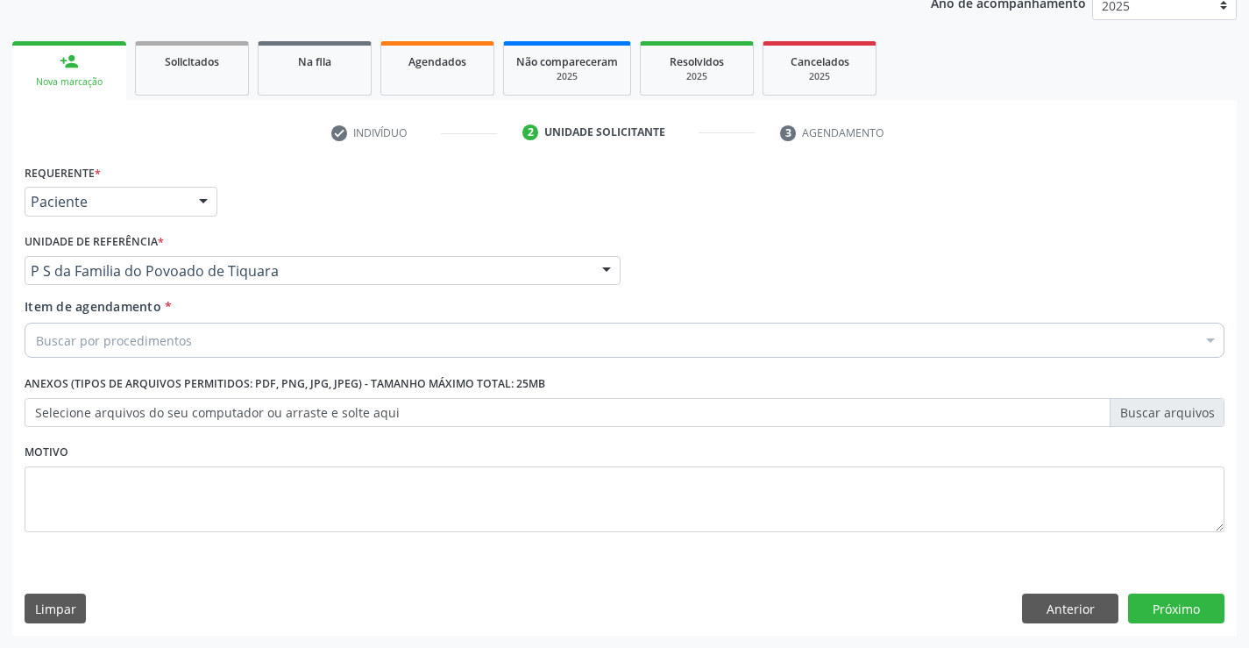
click at [229, 347] on div "Buscar por procedimentos" at bounding box center [625, 339] width 1200 height 35
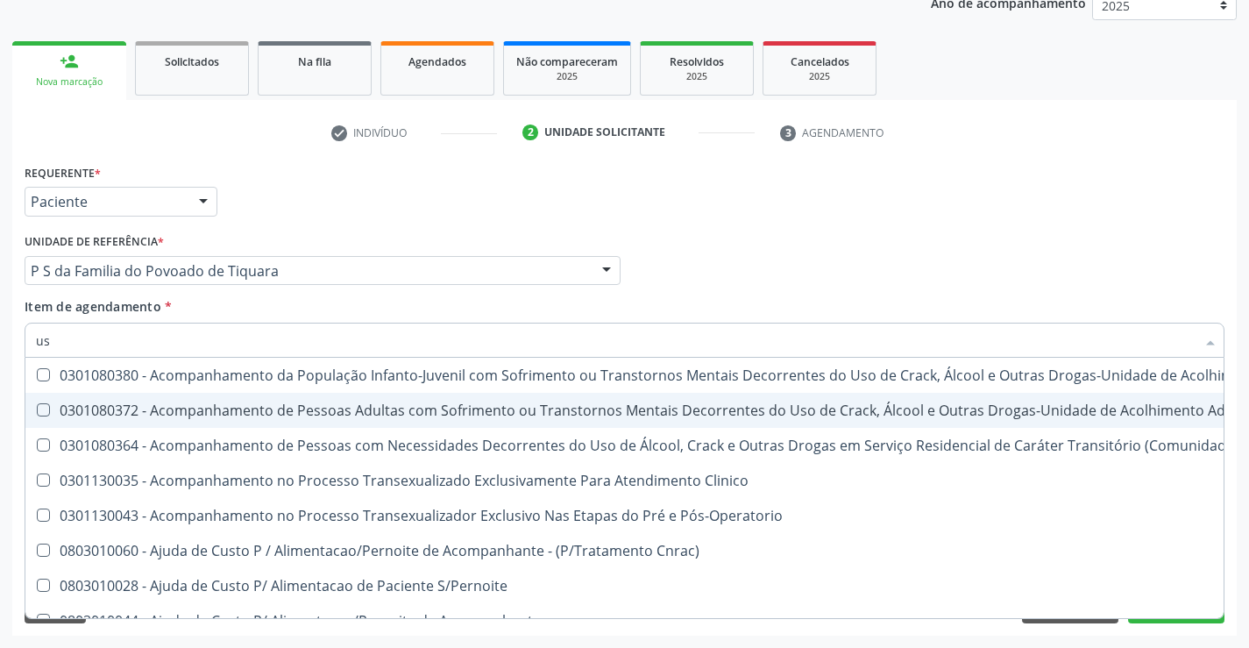
type input "usg"
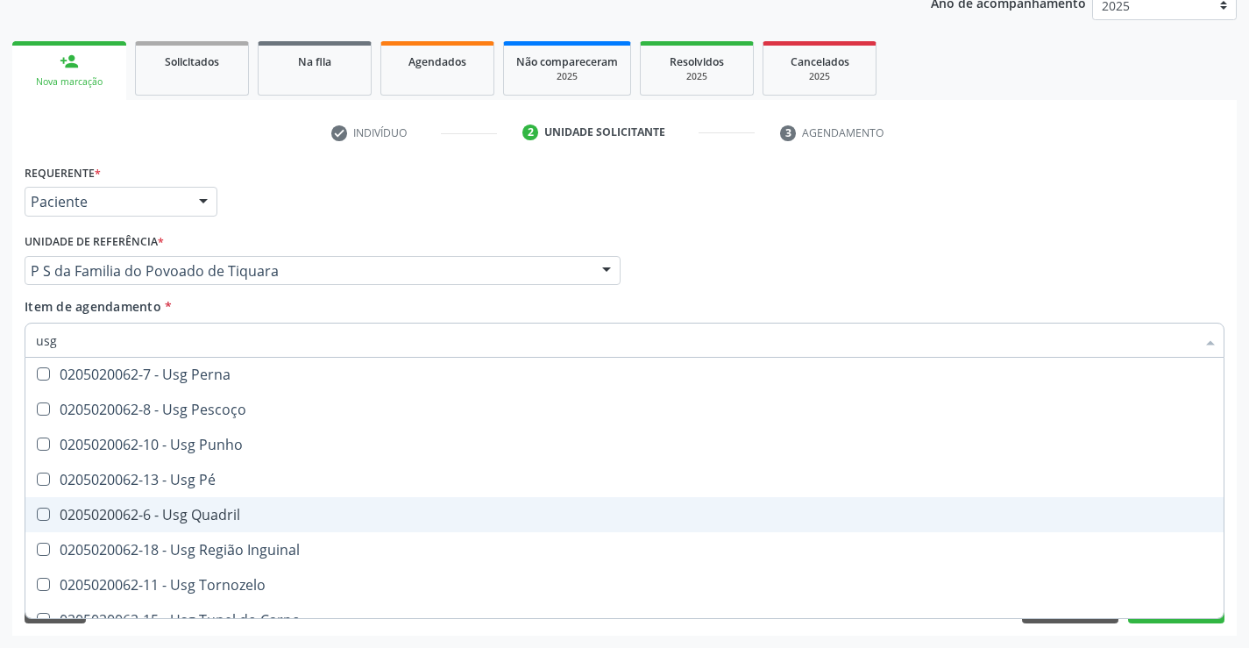
scroll to position [406, 0]
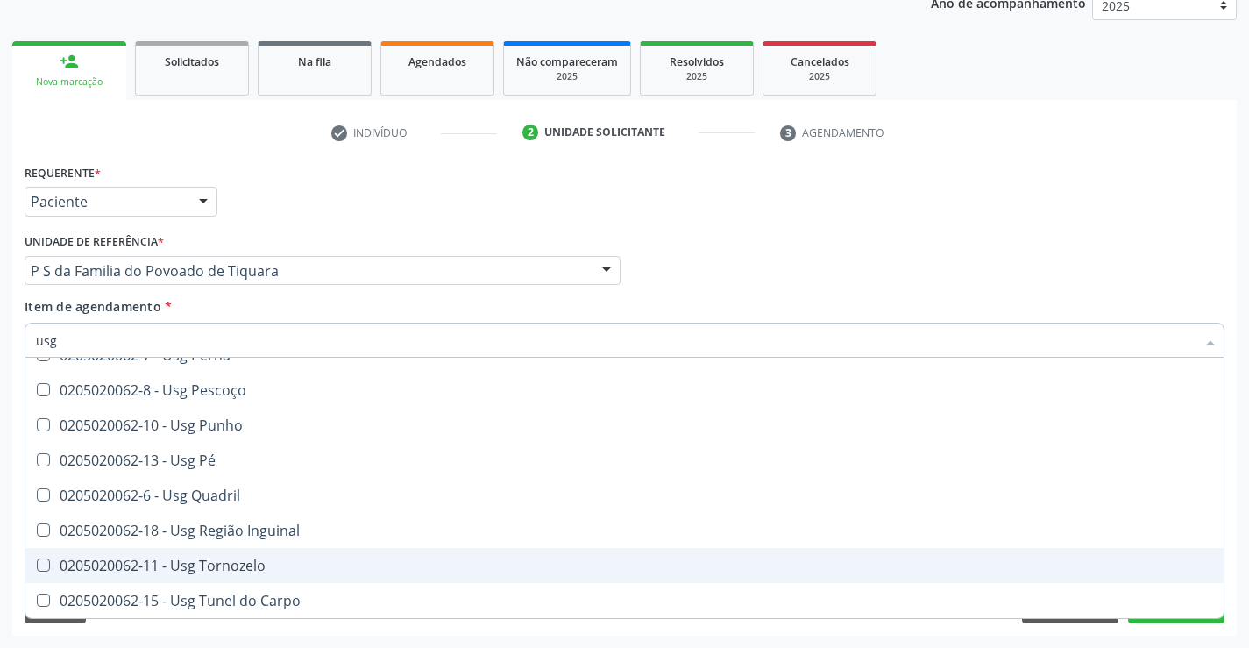
click at [223, 559] on div "0205020062-11 - Usg Tornozelo" at bounding box center [624, 565] width 1177 height 14
checkbox Tornozelo "true"
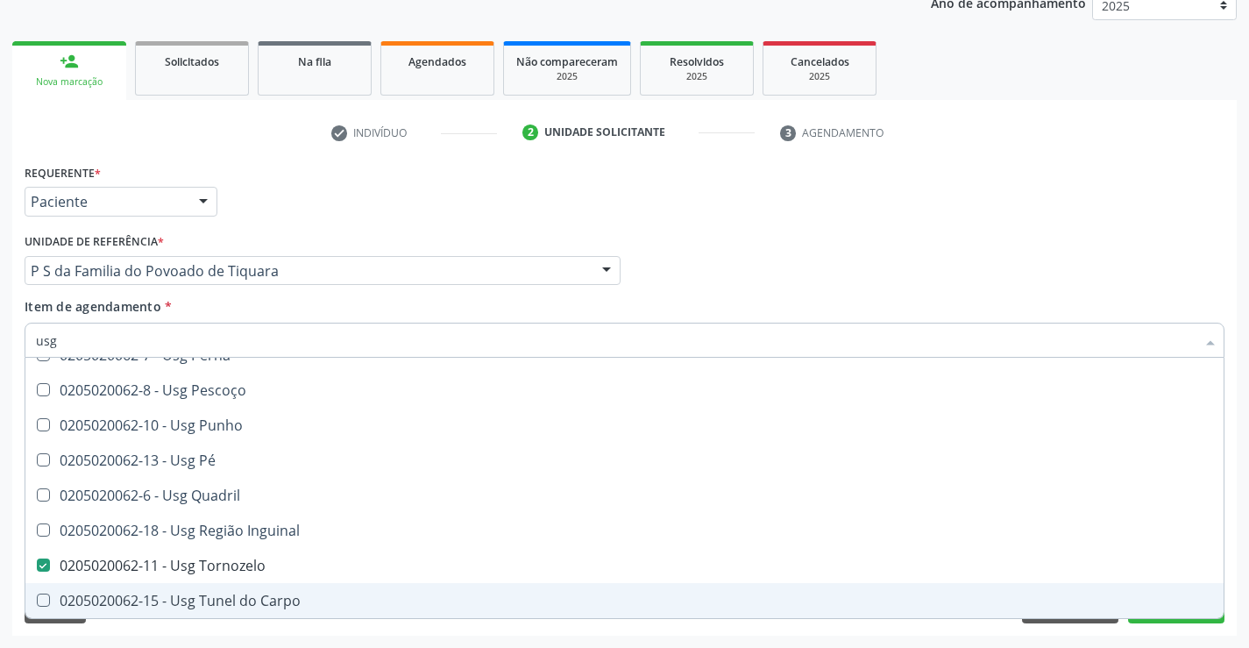
click at [307, 631] on div "Requerente * Paciente Profissional de Saúde Paciente Nenhum resultado encontrad…" at bounding box center [624, 397] width 1224 height 476
checkbox Braço "true"
checkbox Tornozelo "false"
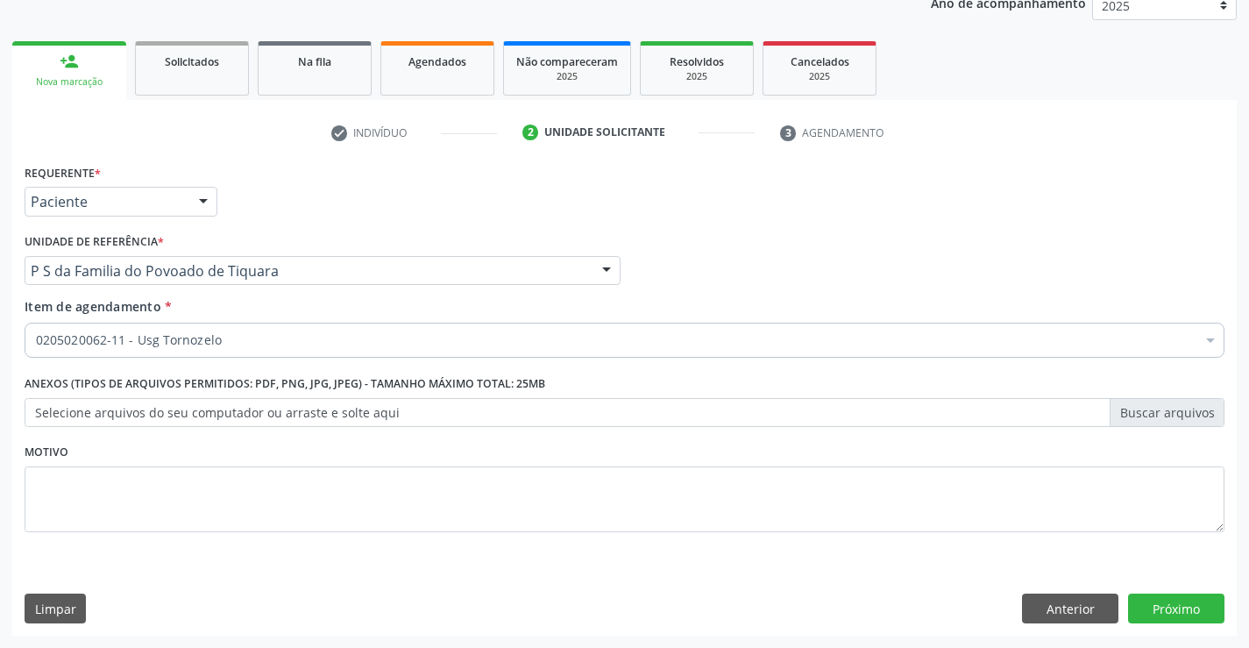
scroll to position [0, 0]
click at [1178, 604] on button "Próximo" at bounding box center [1176, 608] width 96 height 30
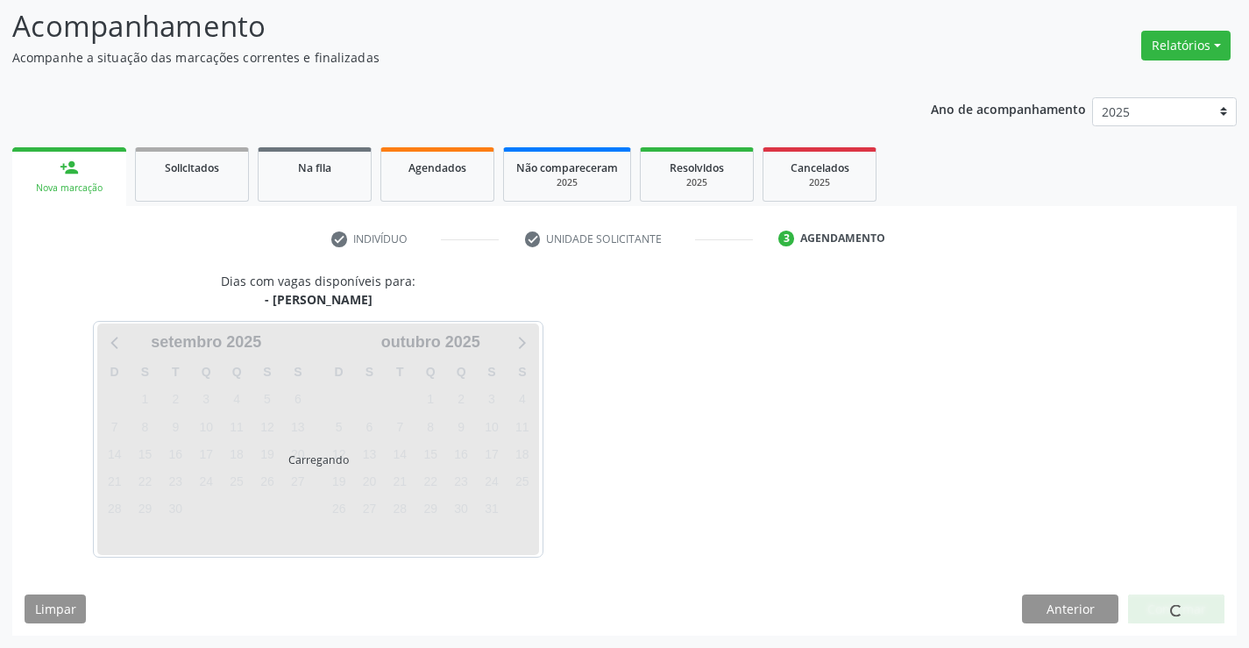
scroll to position [115, 0]
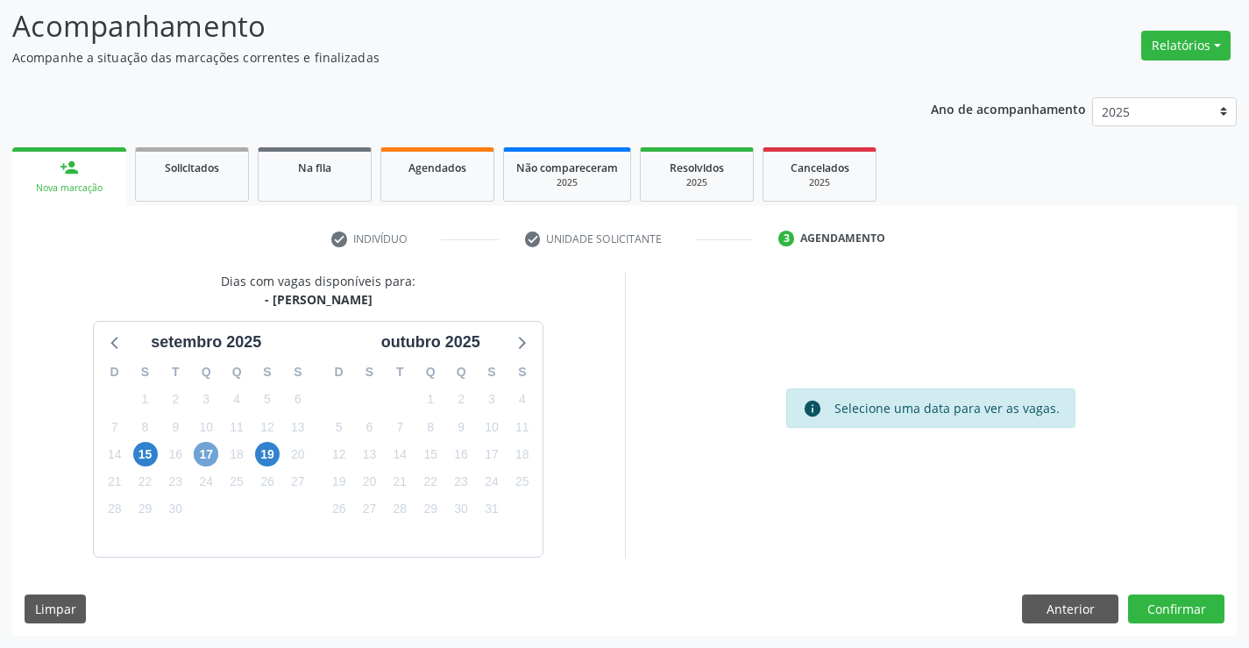
click at [210, 453] on span "17" at bounding box center [206, 454] width 25 height 25
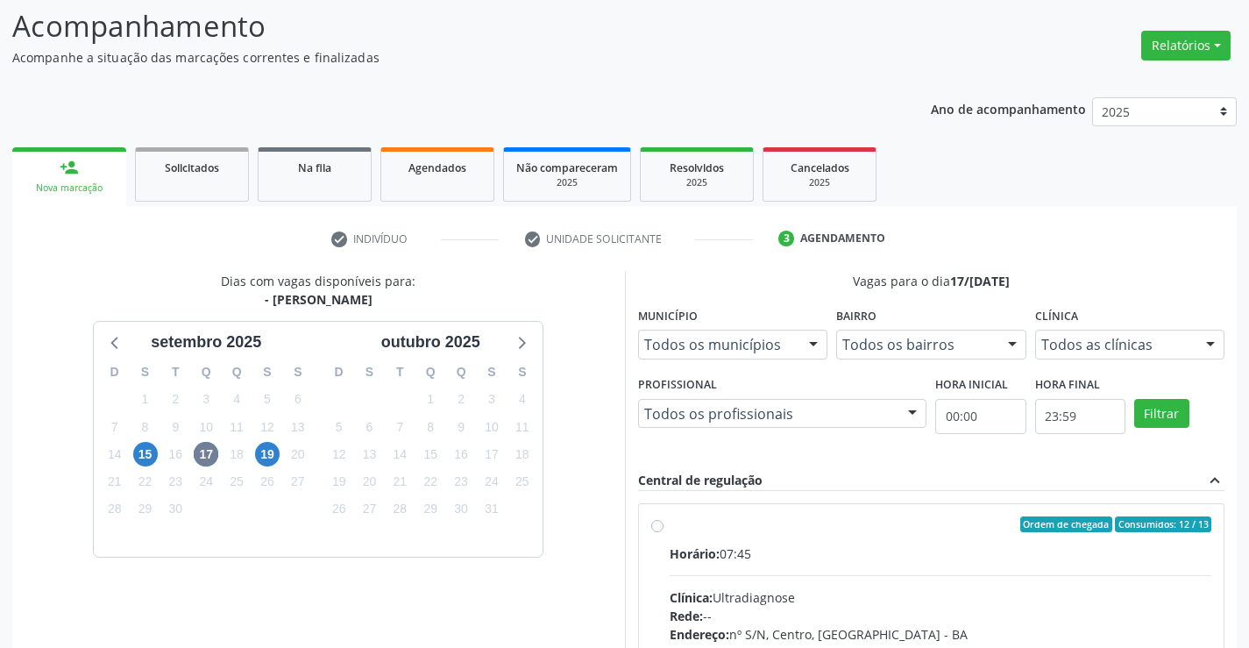
click at [669, 524] on label "Ordem de chegada Consumidos: 12 / 13 Horário: 07:45 Clínica: Ultradiagnose Rede…" at bounding box center [940, 650] width 542 height 269
click at [657, 524] on input "Ordem de chegada Consumidos: 12 / 13 Horário: 07:45 Clínica: Ultradiagnose Rede…" at bounding box center [657, 524] width 12 height 16
radio input "true"
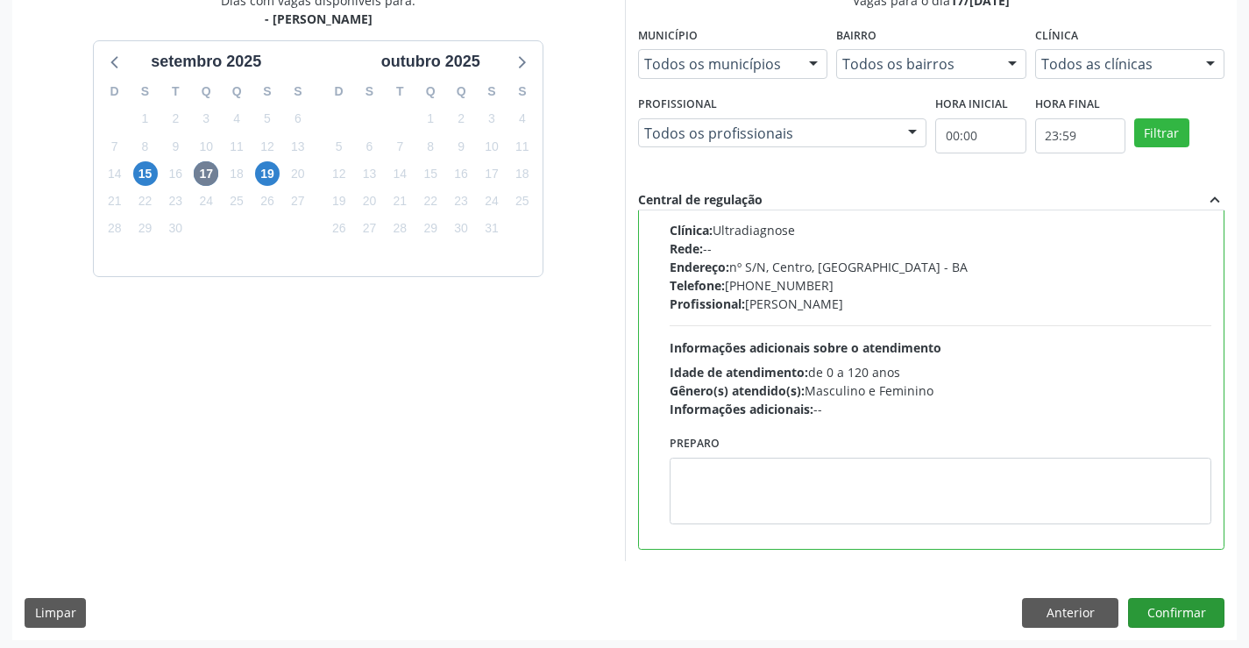
scroll to position [400, 0]
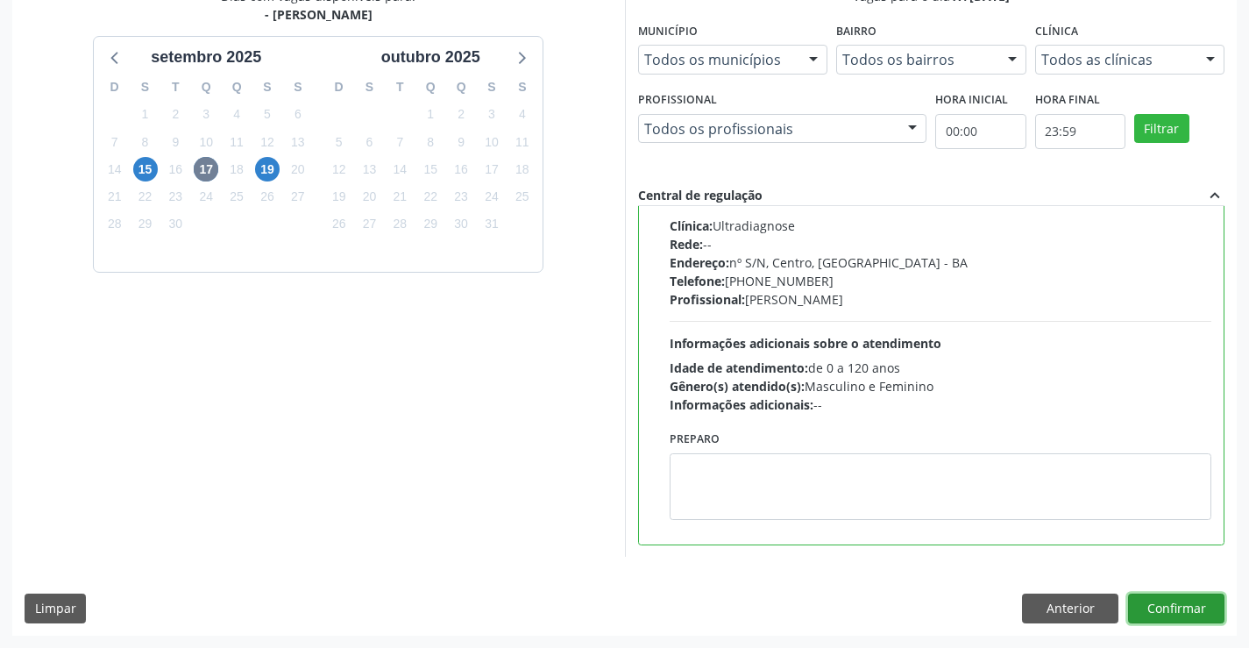
click at [1167, 606] on button "Confirmar" at bounding box center [1176, 608] width 96 height 30
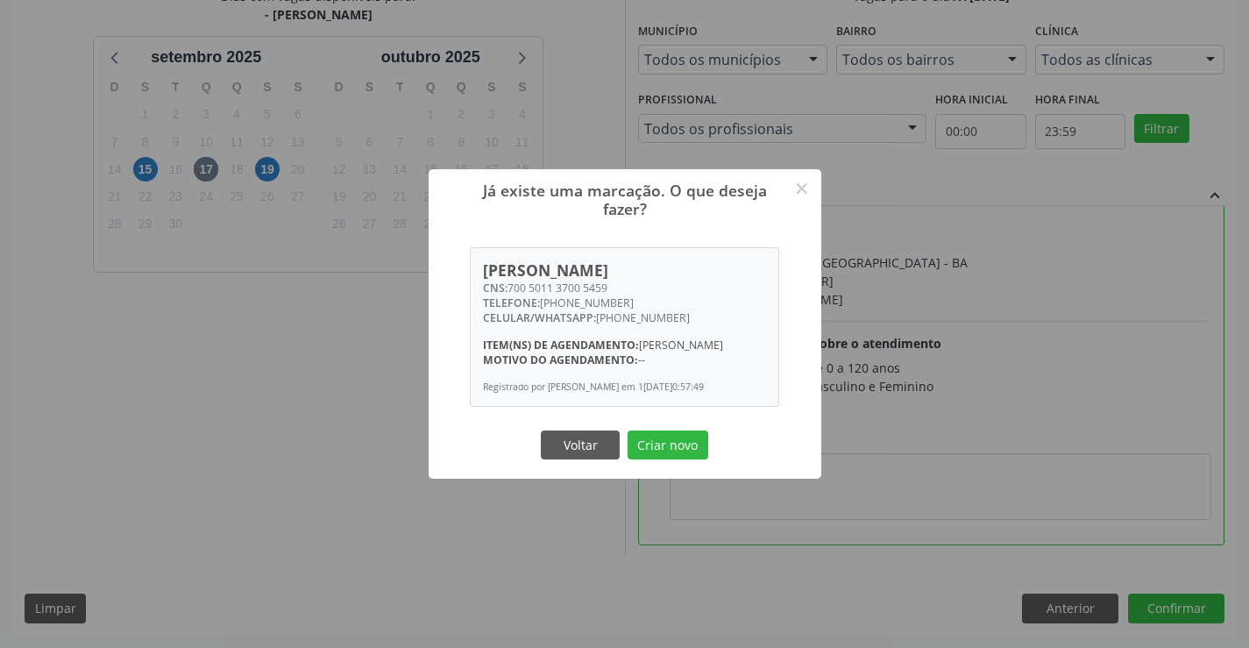
click at [697, 463] on div "Voltar Criar novo" at bounding box center [624, 444] width 175 height 37
click at [656, 447] on button "Criar novo" at bounding box center [667, 445] width 81 height 30
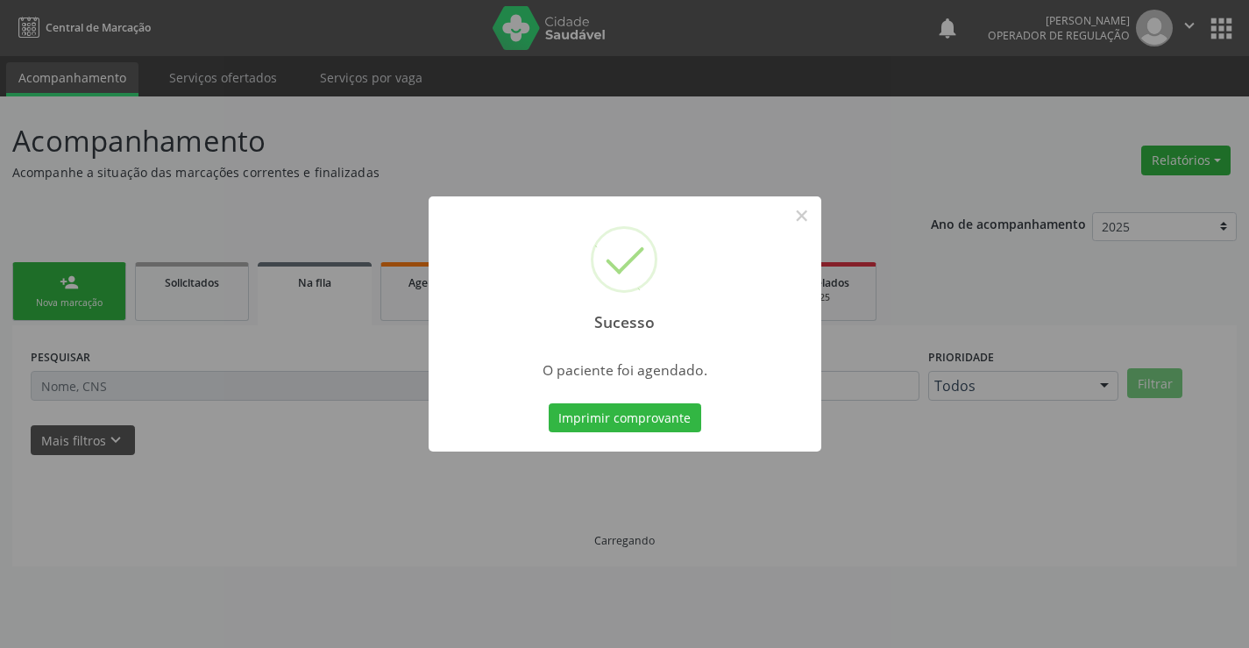
scroll to position [0, 0]
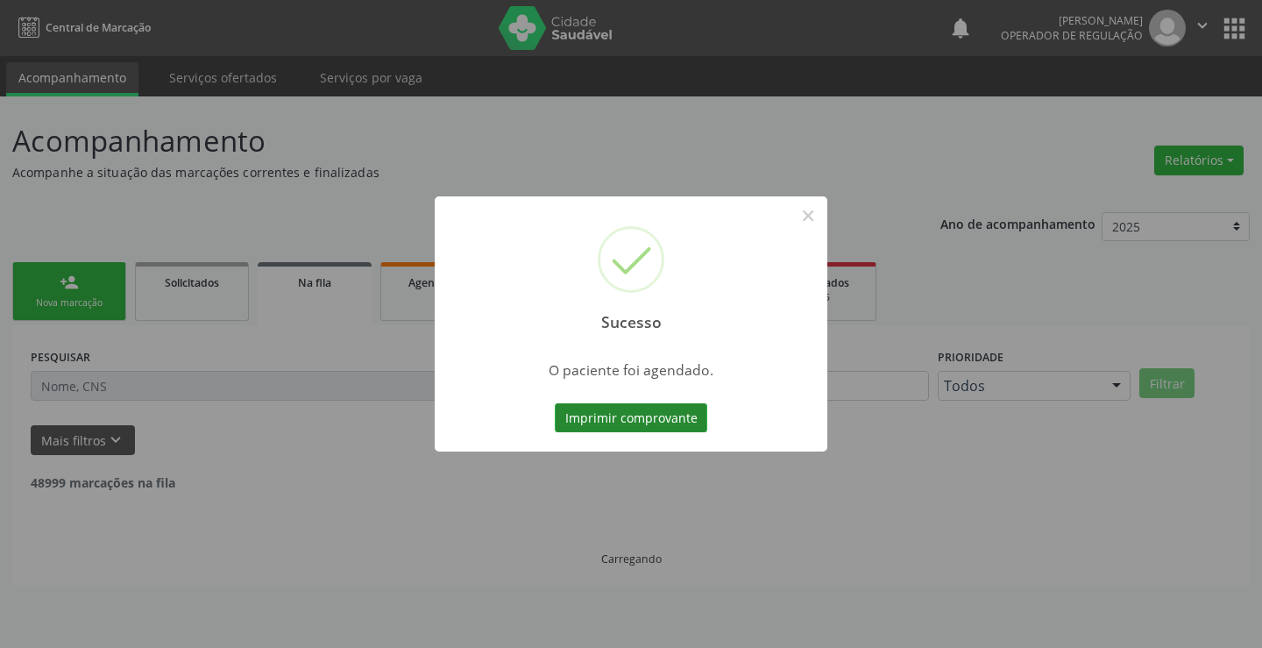
click at [655, 421] on button "Imprimir comprovante" at bounding box center [631, 418] width 152 height 30
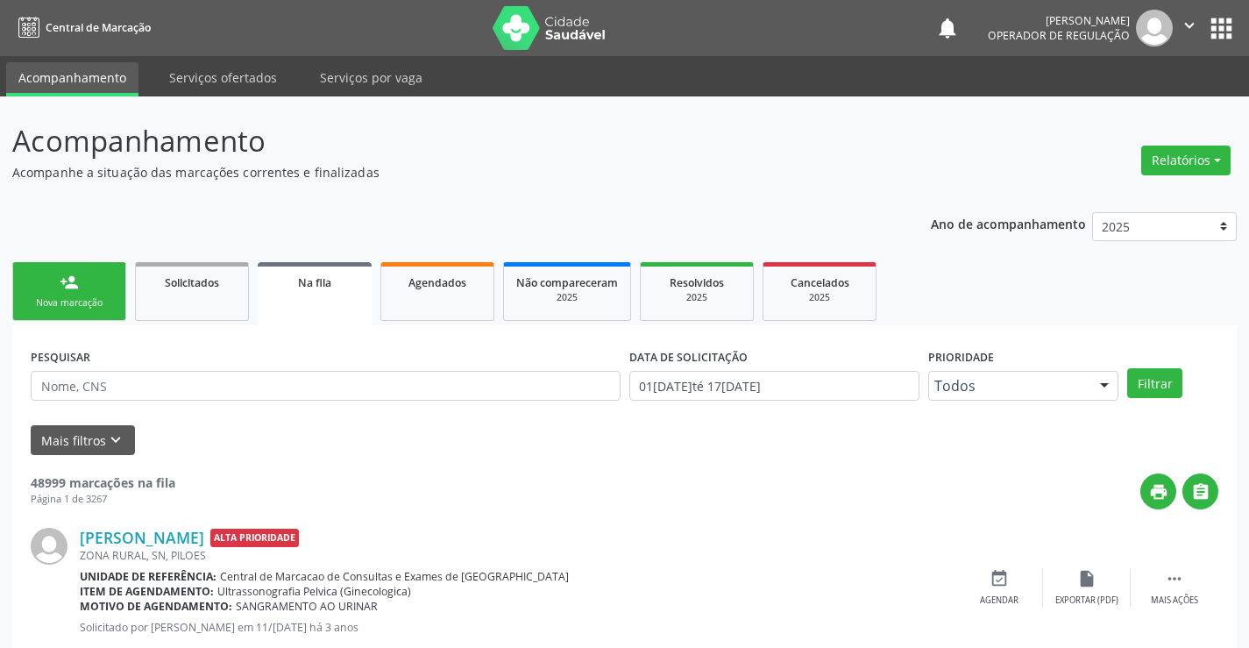
click at [1186, 20] on icon "" at bounding box center [1188, 25] width 19 height 19
click at [1115, 109] on link "Sair" at bounding box center [1144, 107] width 121 height 25
